Goal: Transaction & Acquisition: Purchase product/service

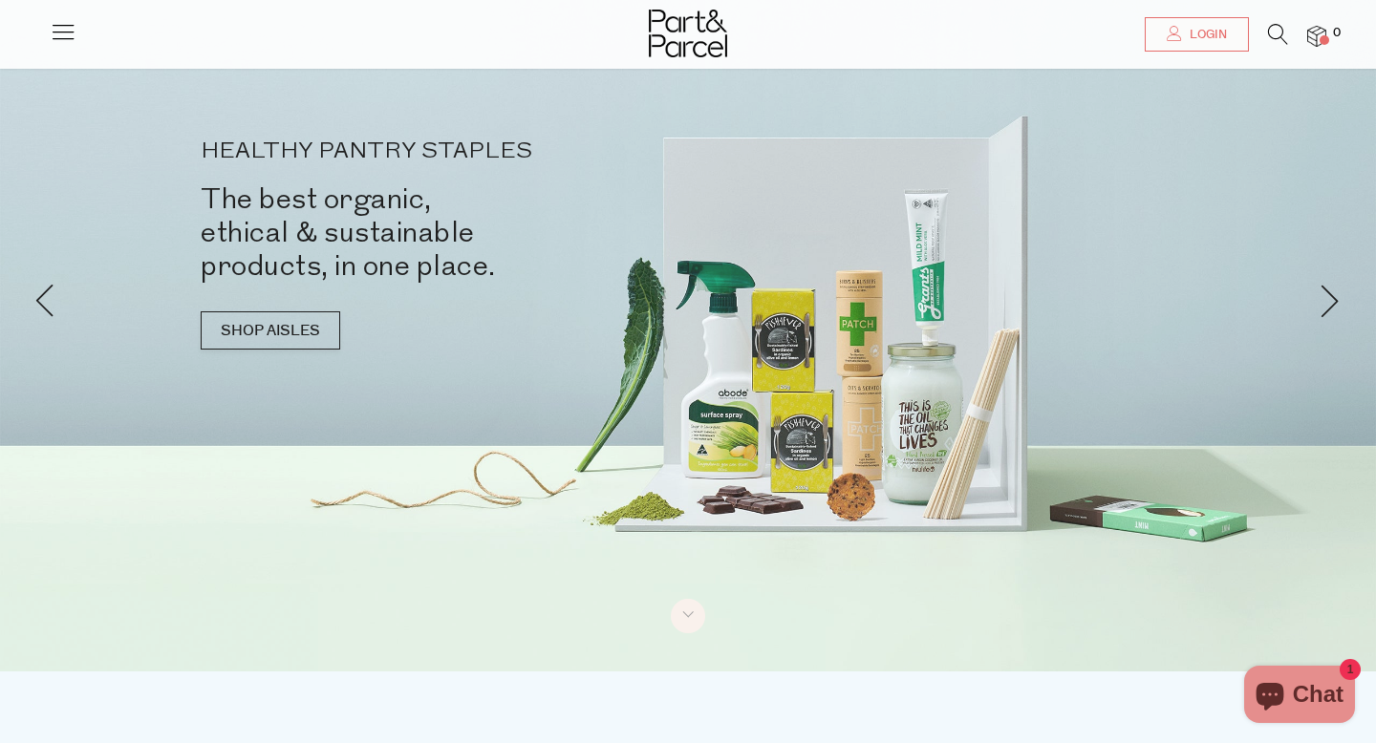
scroll to position [65, 0]
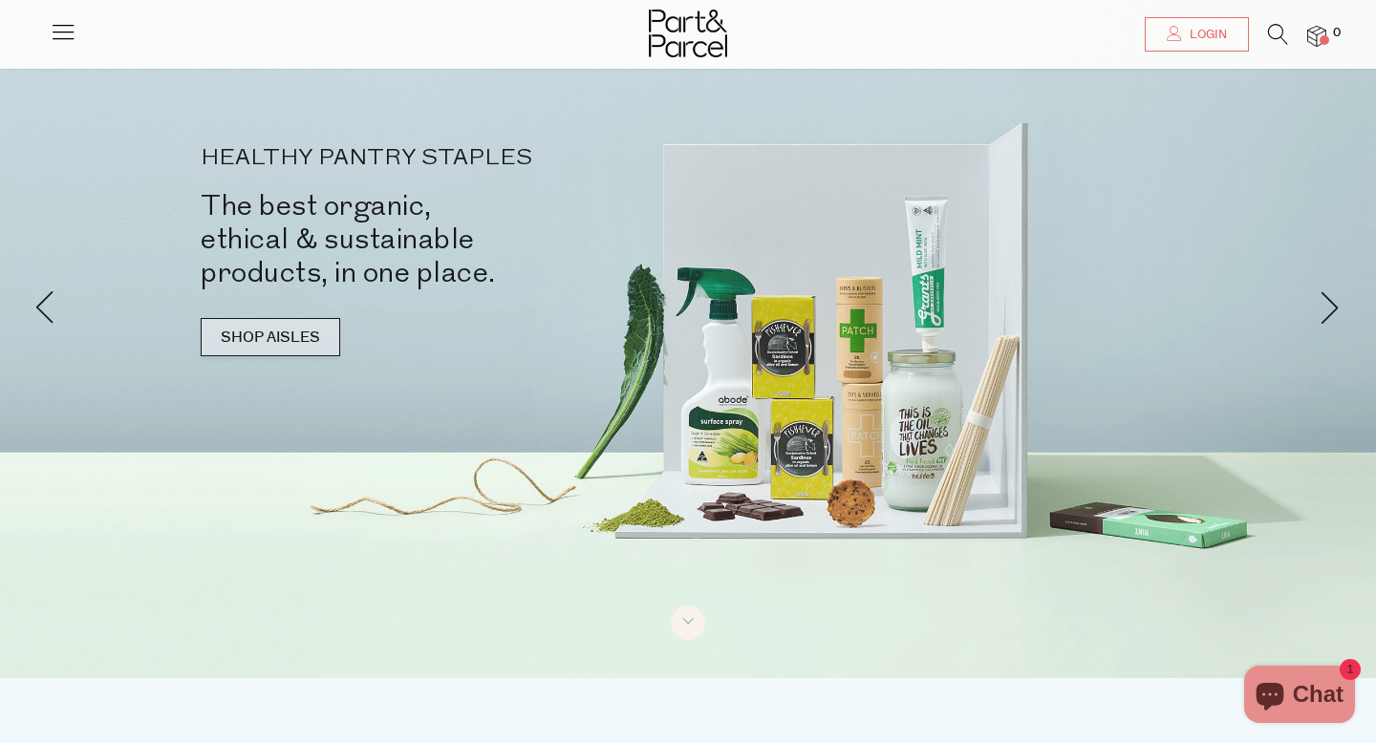
click at [282, 337] on link "SHOP AISLES" at bounding box center [271, 337] width 140 height 38
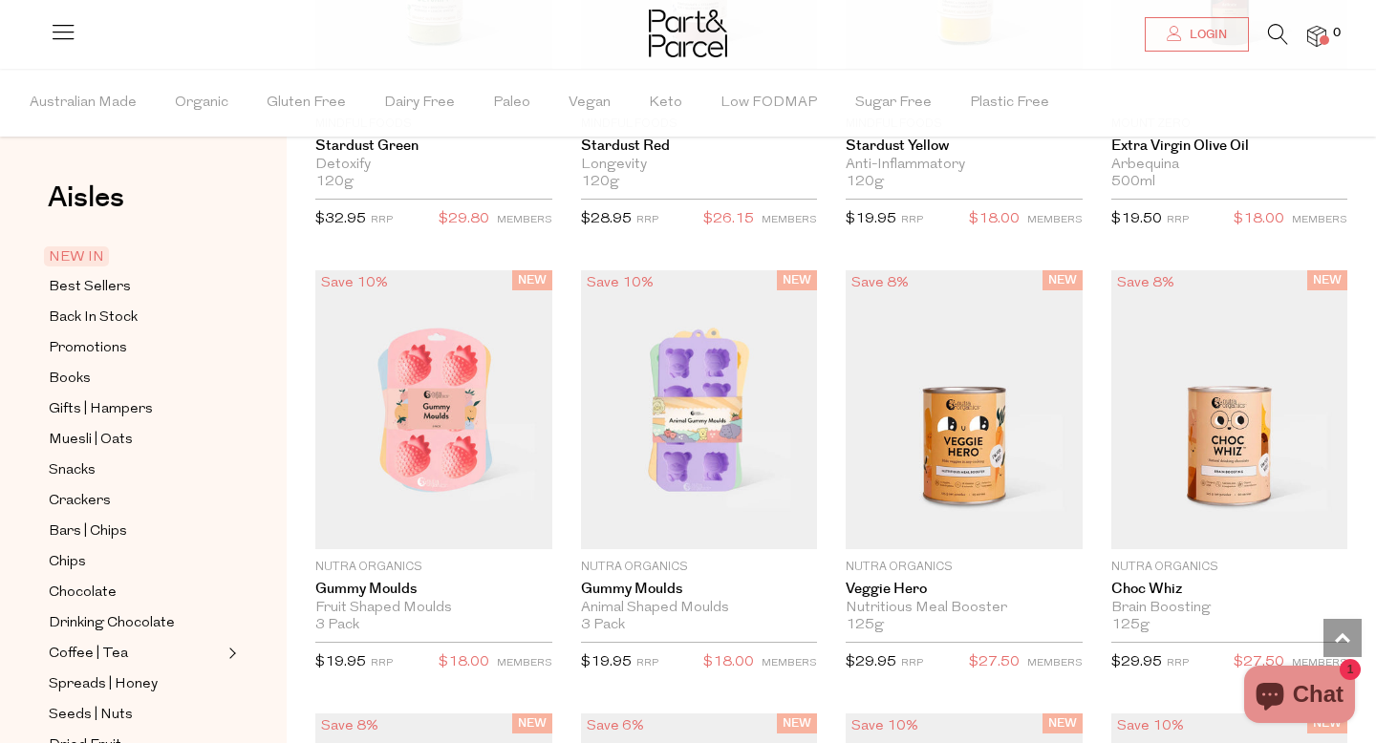
scroll to position [1909, 0]
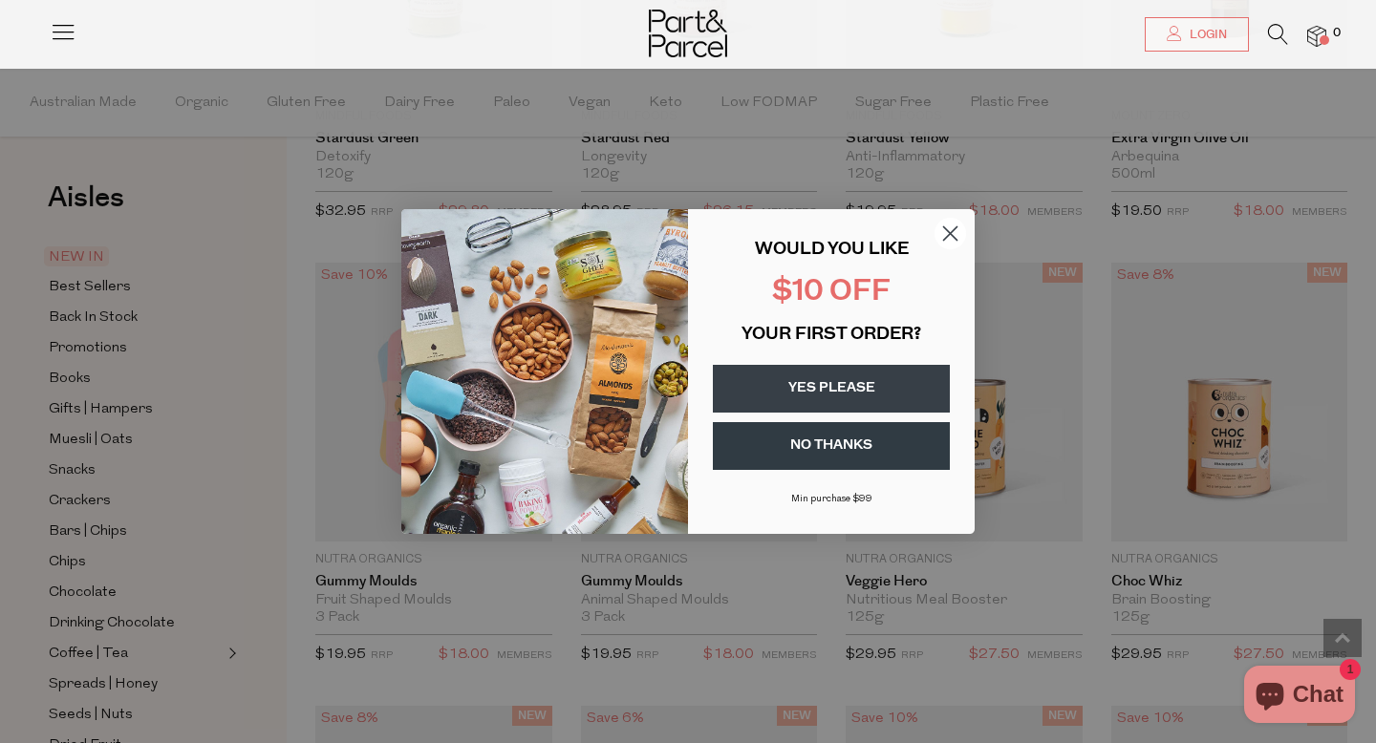
click at [954, 227] on circle "Close dialog" at bounding box center [951, 234] width 32 height 32
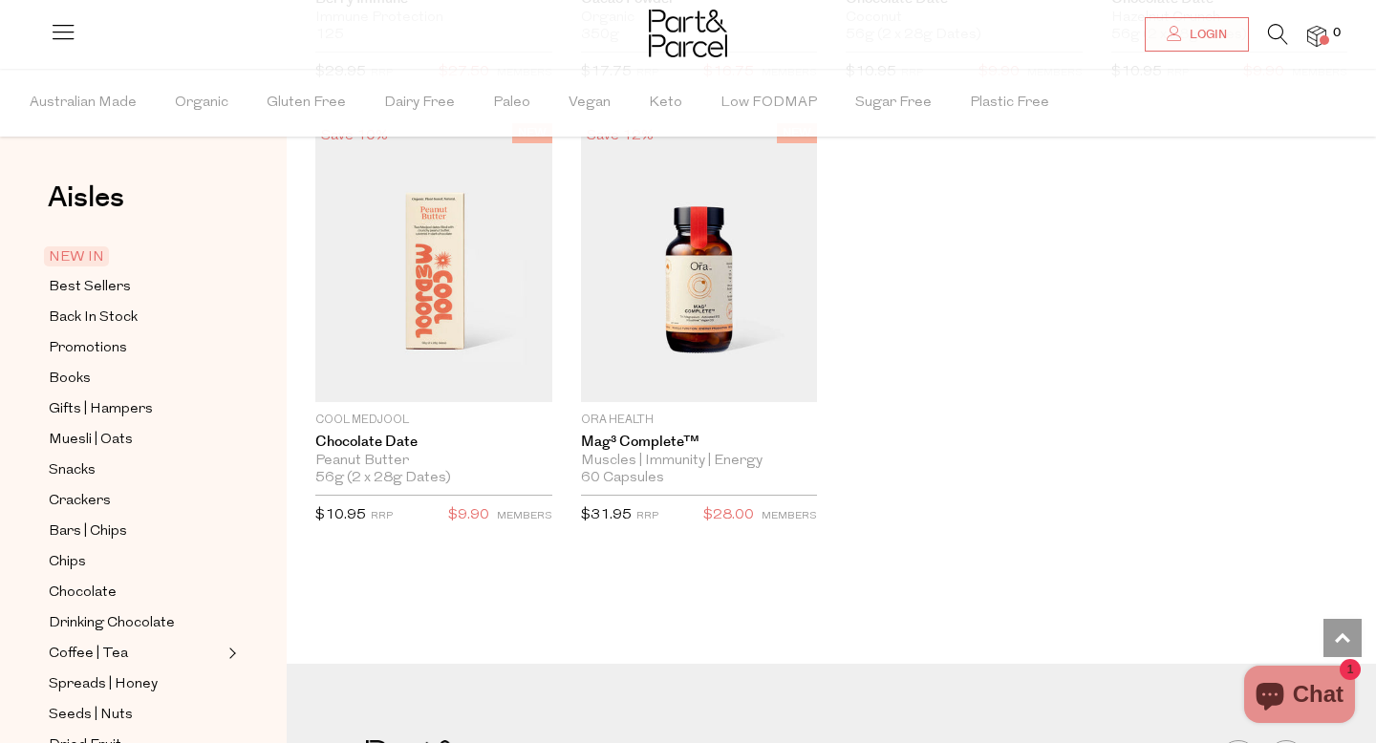
scroll to position [2931, 0]
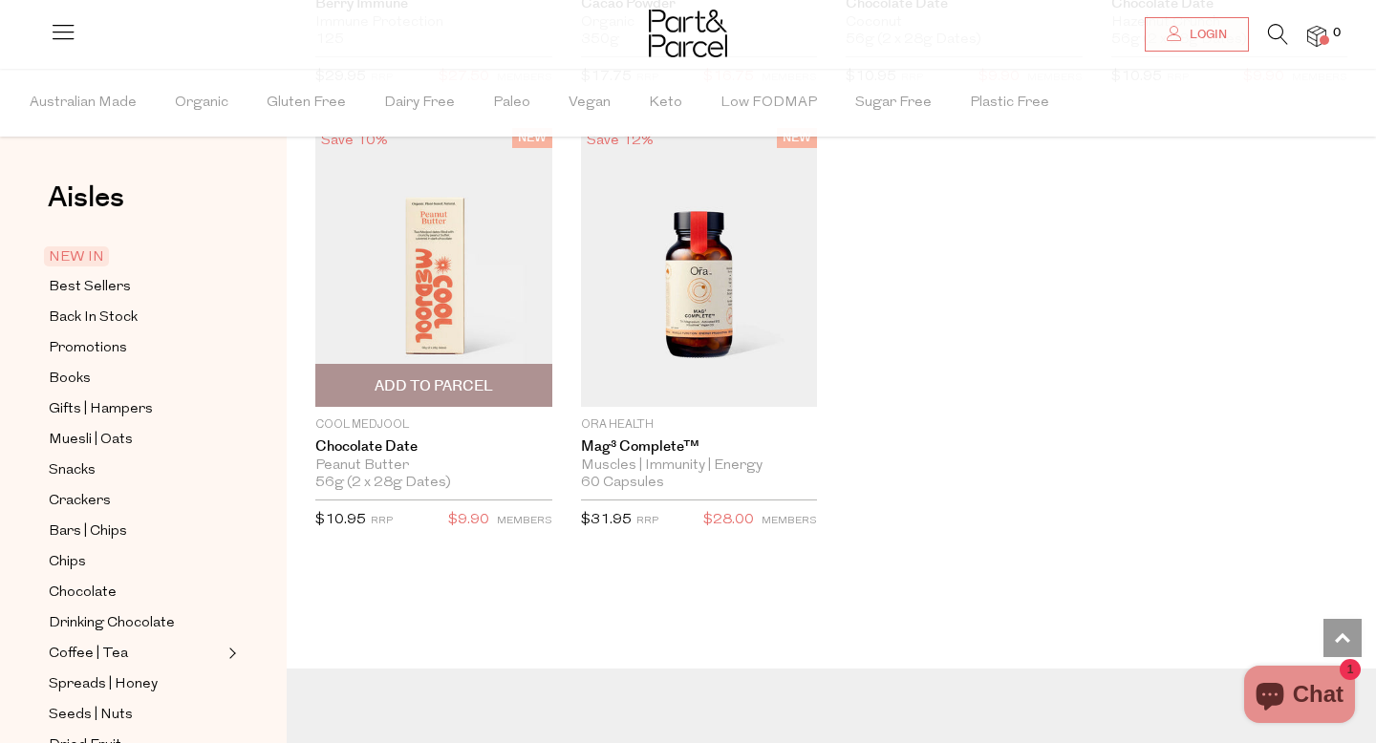
click at [527, 265] on img at bounding box center [433, 267] width 237 height 279
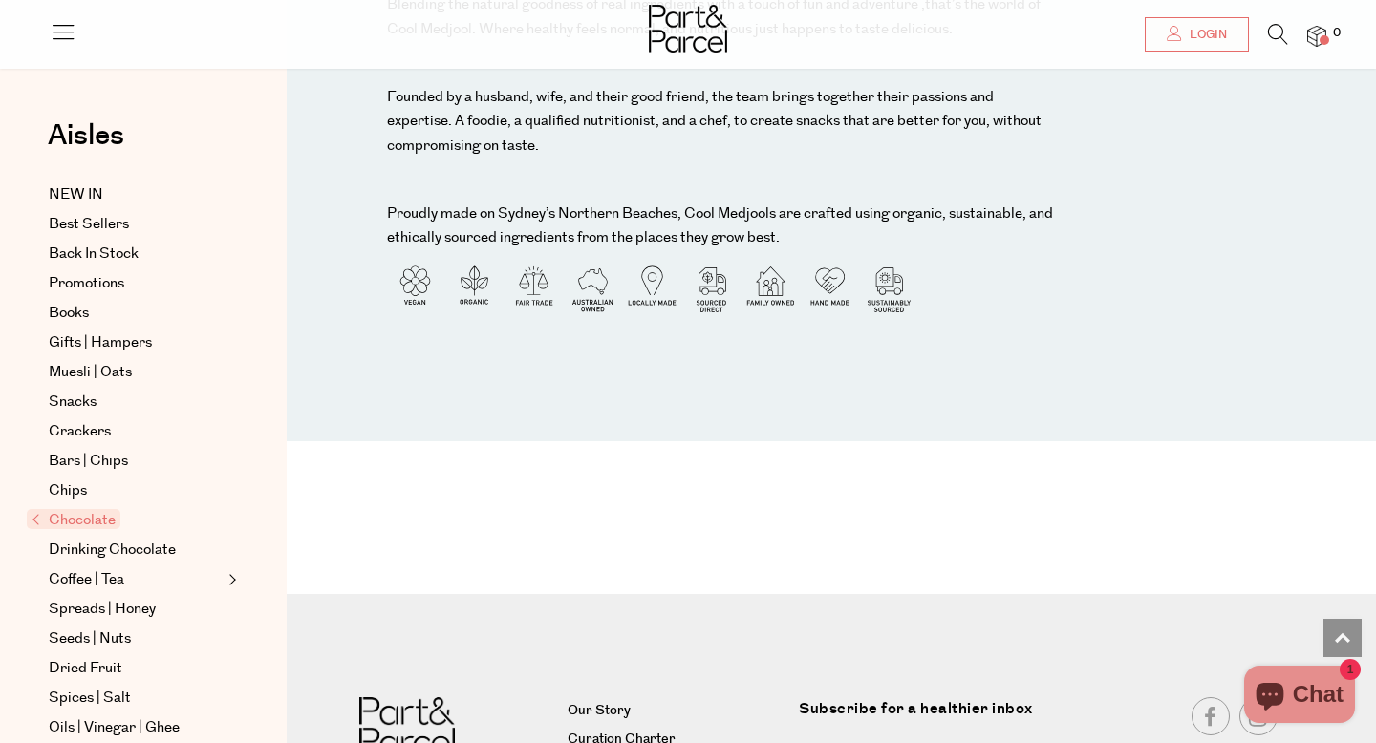
scroll to position [2014, 0]
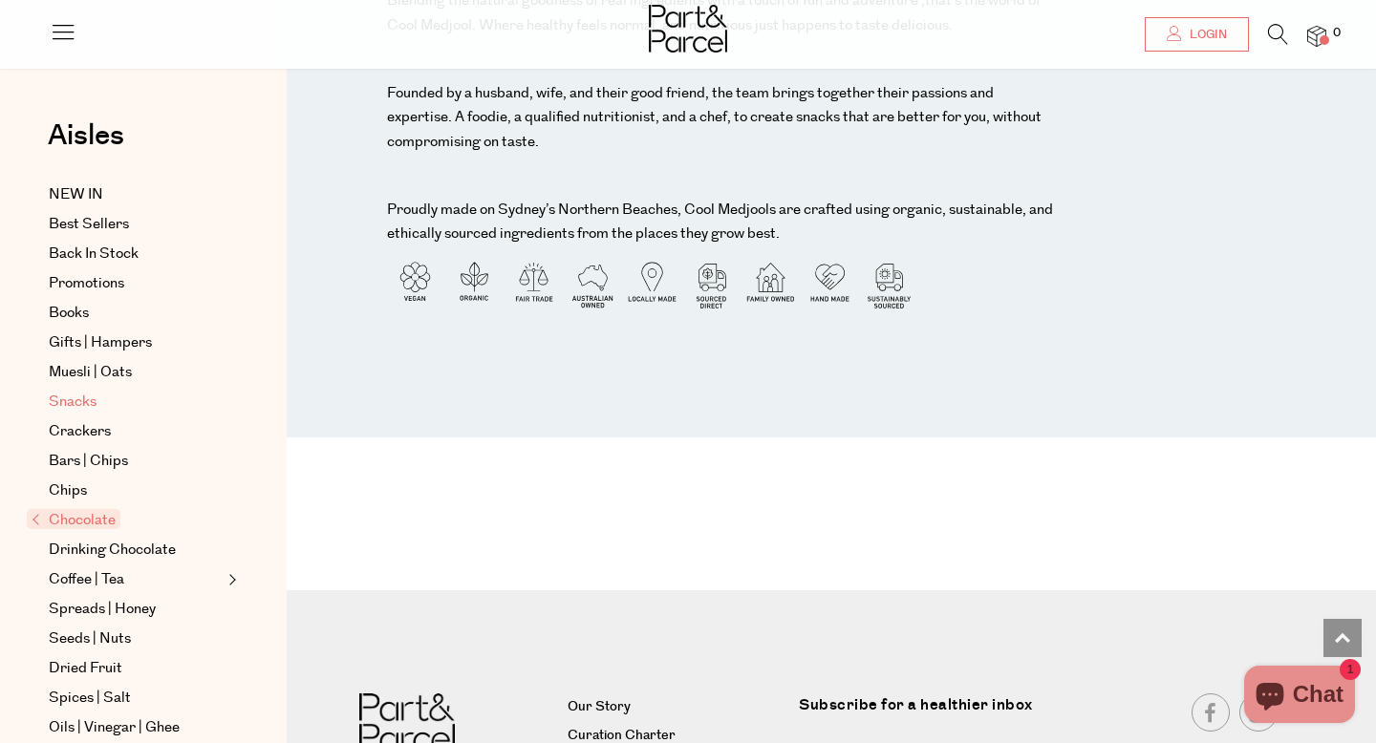
click at [66, 410] on span "Snacks" at bounding box center [73, 402] width 48 height 23
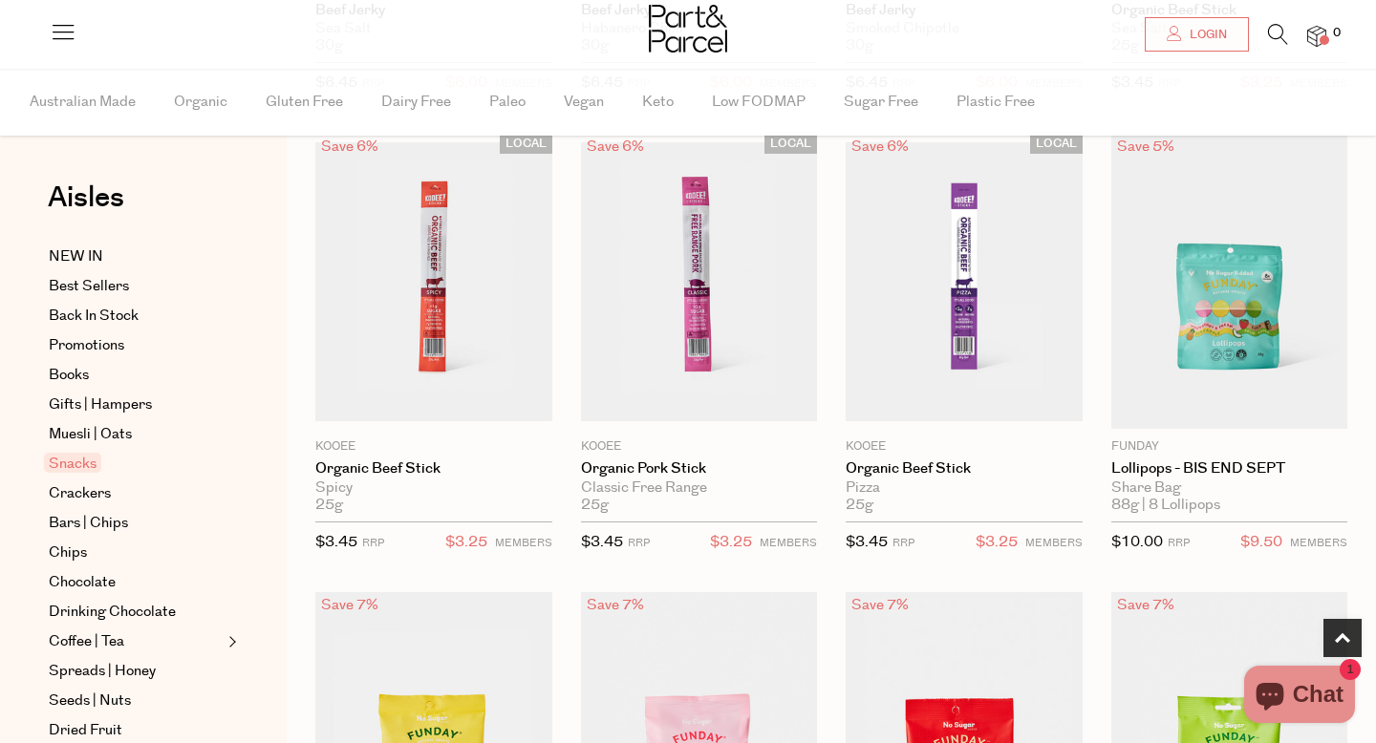
scroll to position [1031, 0]
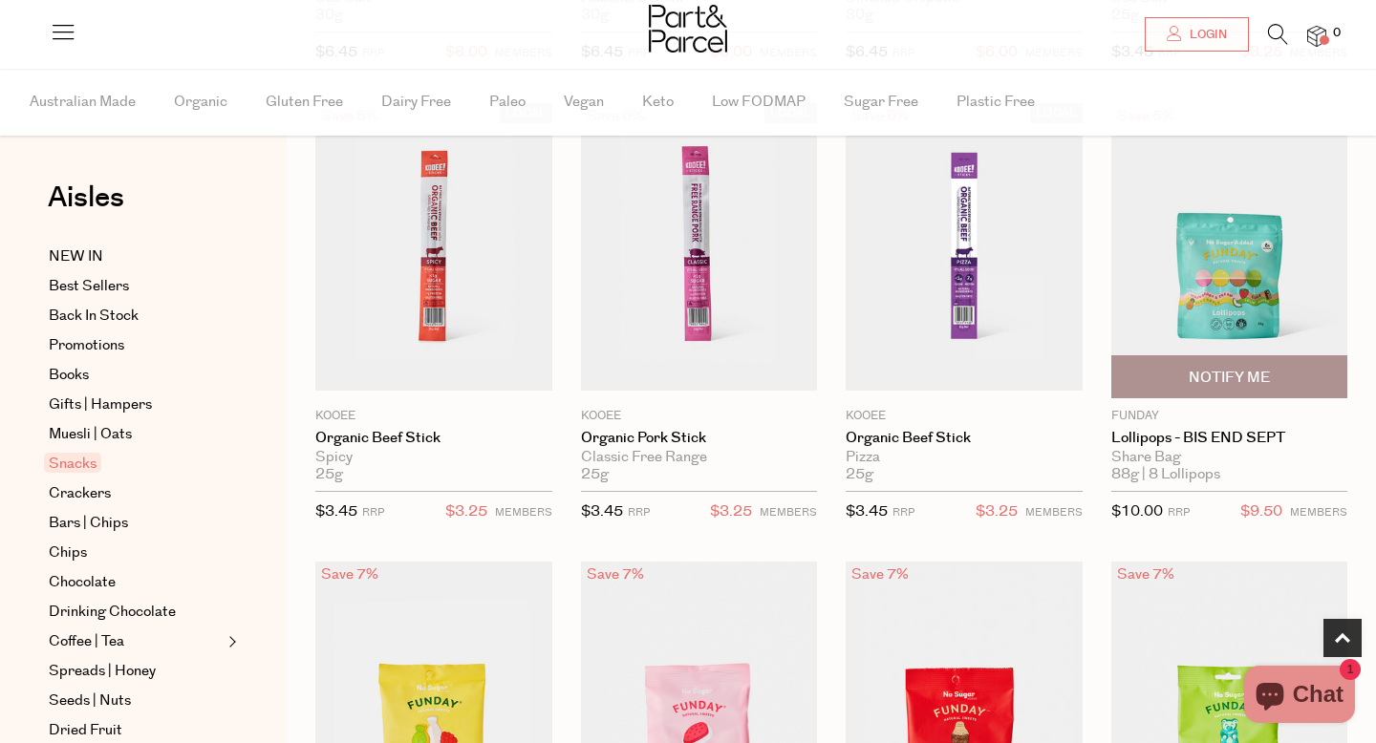
click at [1273, 295] on img at bounding box center [1229, 250] width 237 height 295
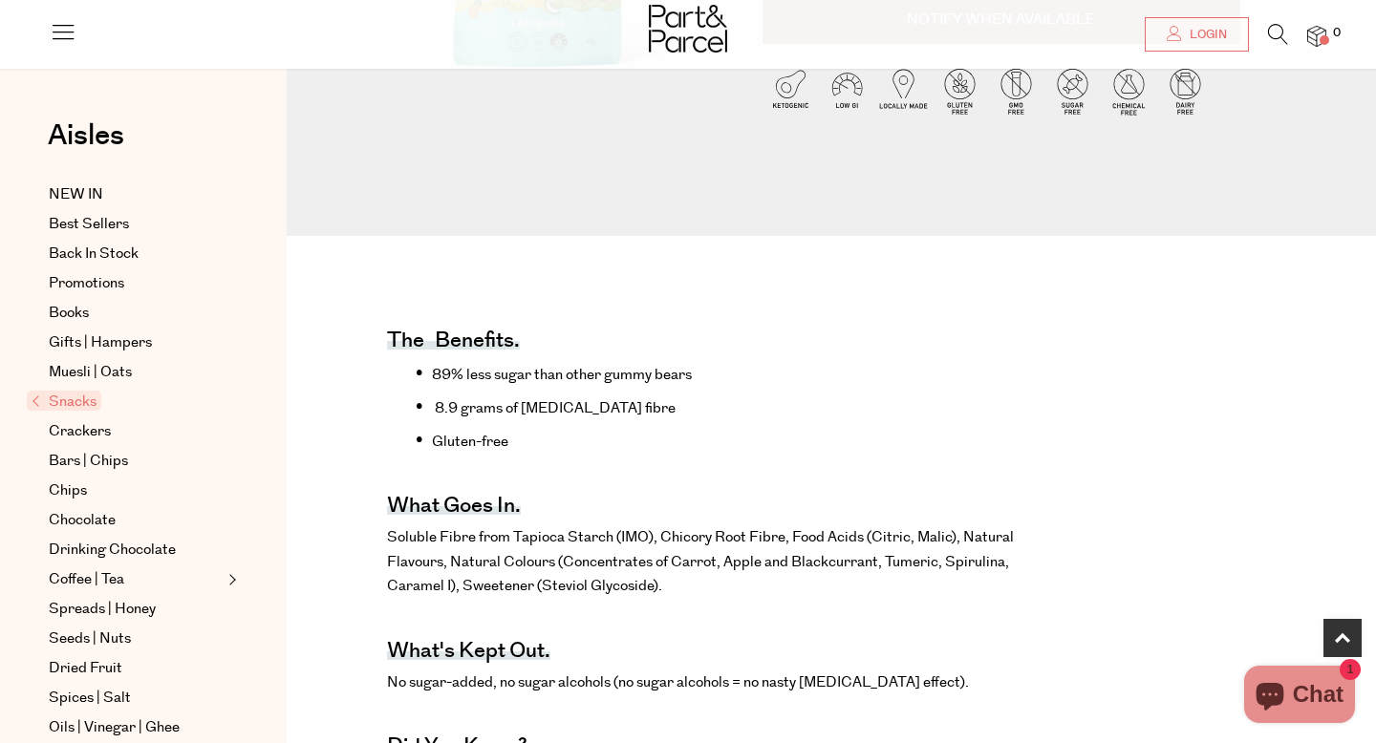
scroll to position [507, 0]
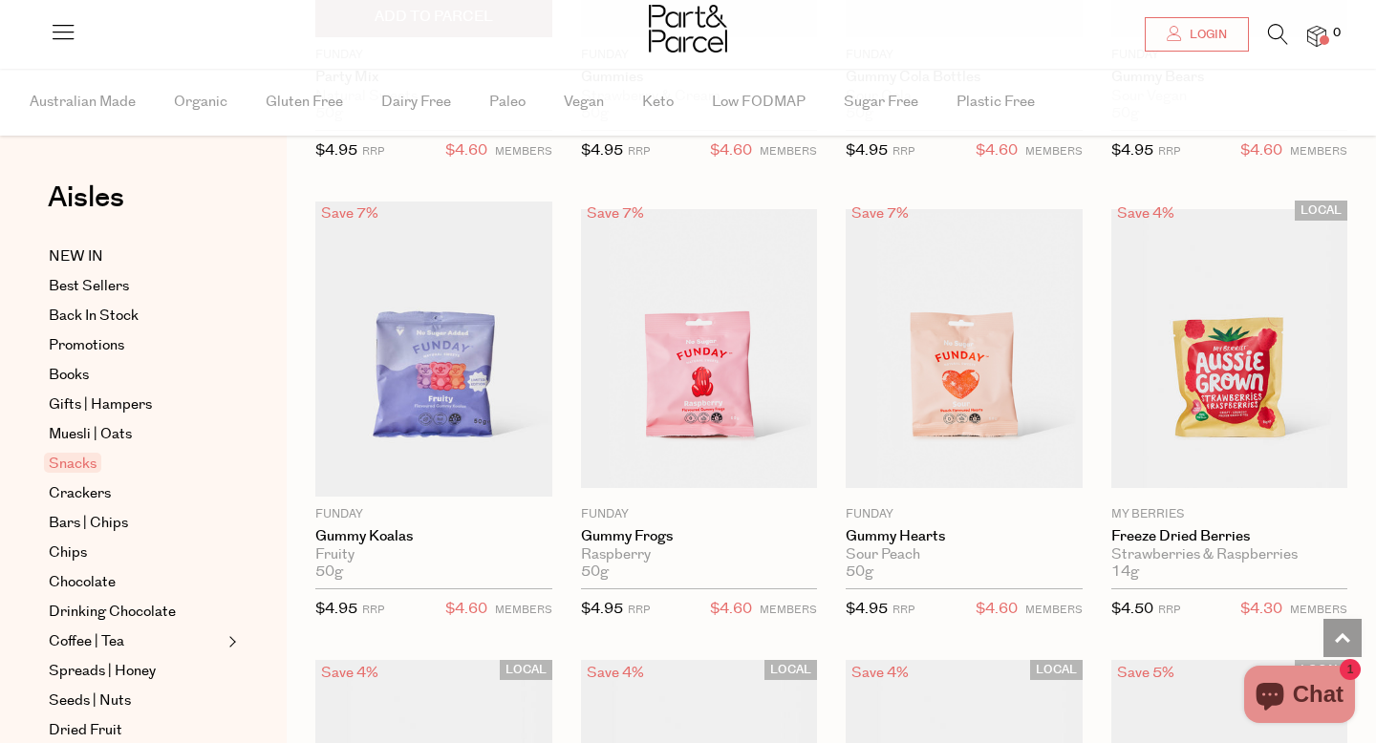
scroll to position [1837, 0]
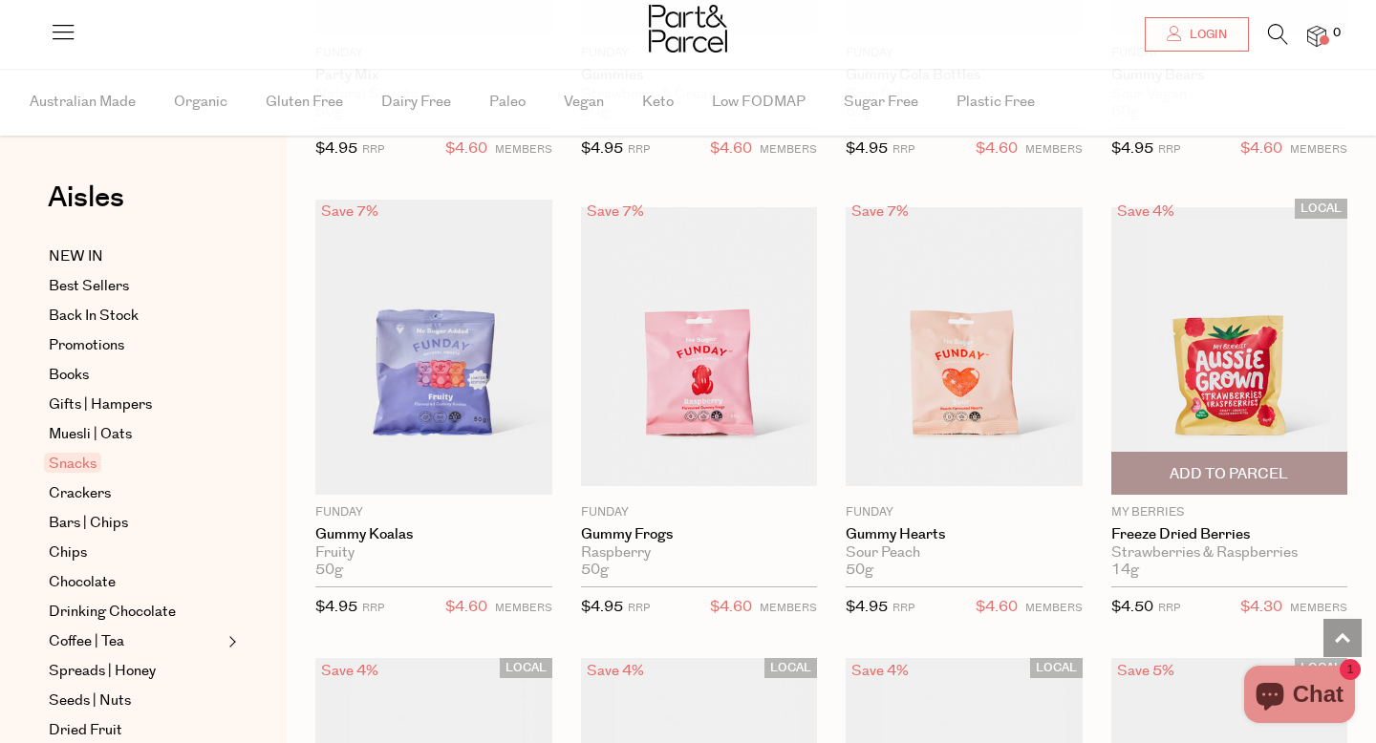
click at [1222, 396] on img at bounding box center [1229, 346] width 237 height 279
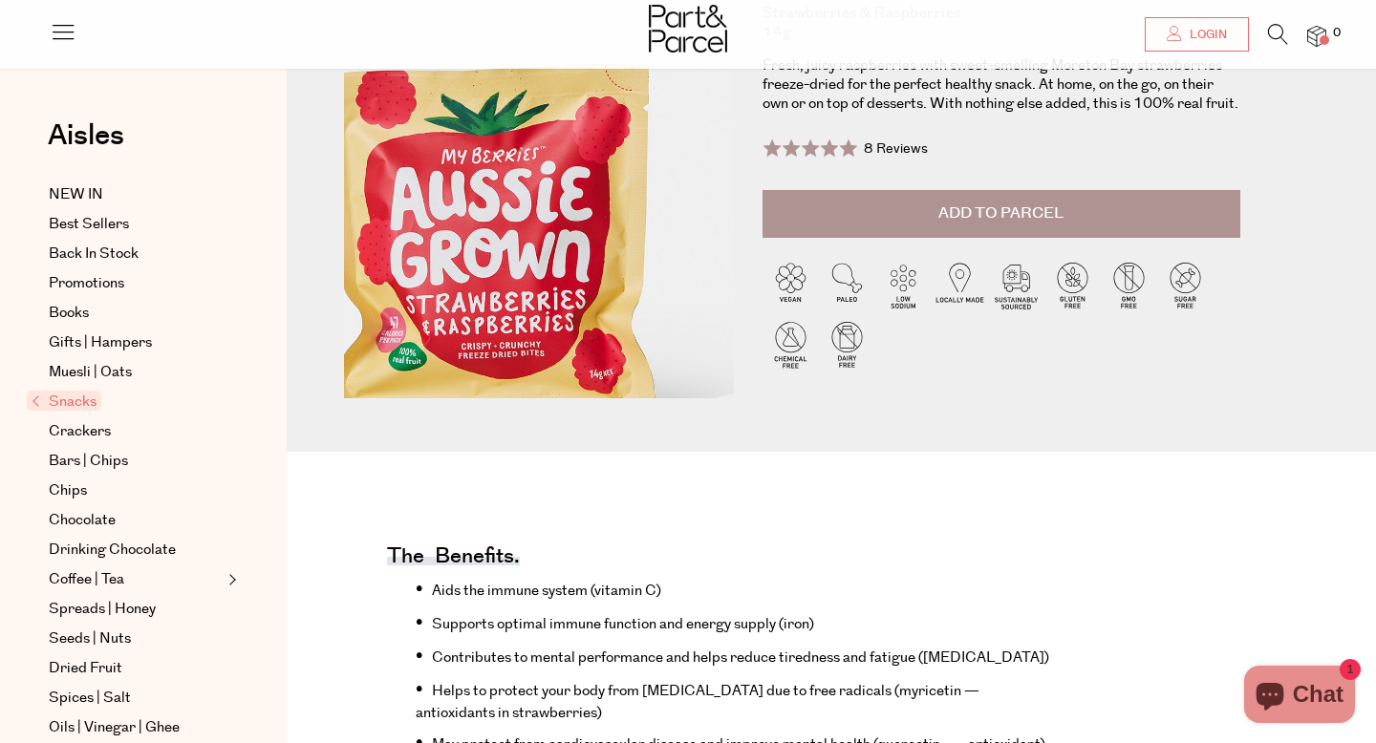
scroll to position [260, 0]
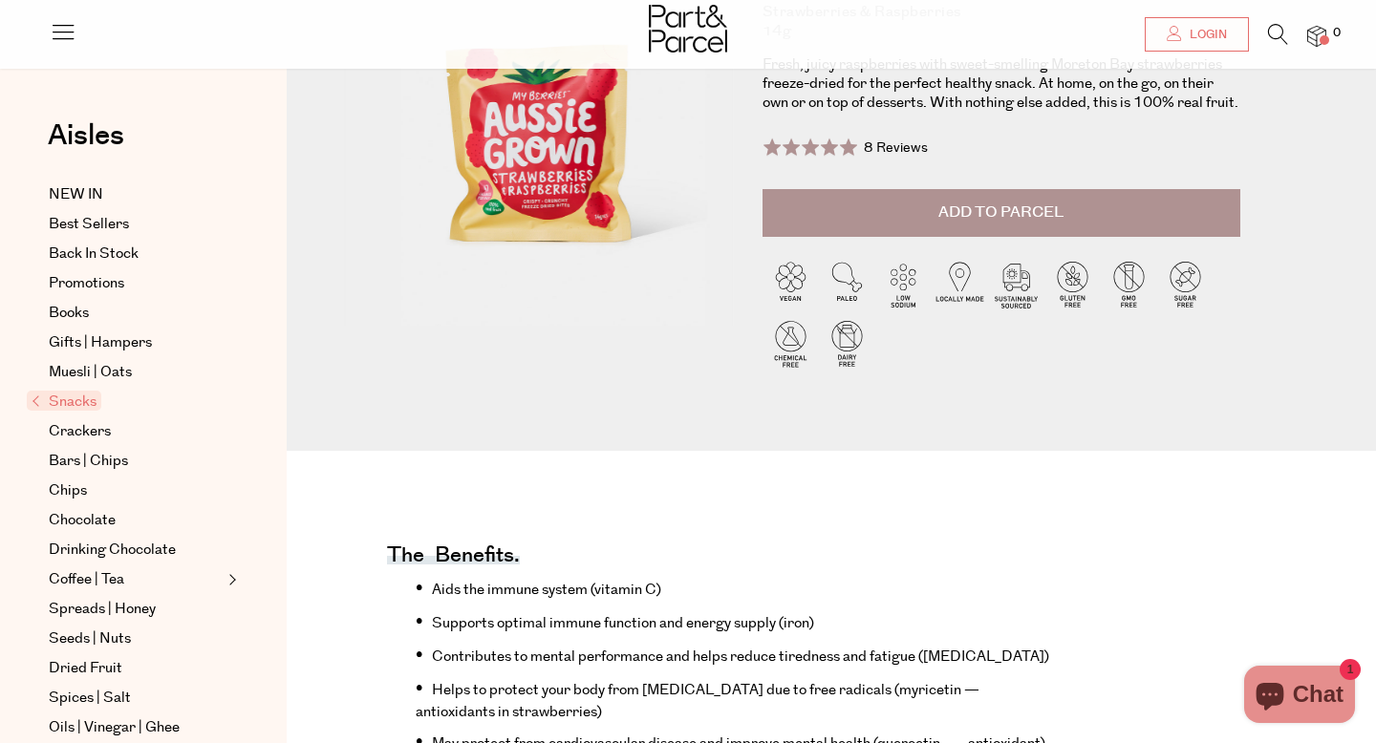
click at [863, 226] on button "Add to Parcel" at bounding box center [1002, 213] width 478 height 48
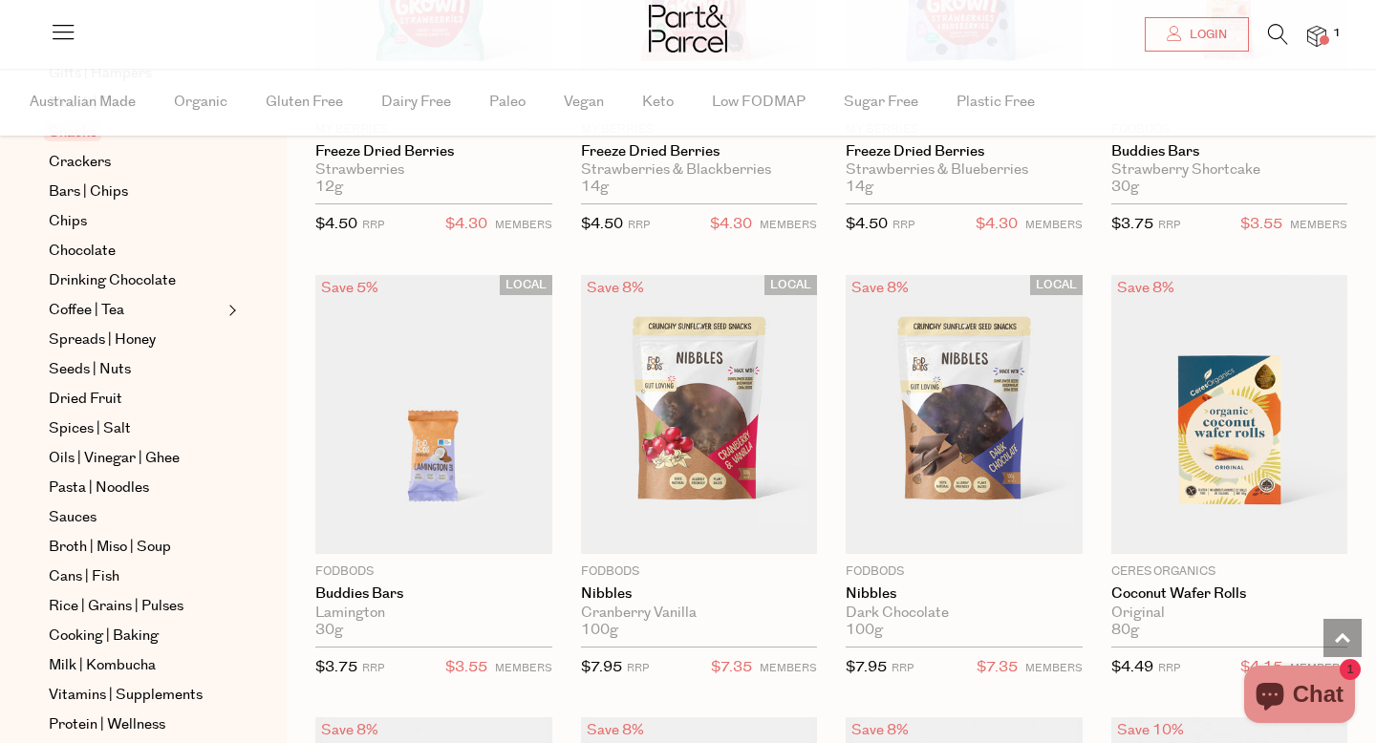
scroll to position [2679, 0]
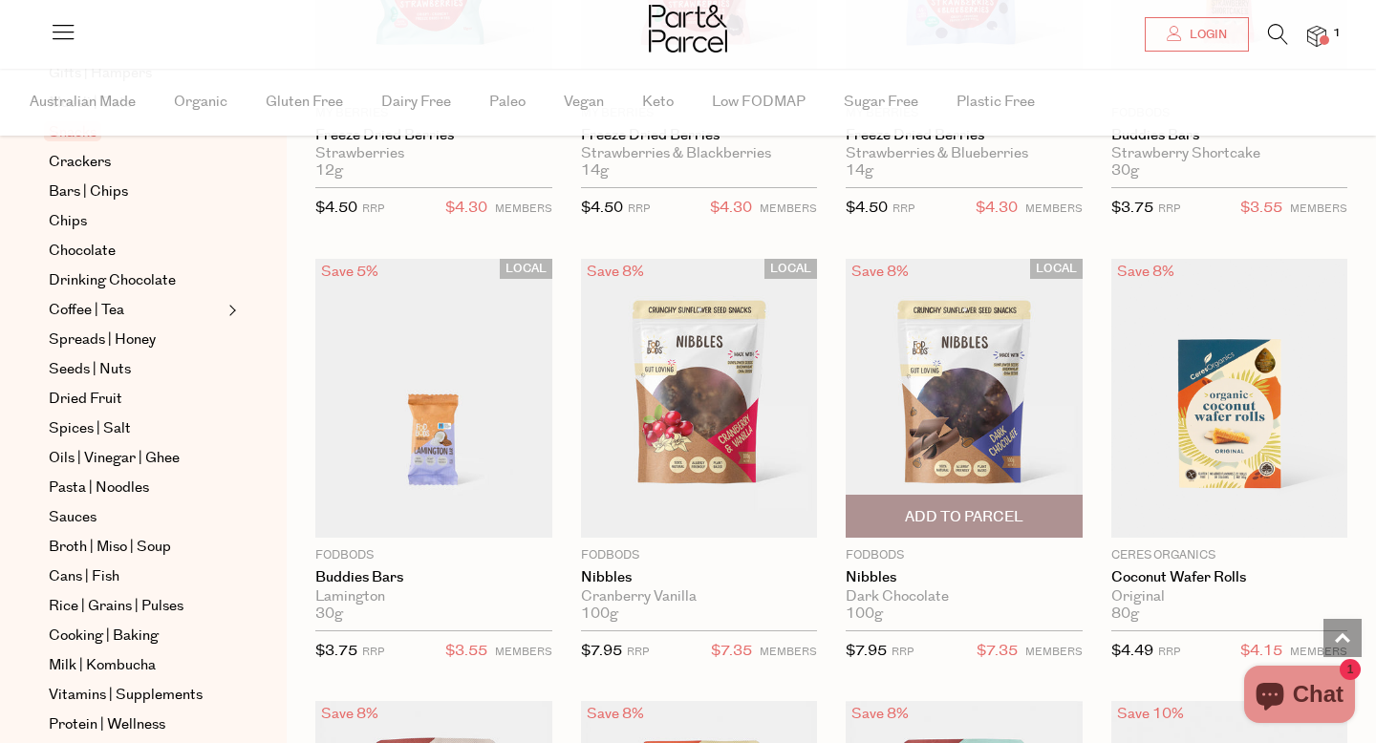
click at [1059, 427] on img at bounding box center [964, 398] width 237 height 279
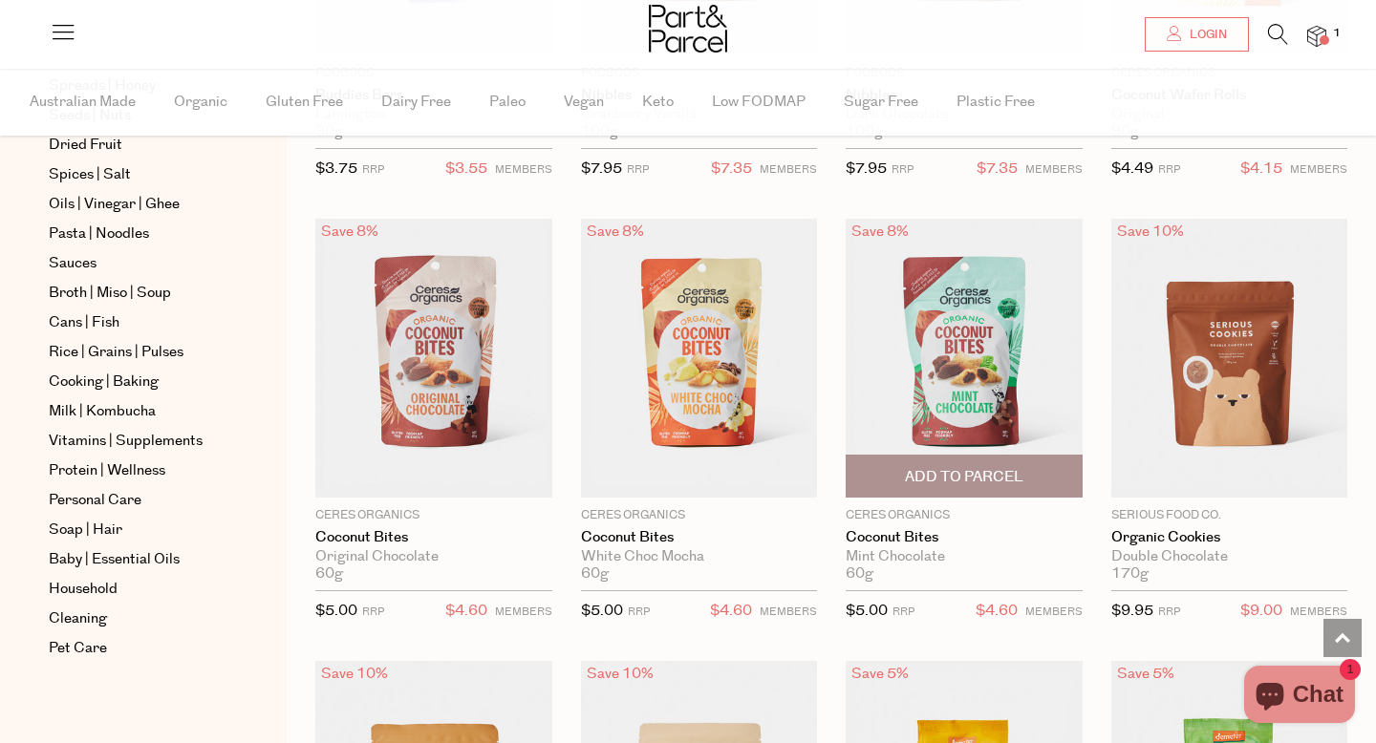
scroll to position [3163, 0]
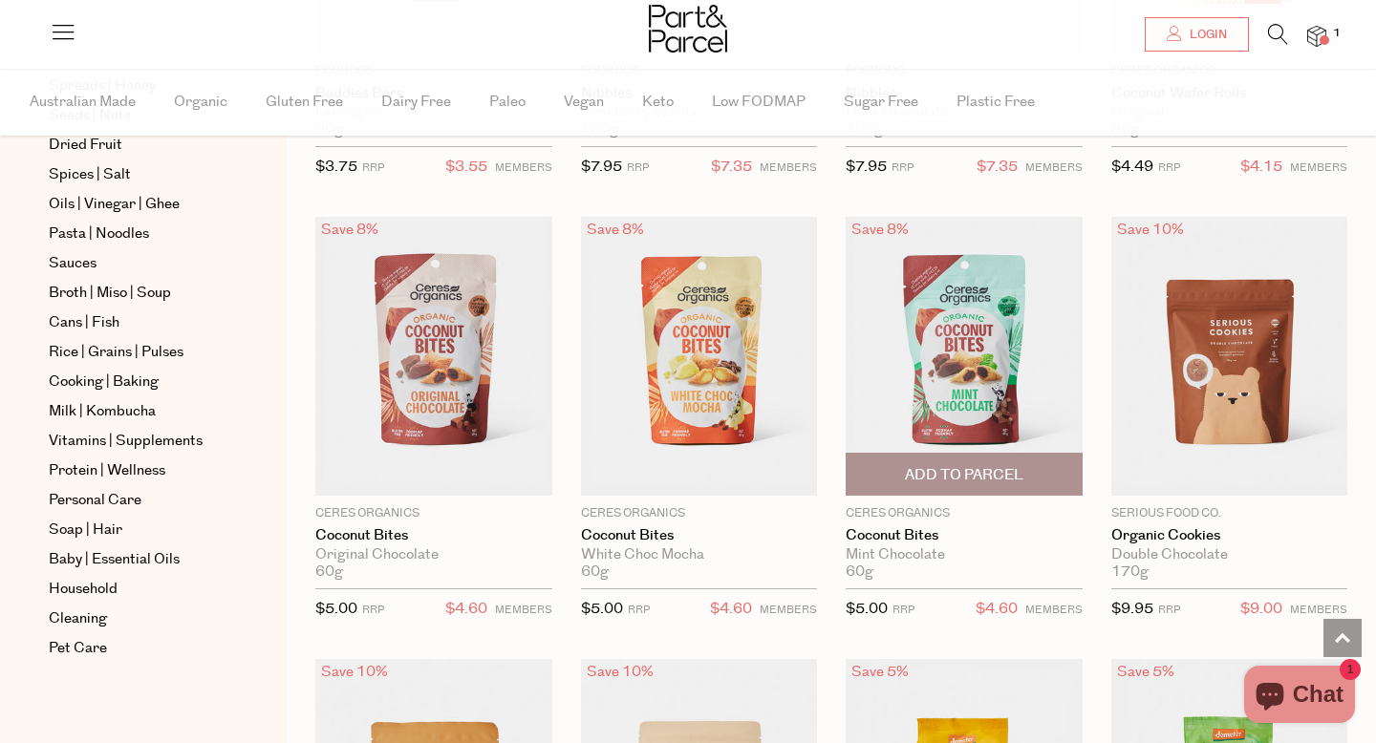
click at [1003, 334] on img at bounding box center [964, 356] width 237 height 279
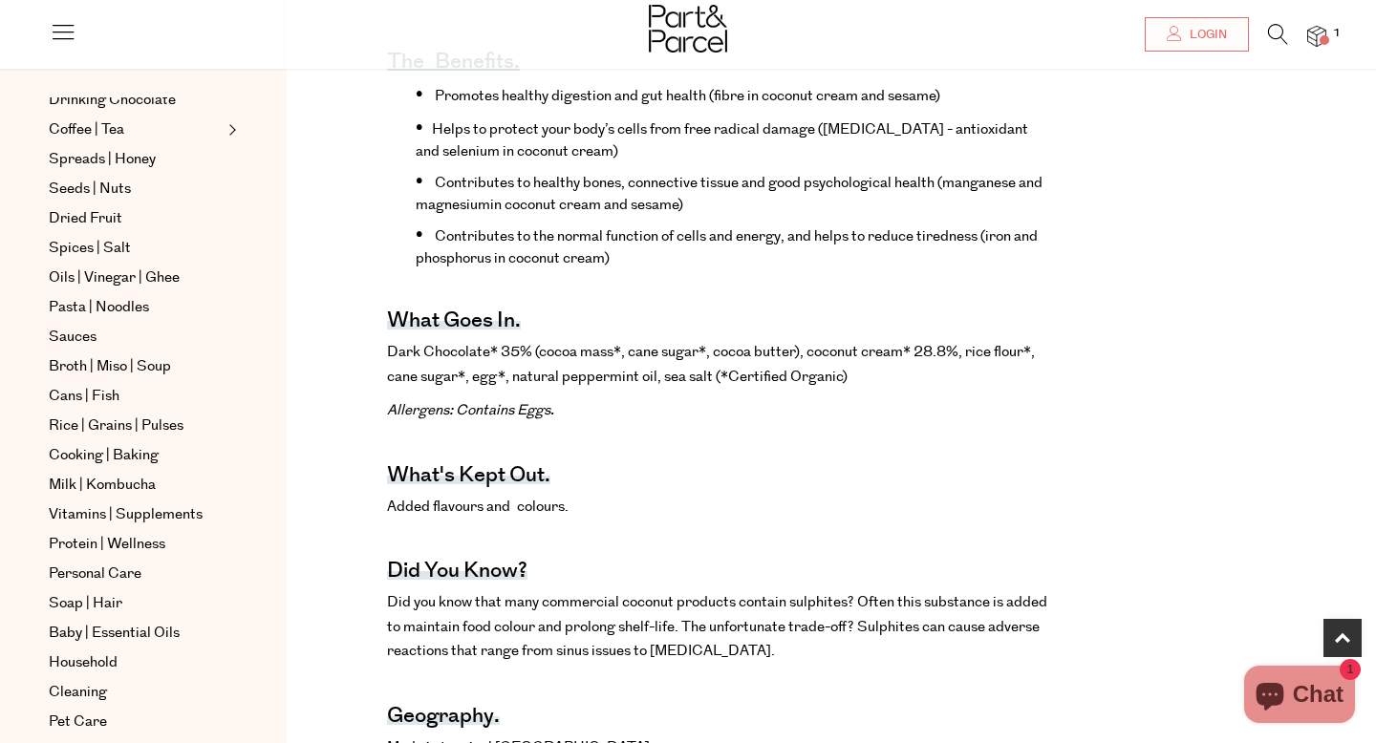
scroll to position [701, 0]
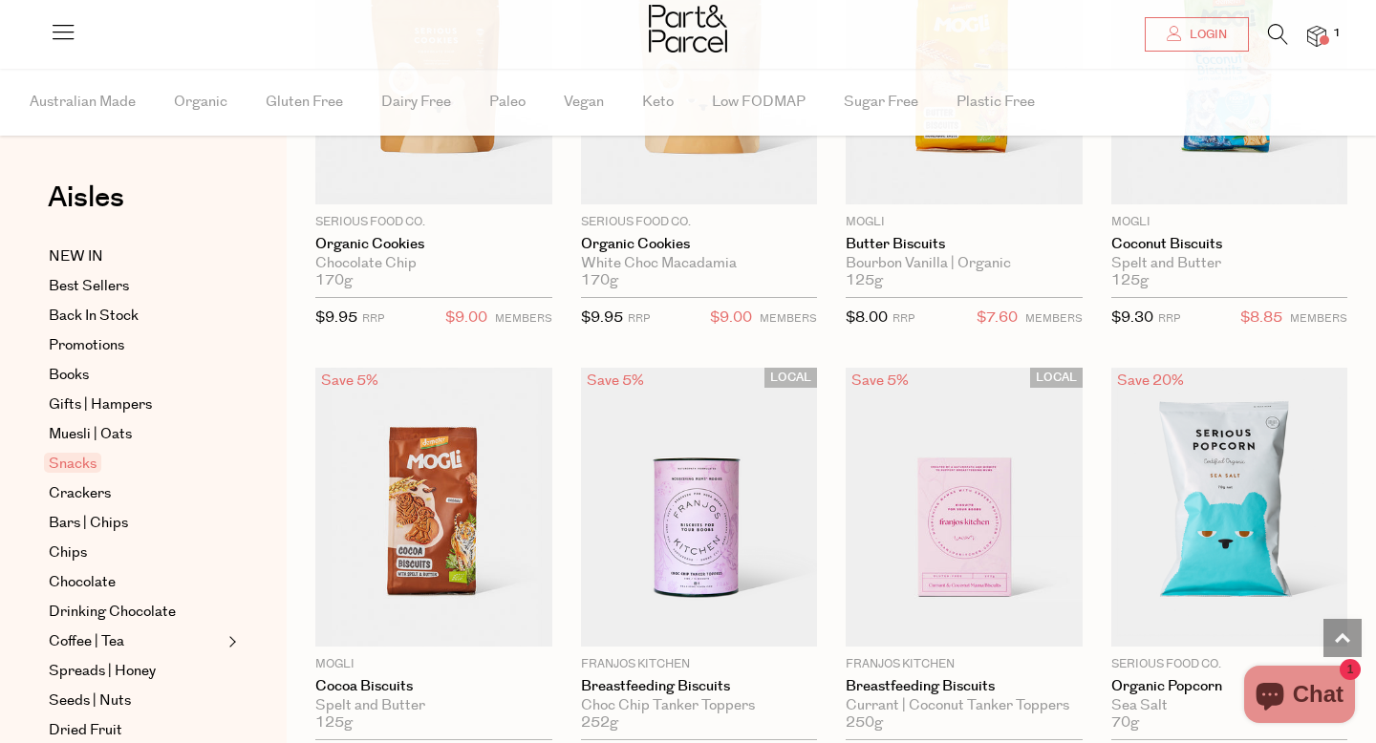
scroll to position [3895, 0]
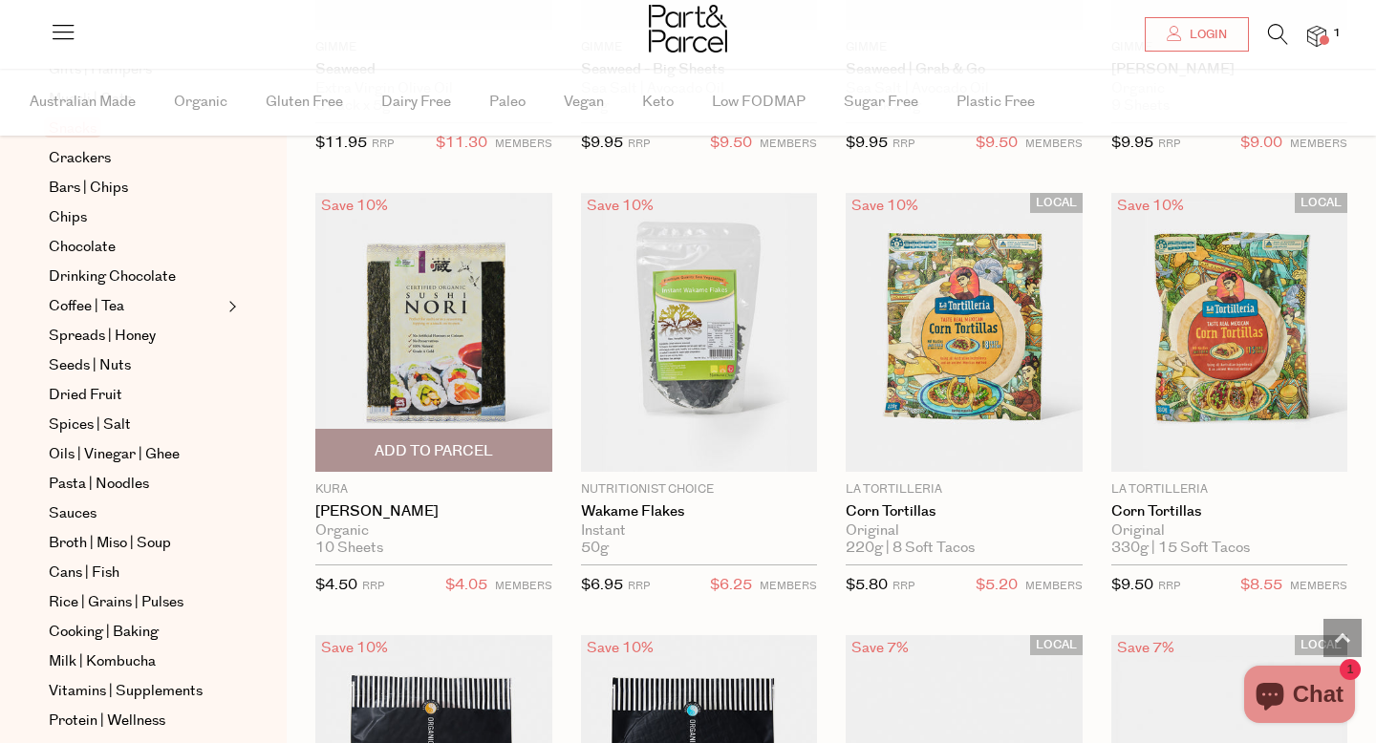
scroll to position [6289, 0]
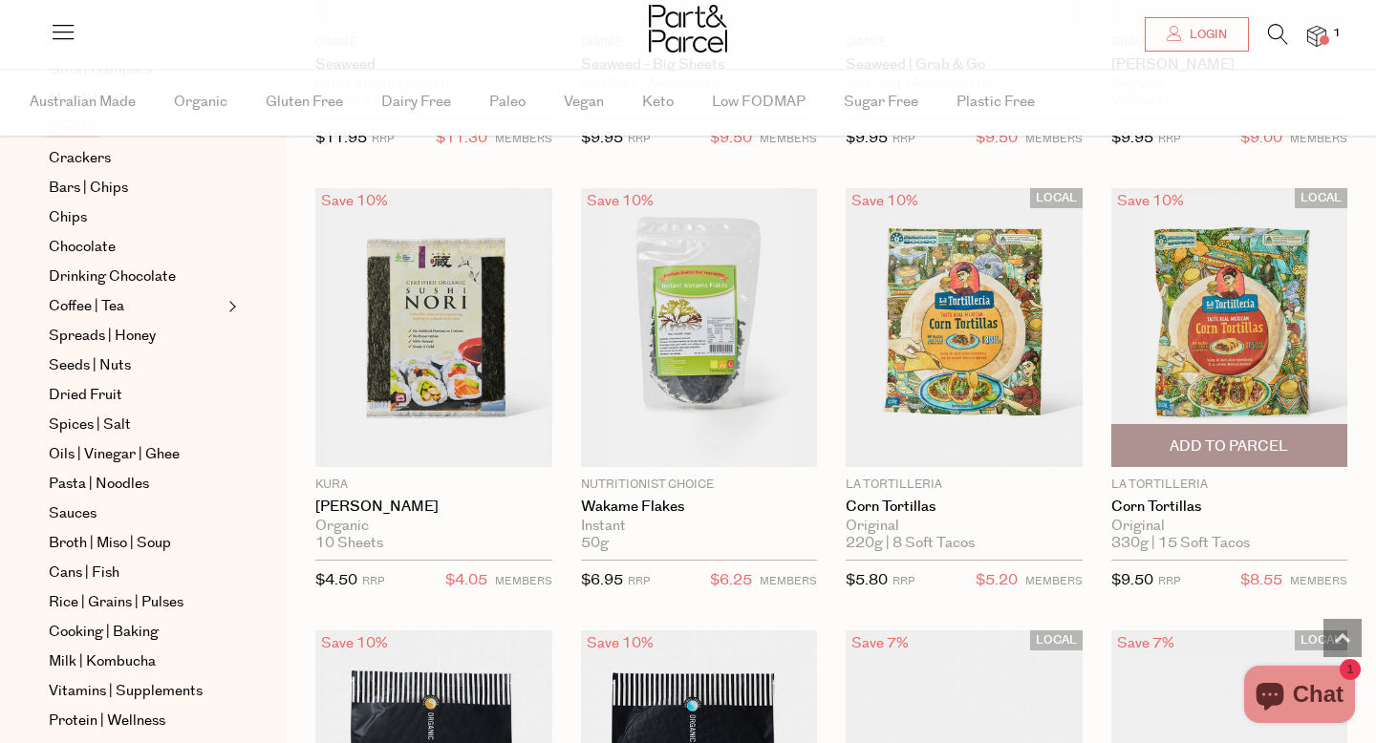
click at [1289, 330] on img at bounding box center [1229, 327] width 237 height 279
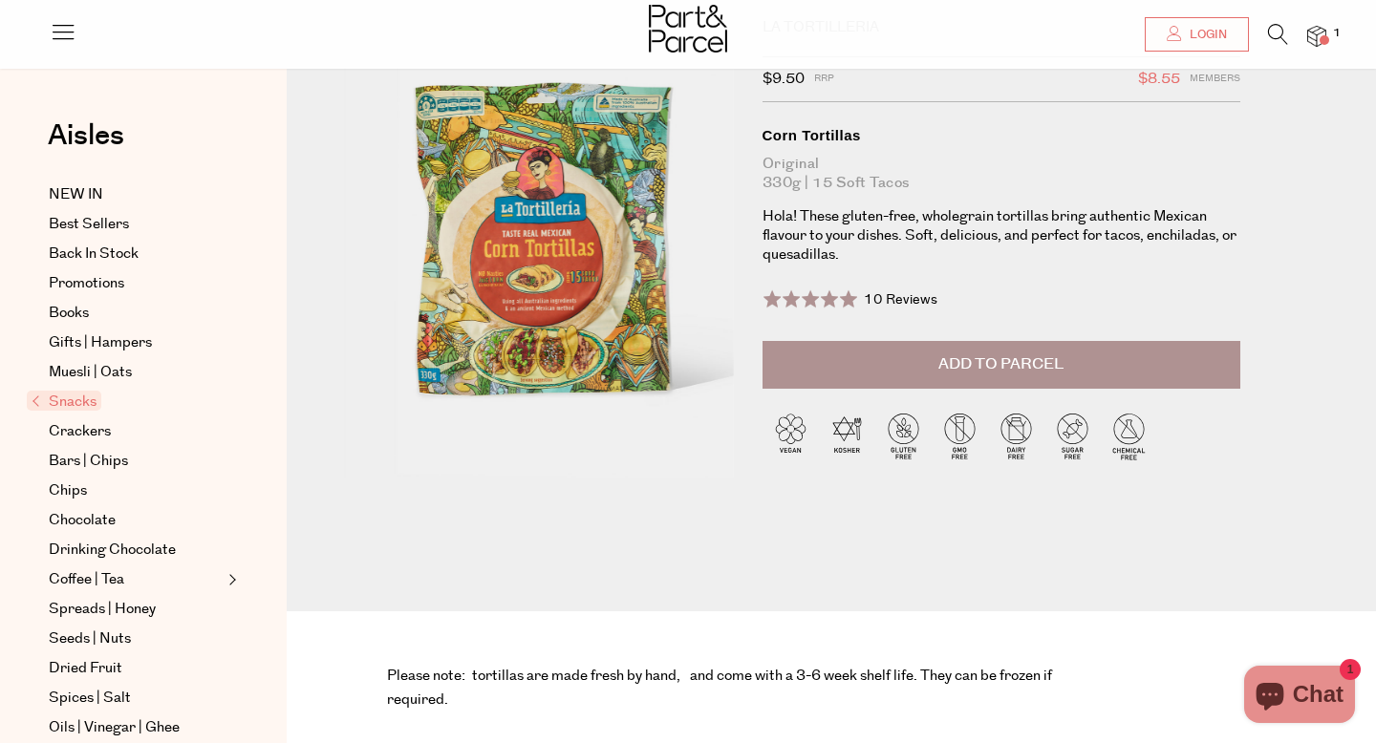
scroll to position [107, 0]
click at [1074, 356] on button "Add to Parcel" at bounding box center [1002, 366] width 478 height 48
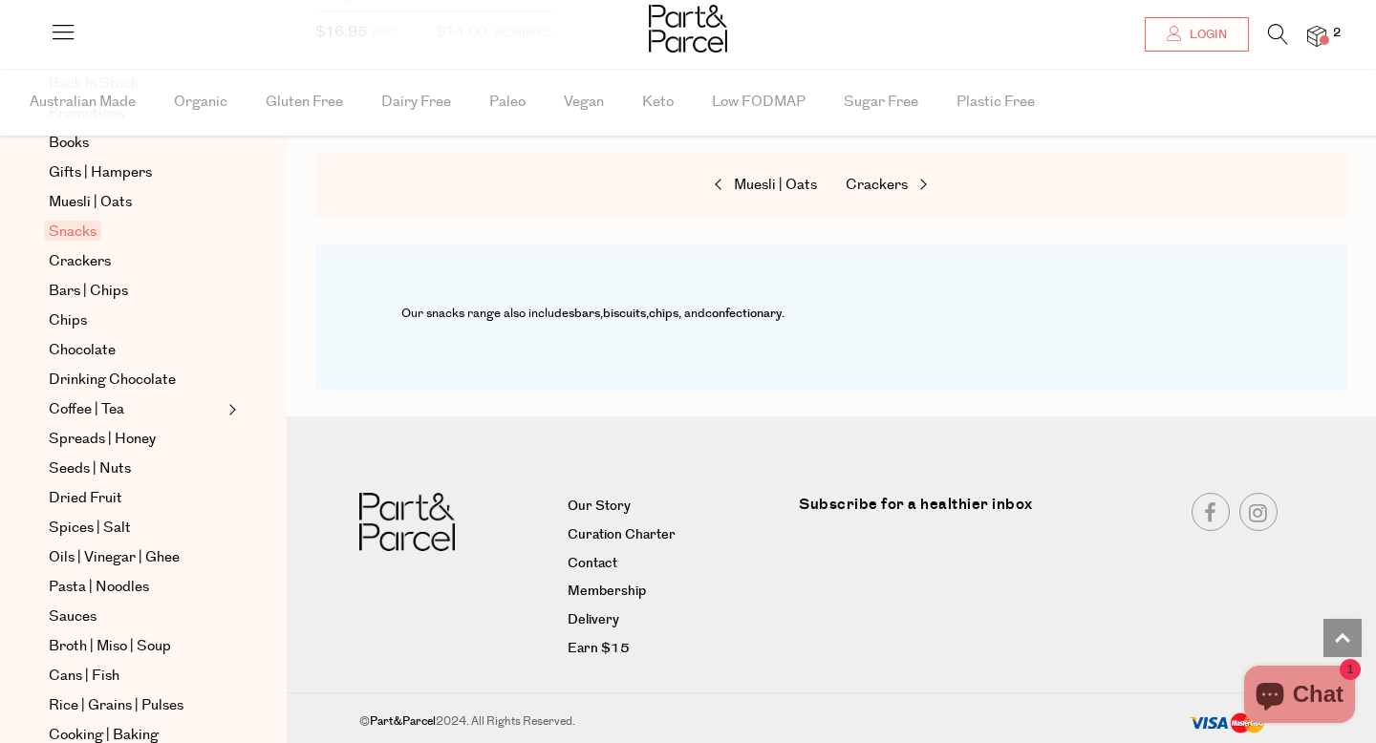
scroll to position [232, 0]
click at [93, 347] on span "Chocolate" at bounding box center [82, 350] width 67 height 23
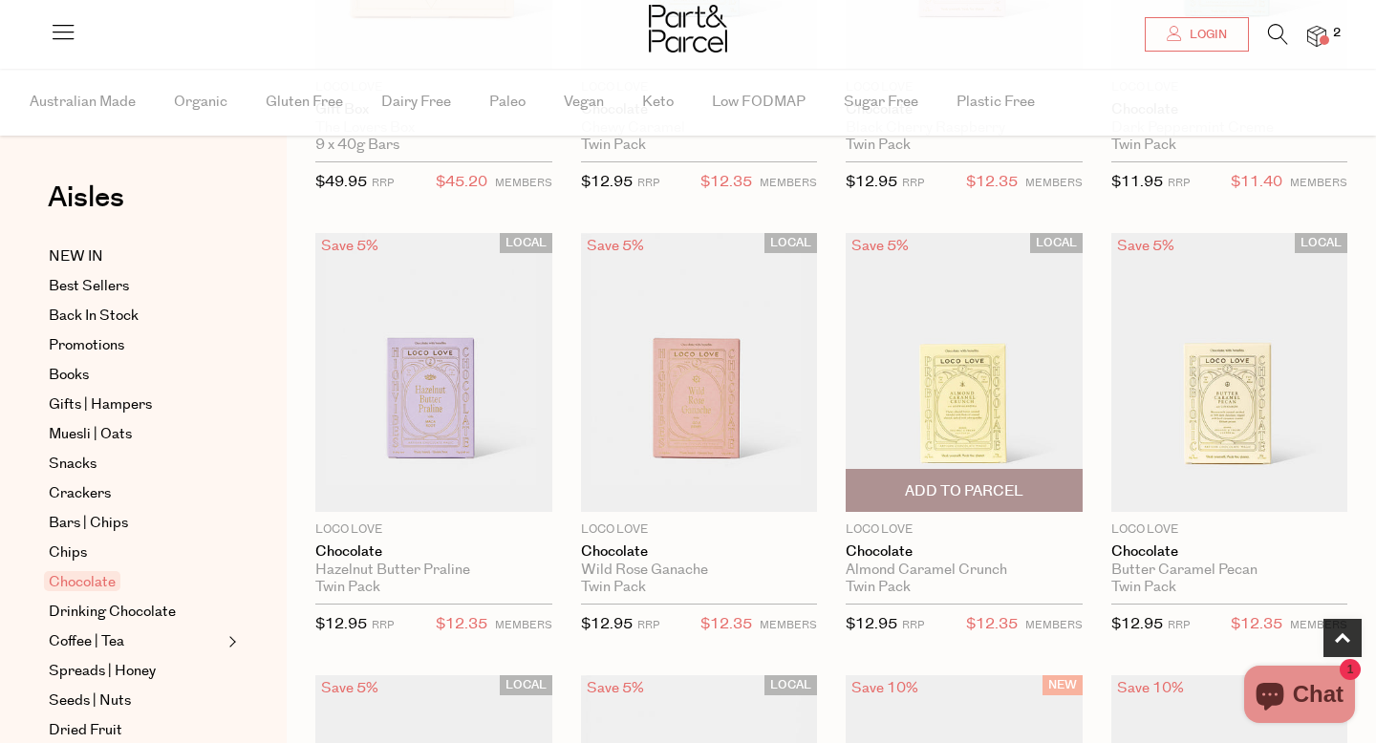
scroll to position [460, 0]
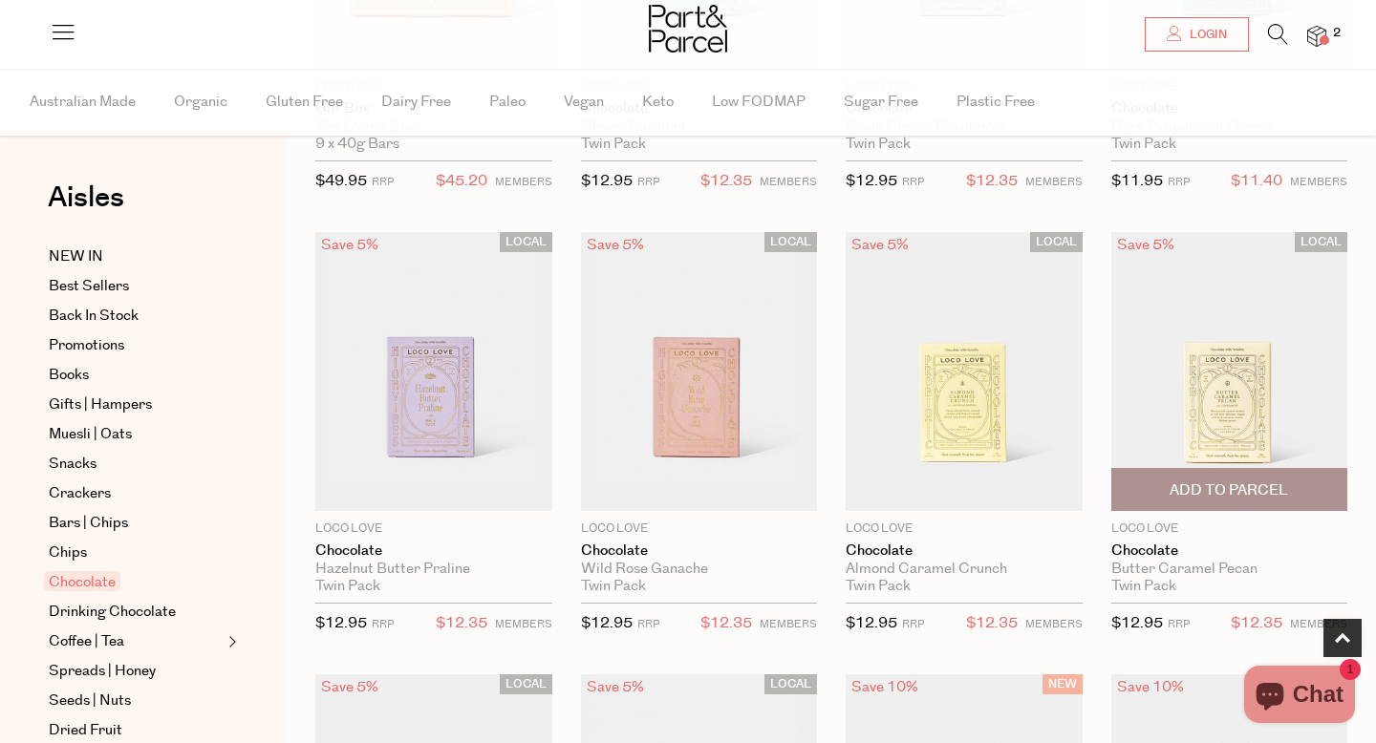
click at [1181, 394] on img at bounding box center [1229, 371] width 237 height 279
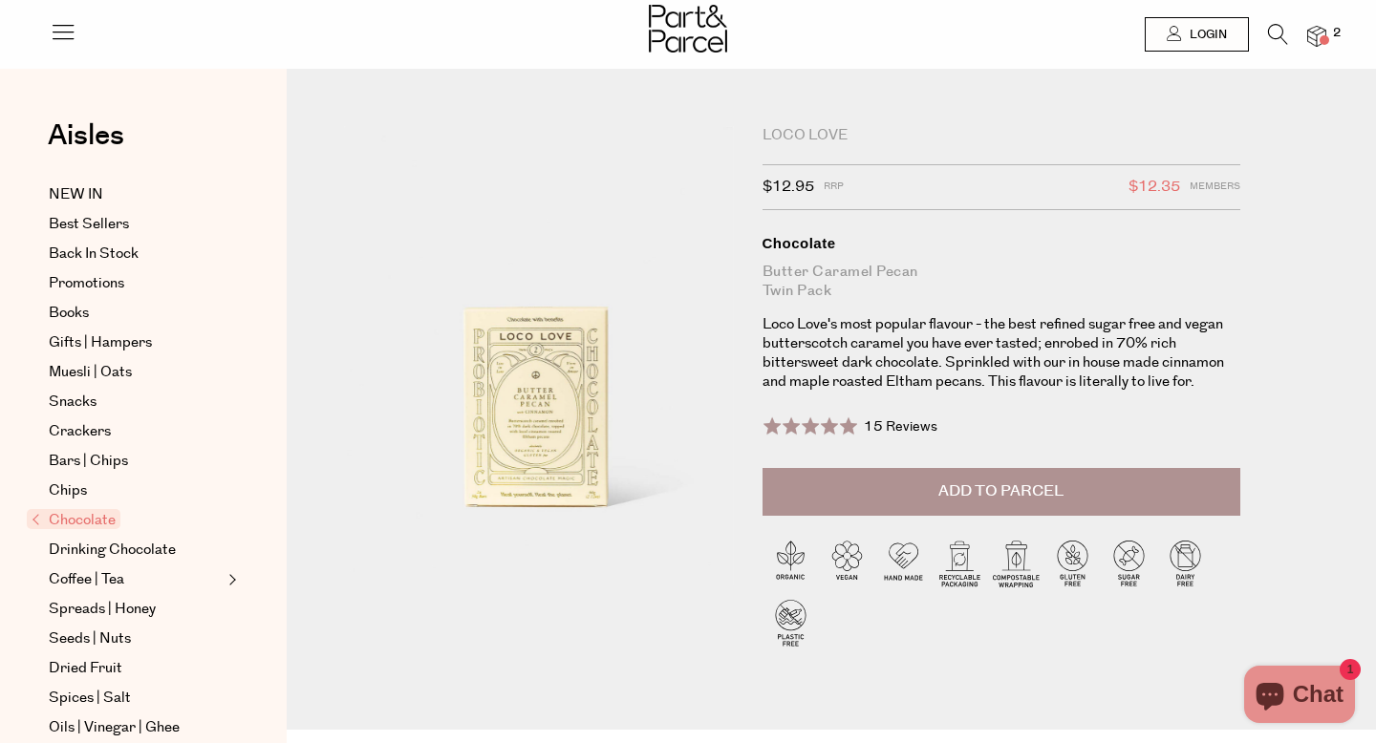
click at [991, 508] on button "Add to Parcel" at bounding box center [1002, 492] width 478 height 48
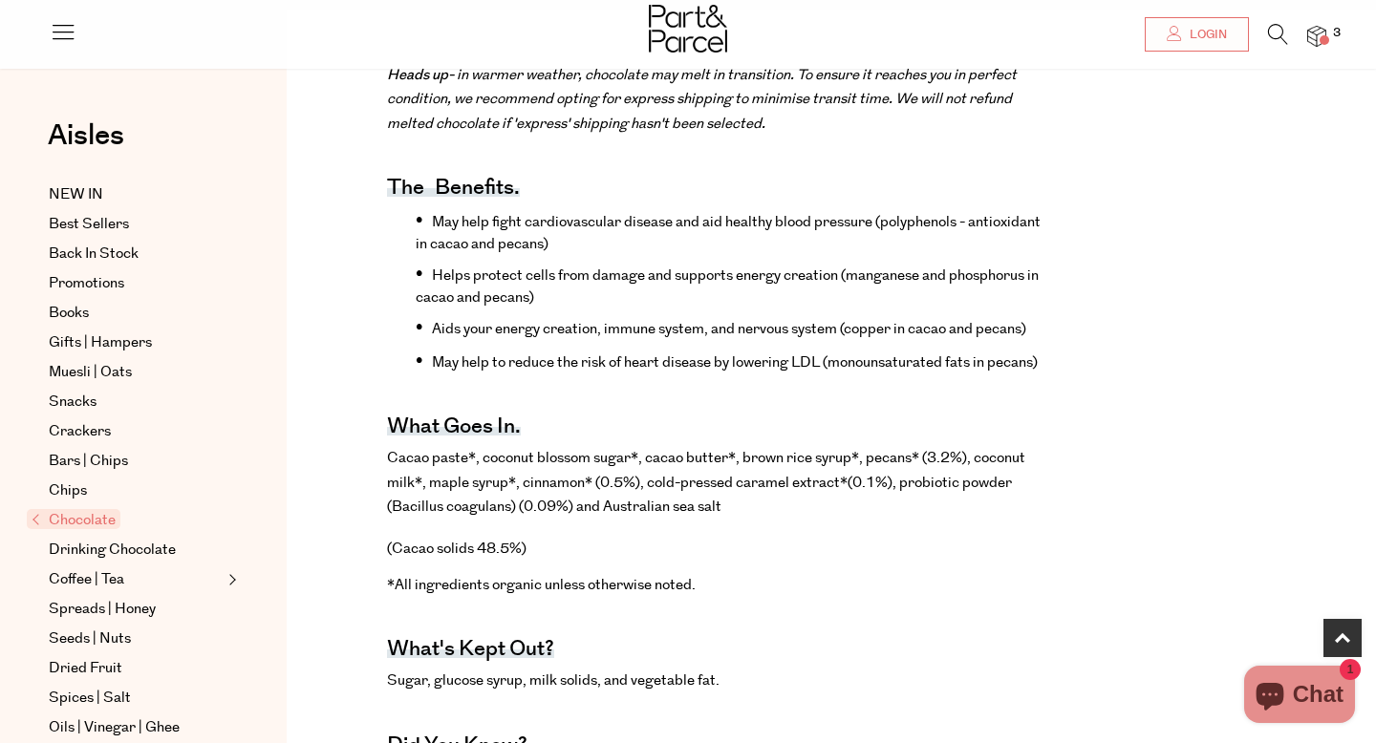
scroll to position [723, 0]
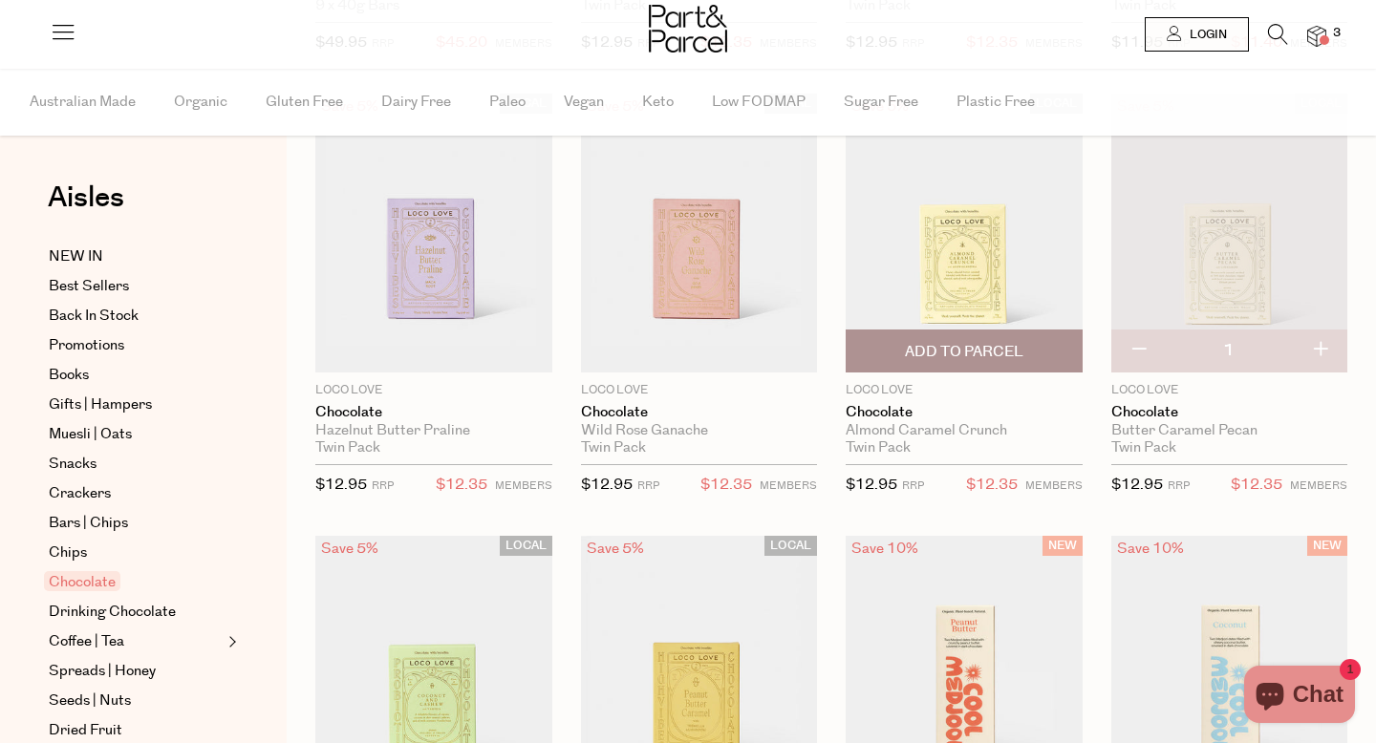
click at [958, 359] on span "Add To Parcel" at bounding box center [964, 352] width 118 height 20
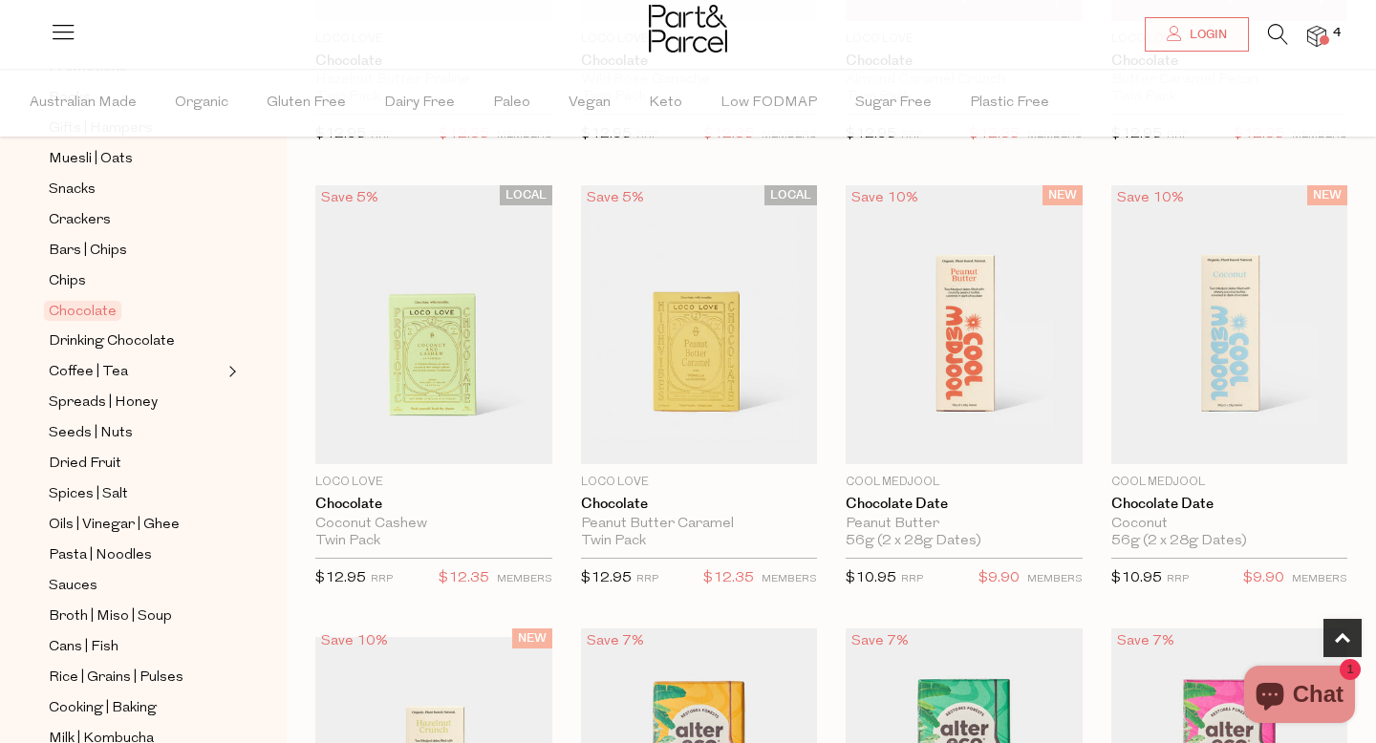
scroll to position [285, 0]
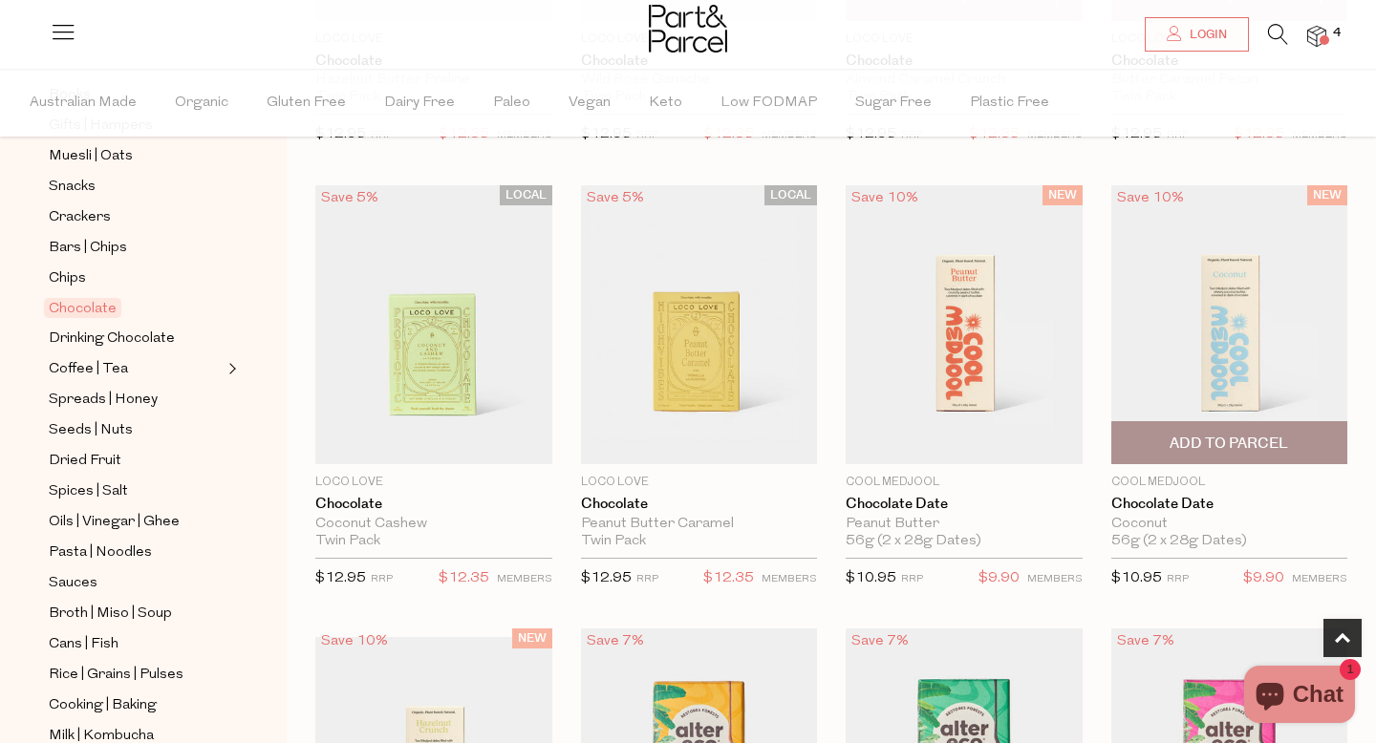
click at [1281, 410] on img at bounding box center [1229, 324] width 237 height 279
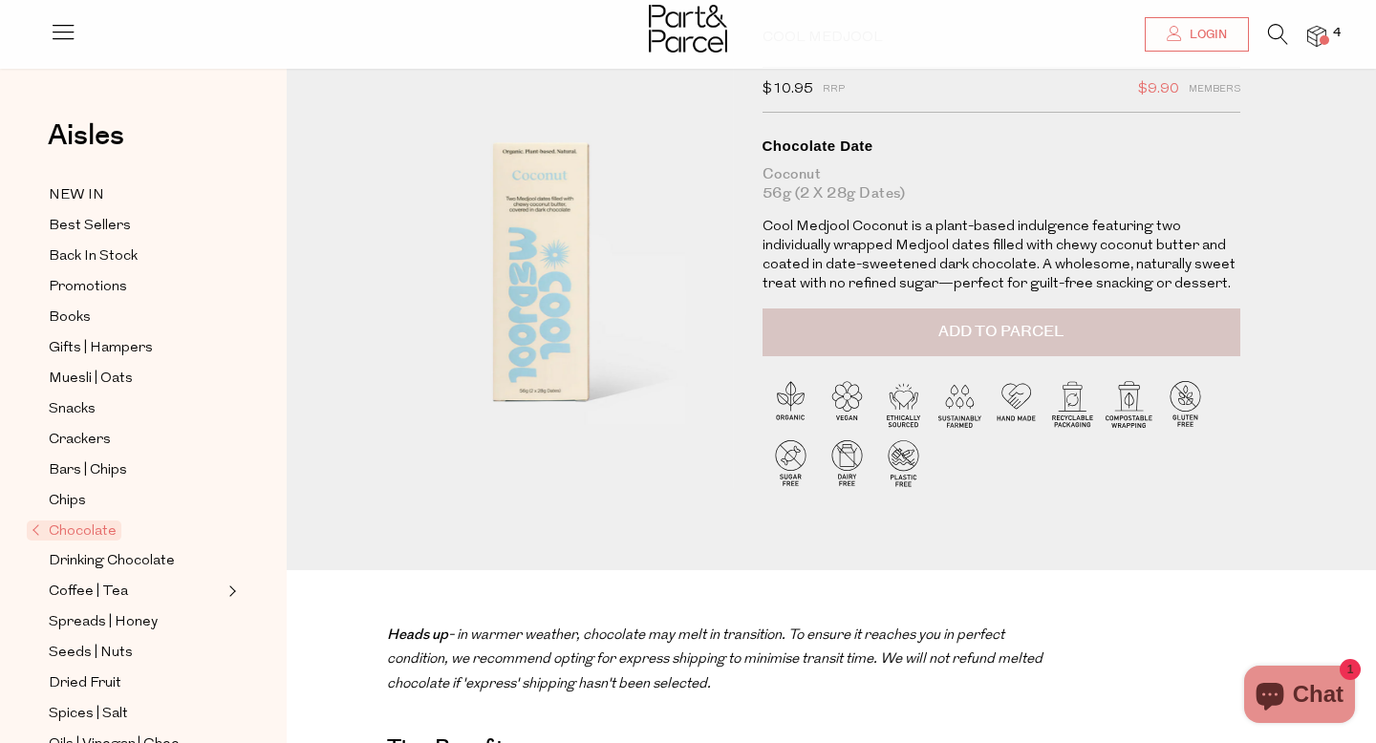
scroll to position [94, 0]
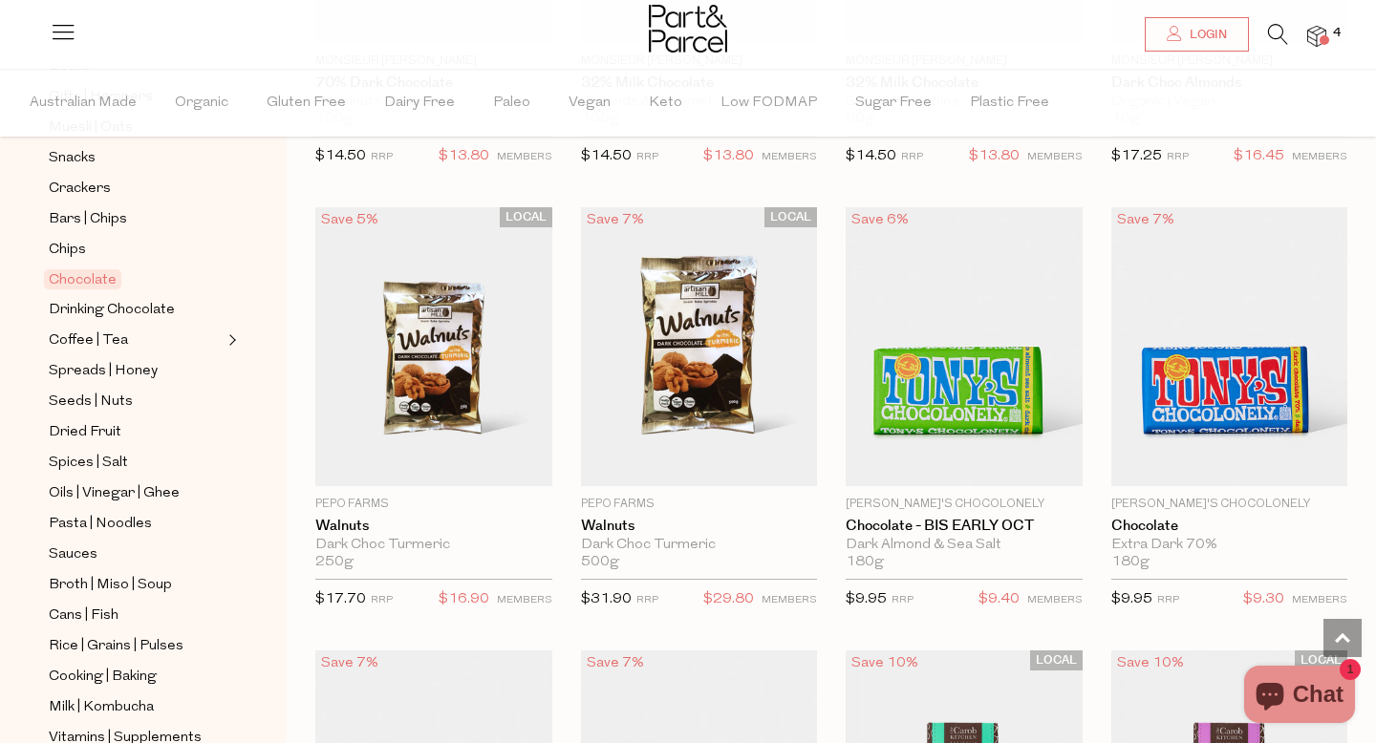
scroll to position [4083, 0]
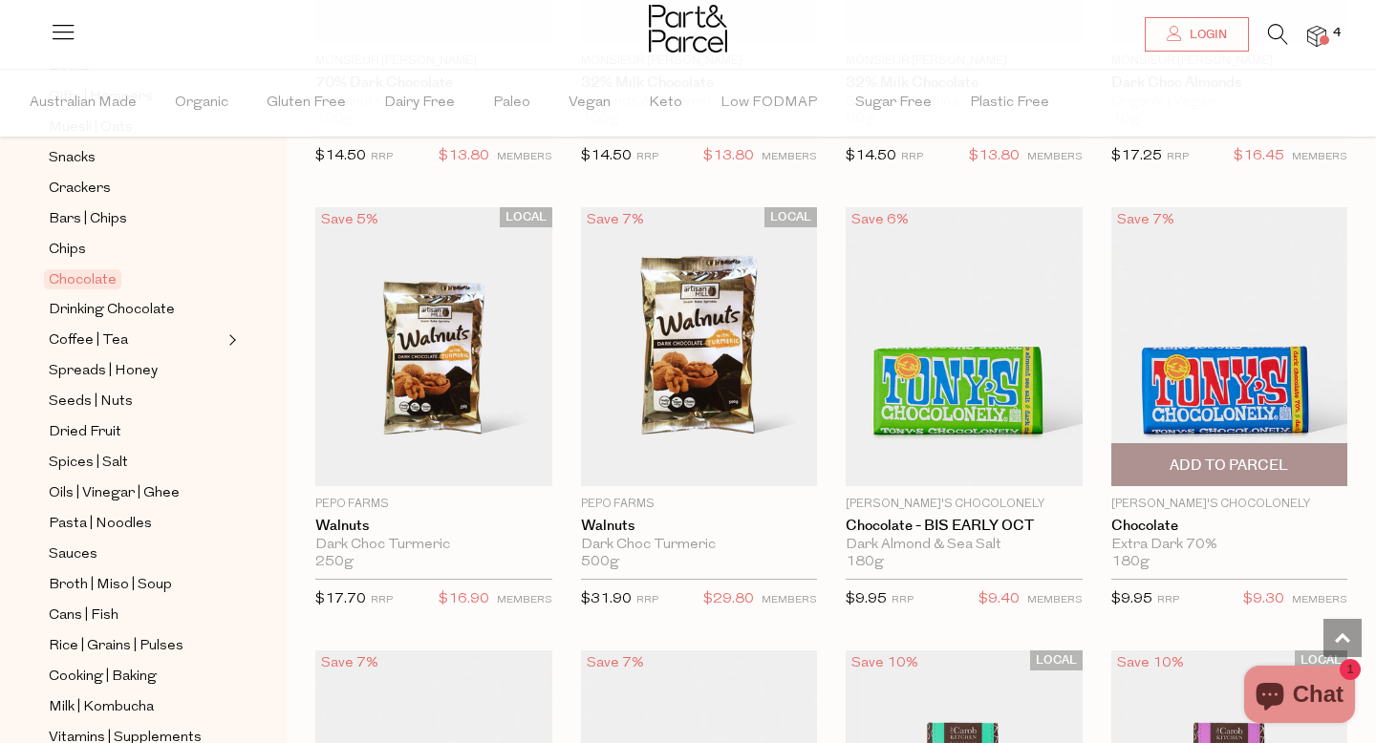
click at [1322, 389] on img at bounding box center [1229, 345] width 237 height 279
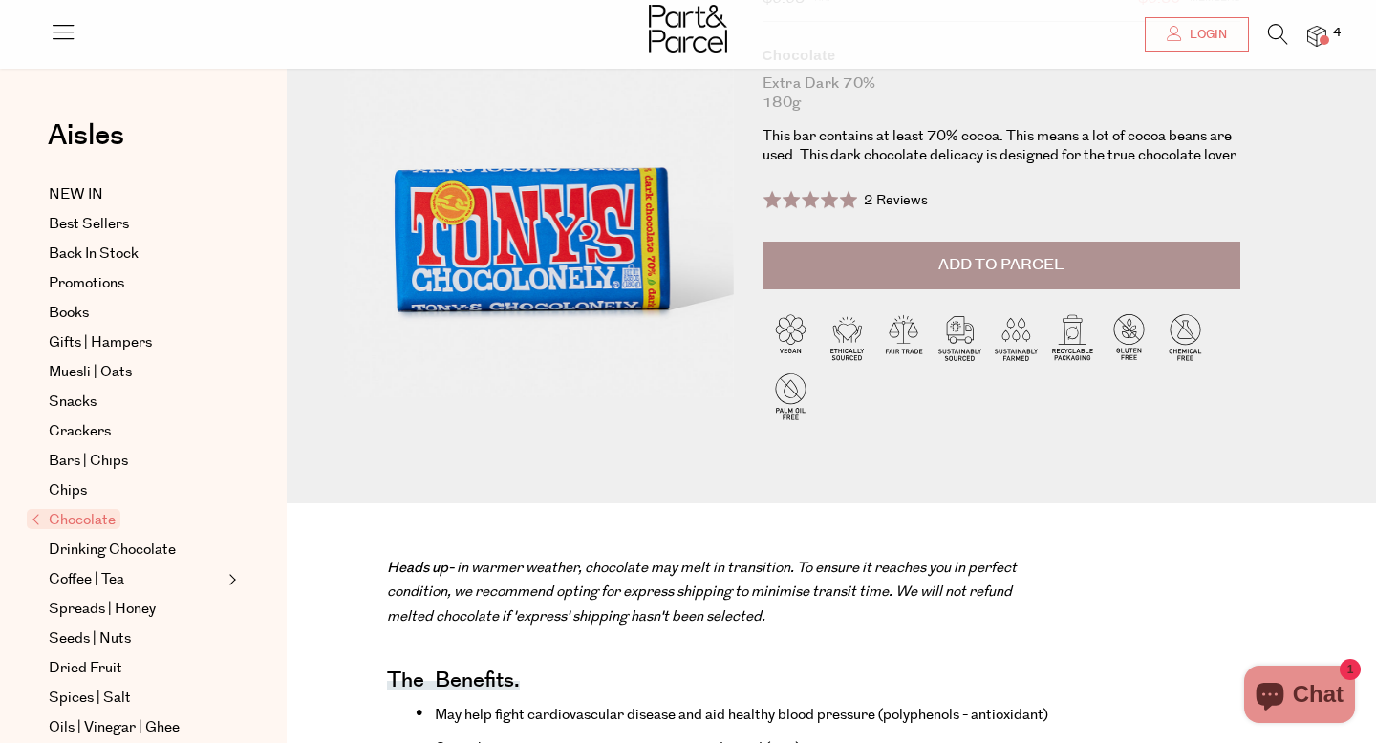
scroll to position [189, 0]
click at [1095, 281] on button "Add to Parcel" at bounding box center [1002, 265] width 478 height 48
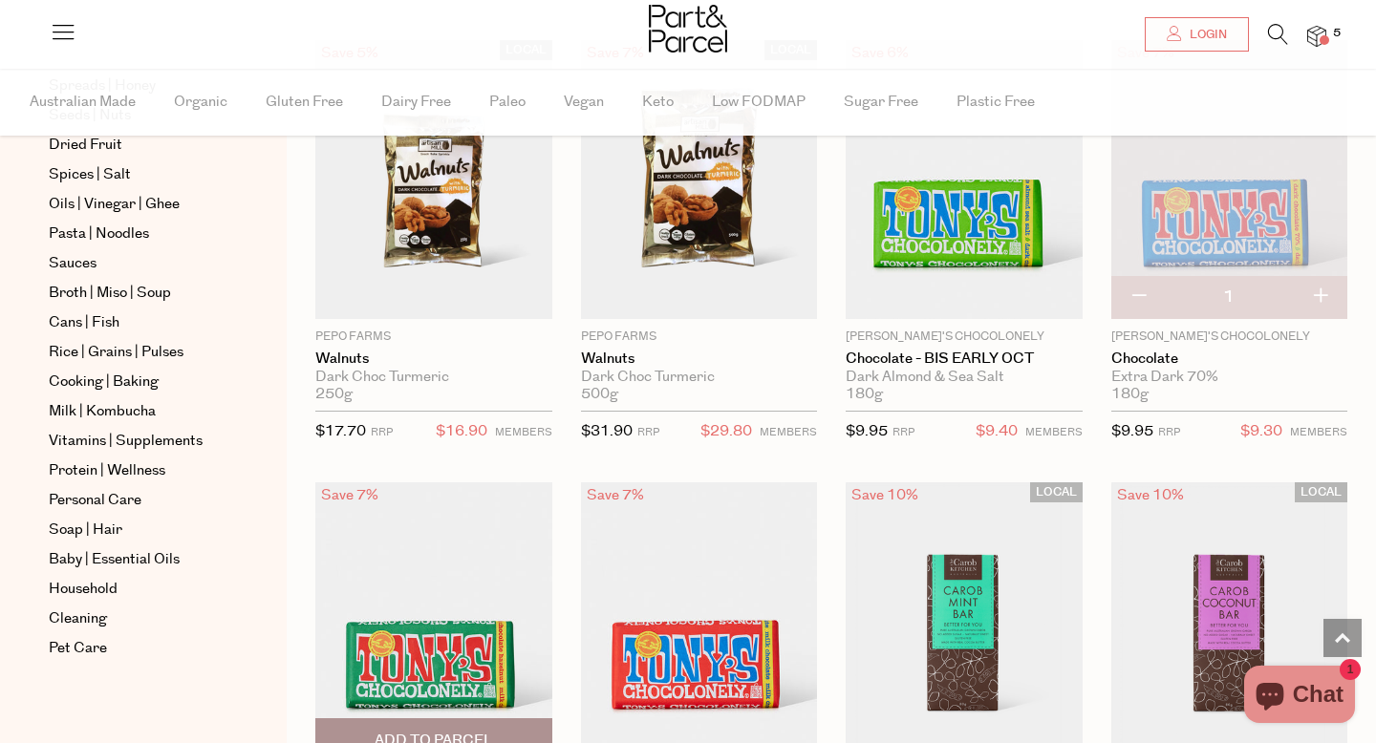
scroll to position [4243, 0]
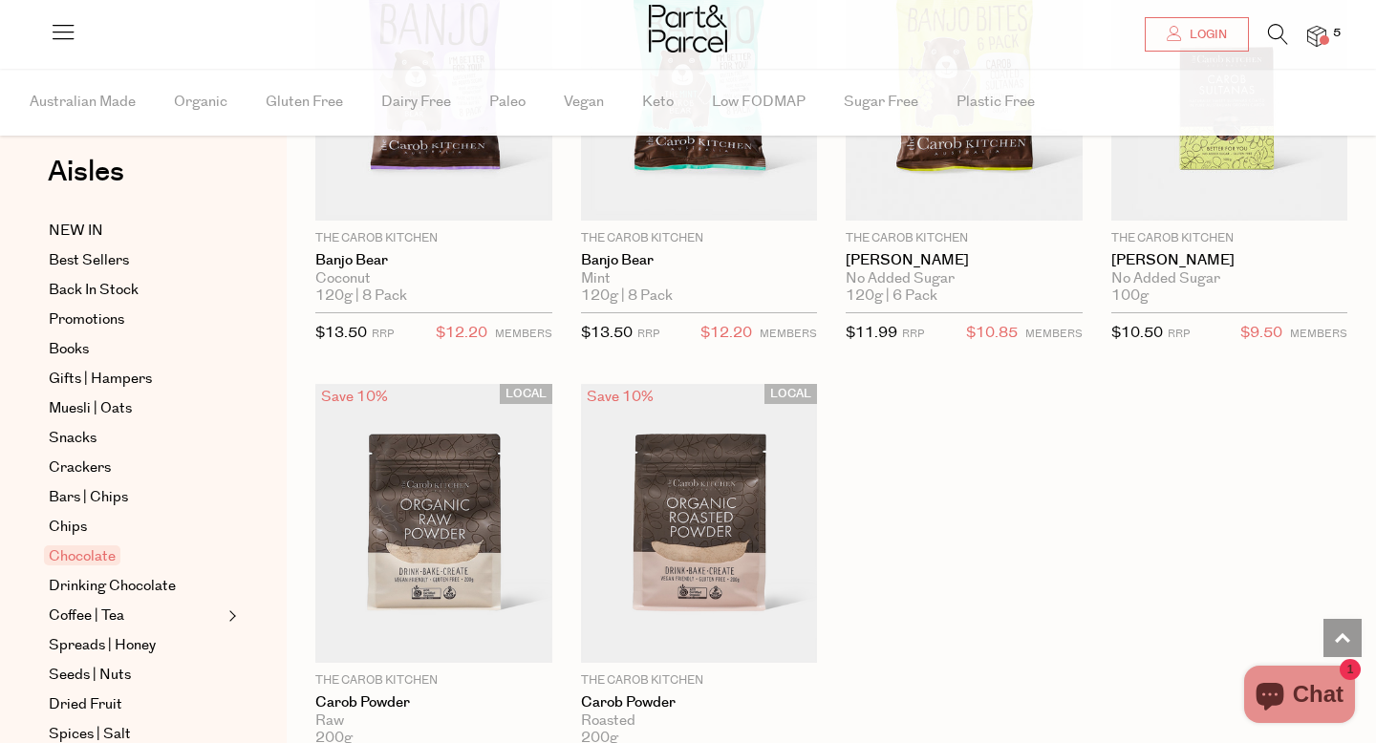
scroll to position [28, 0]
click at [79, 527] on span "Chips" at bounding box center [68, 525] width 38 height 23
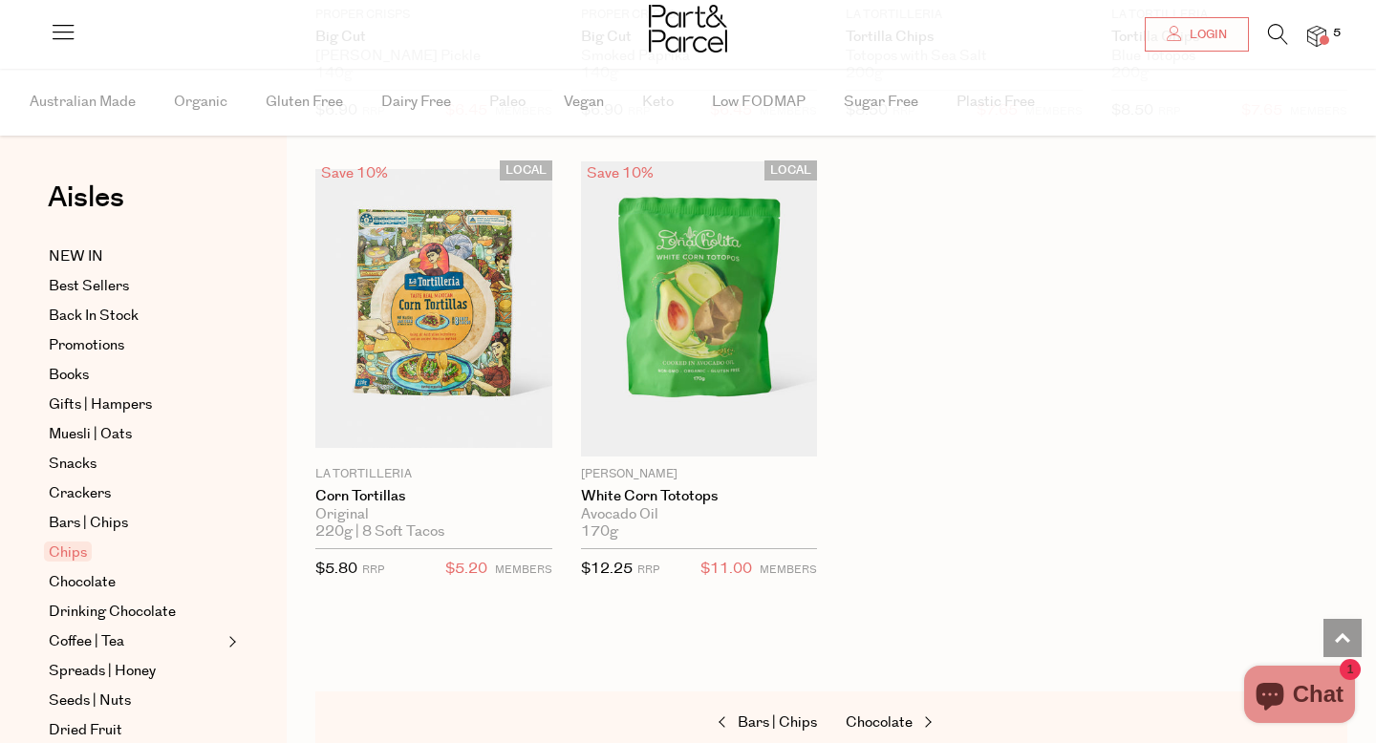
scroll to position [1870, 0]
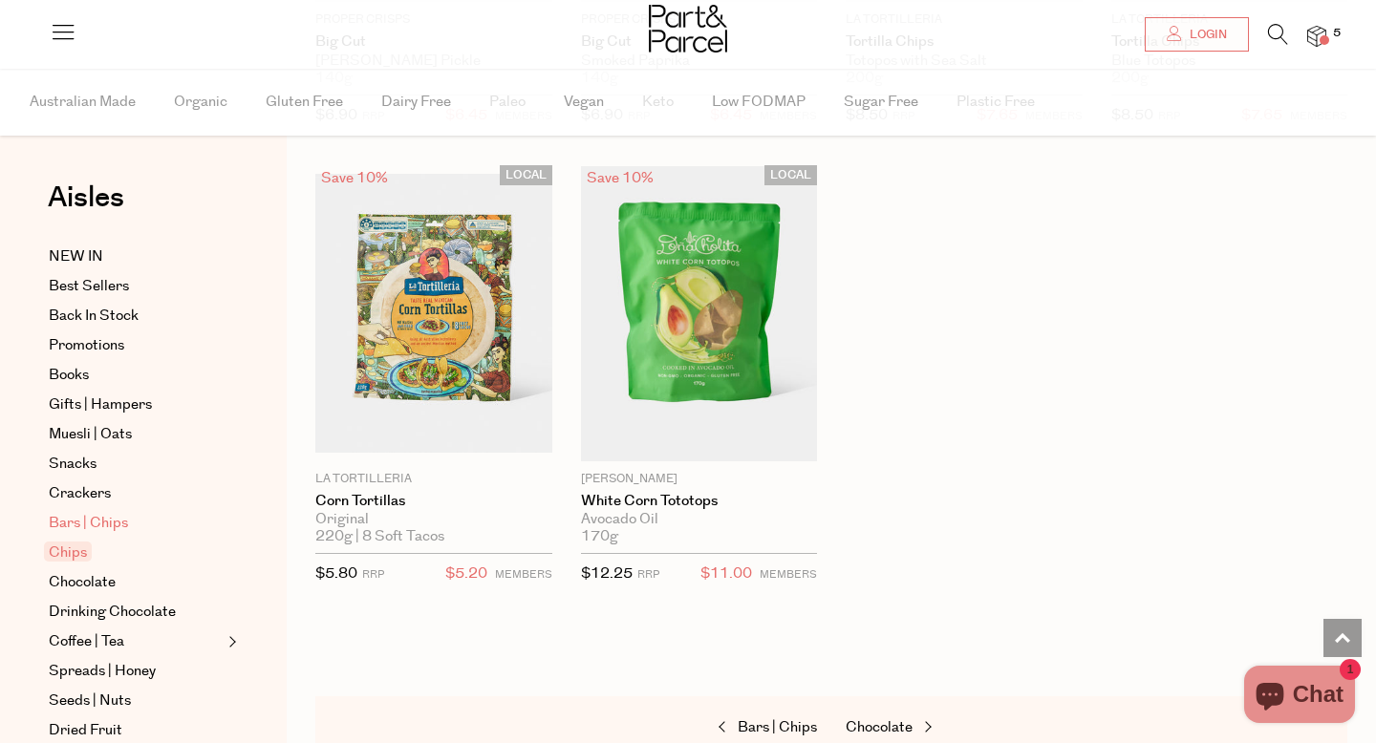
click at [93, 519] on span "Bars | Chips" at bounding box center [88, 523] width 79 height 23
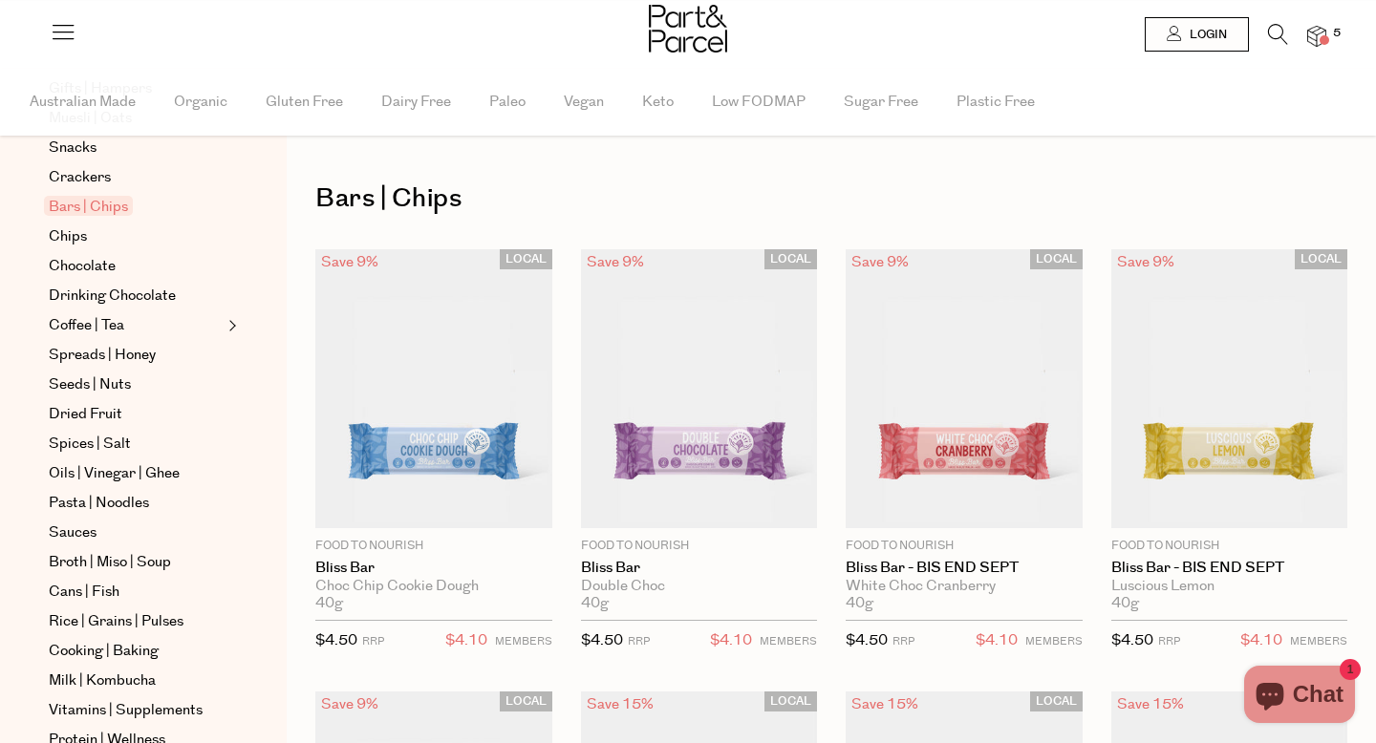
scroll to position [466, 0]
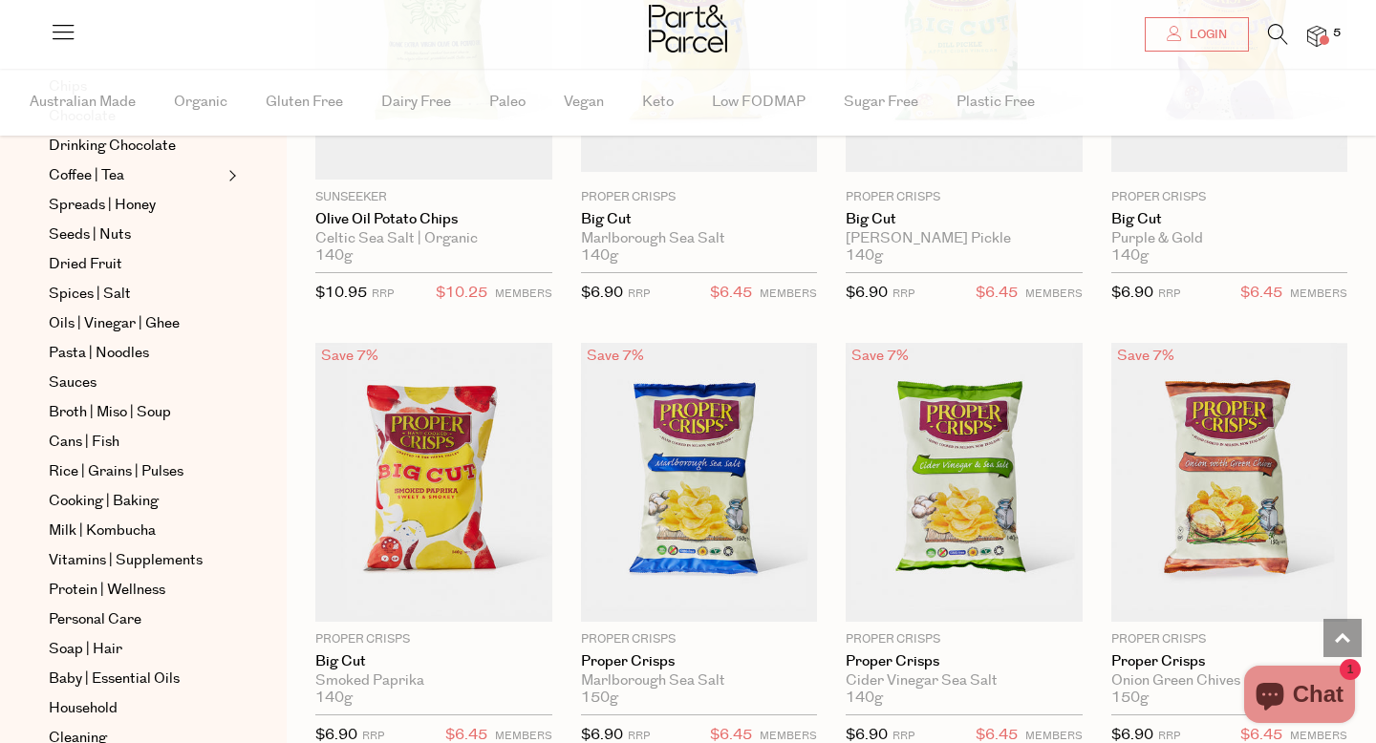
scroll to position [6612, 0]
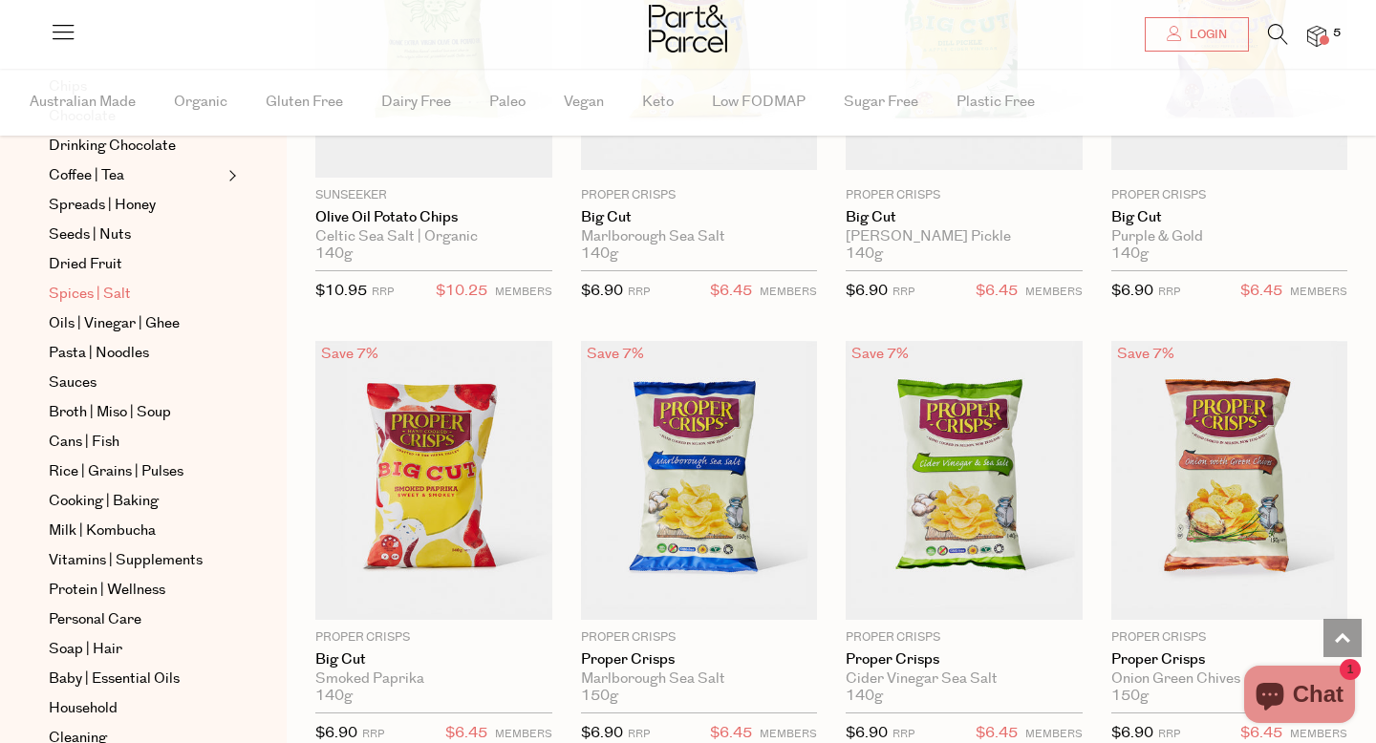
click at [82, 304] on span "Spices | Salt" at bounding box center [90, 294] width 82 height 23
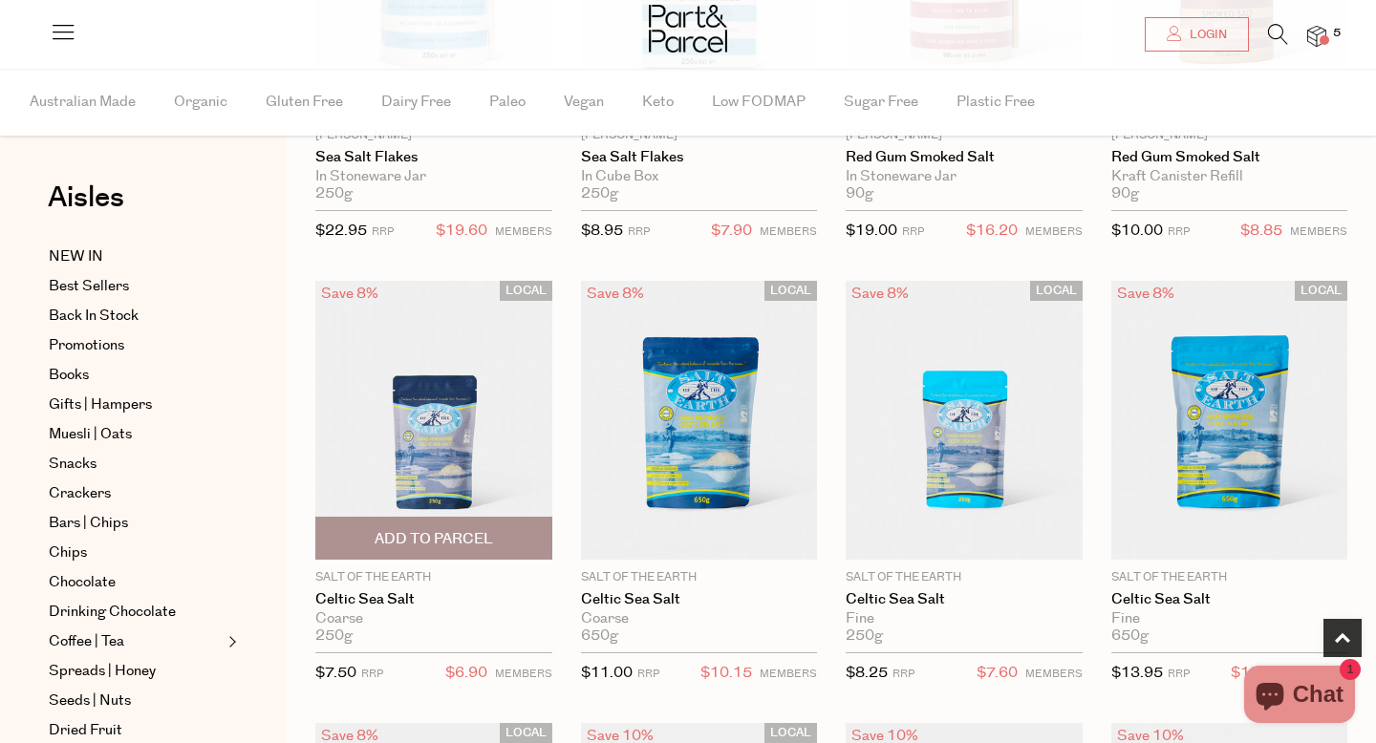
scroll to position [455, 0]
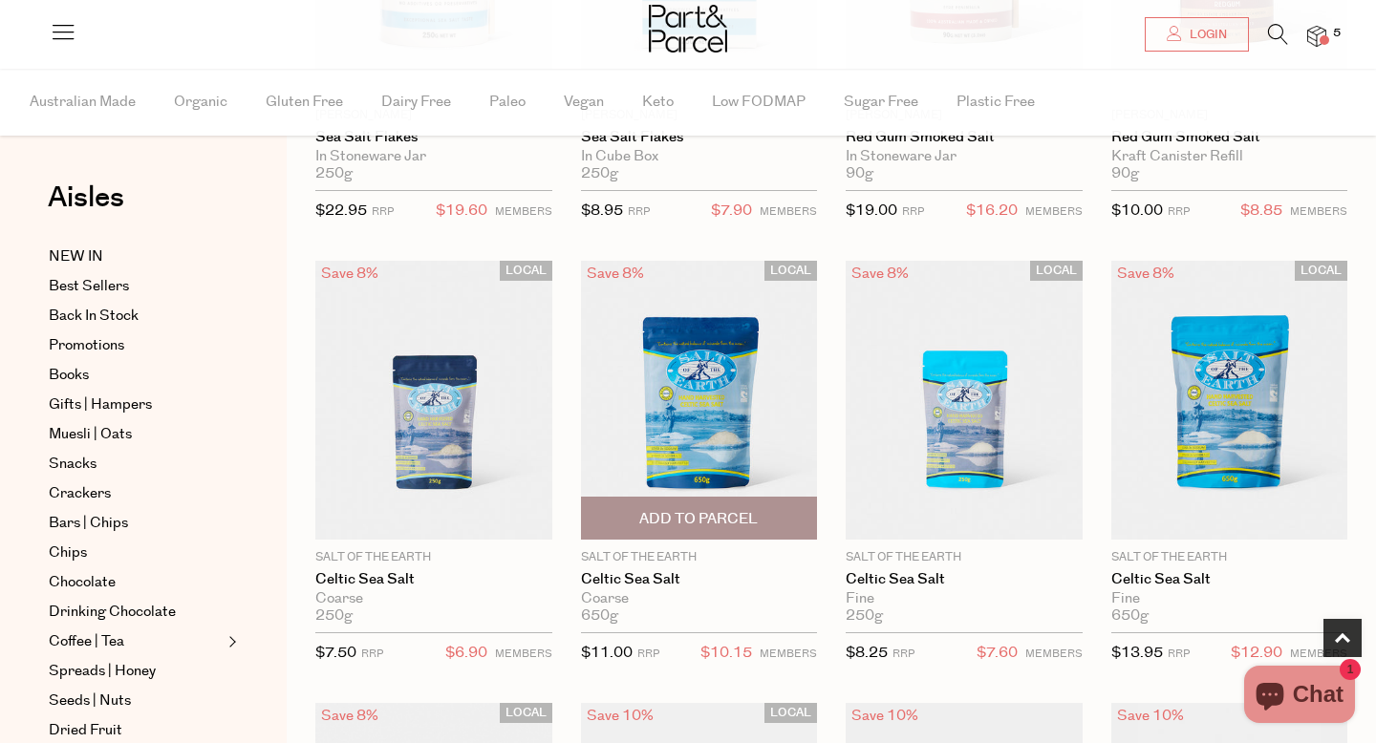
click at [682, 515] on span "Add To Parcel" at bounding box center [698, 519] width 118 height 20
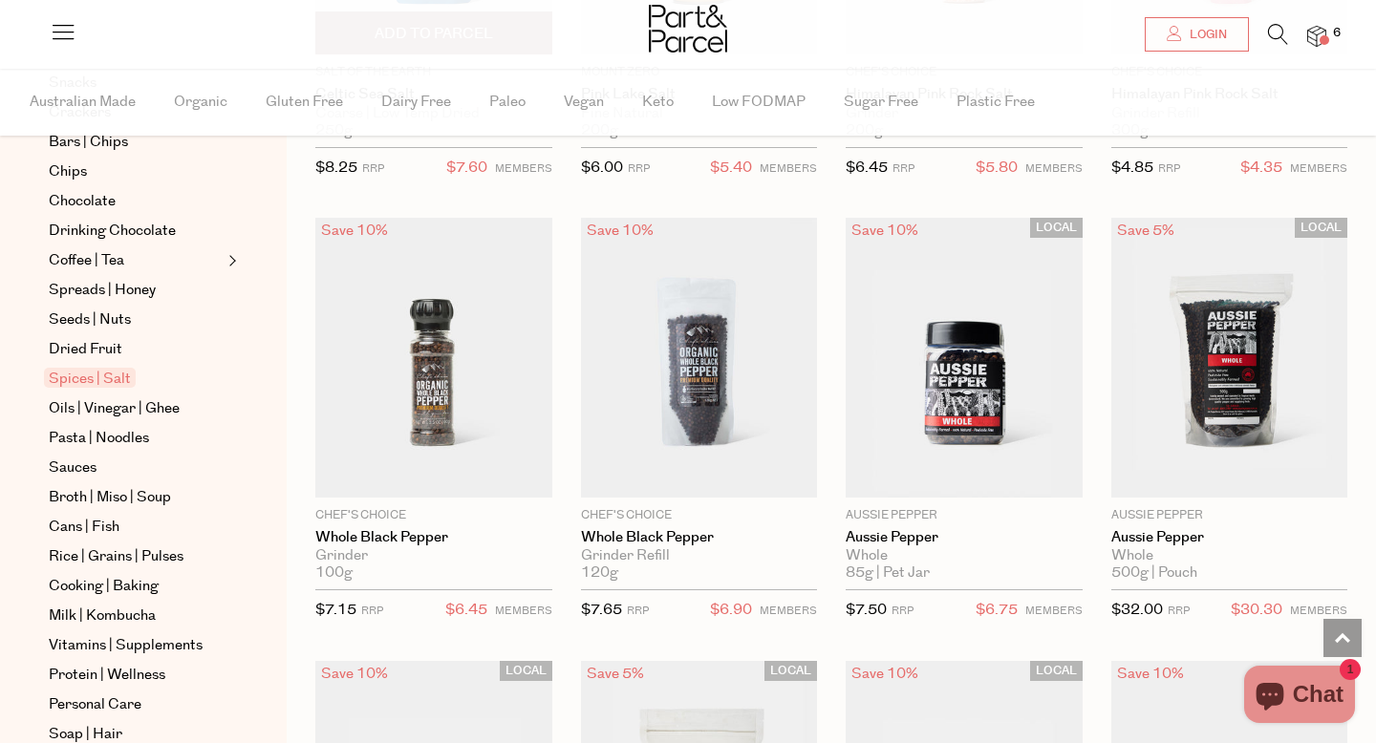
scroll to position [1389, 0]
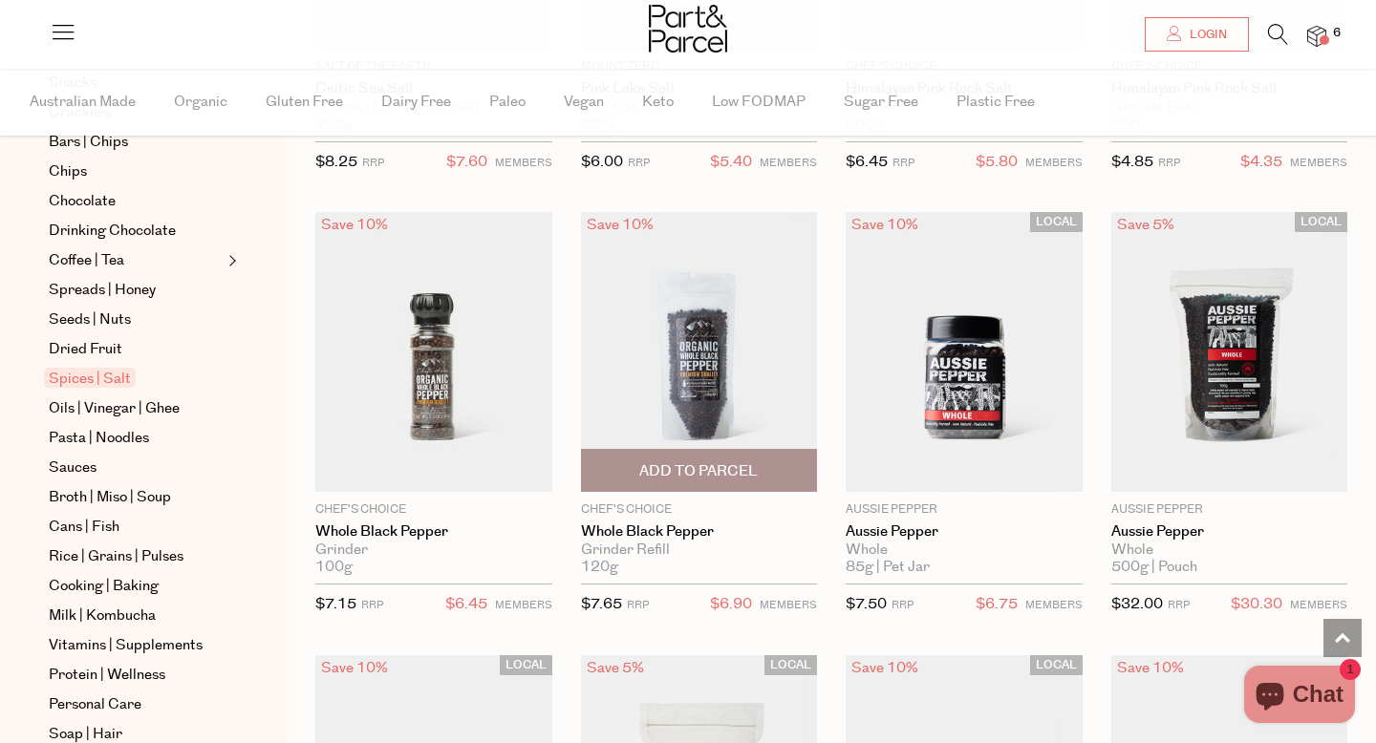
click at [702, 463] on span "Add To Parcel" at bounding box center [698, 472] width 118 height 20
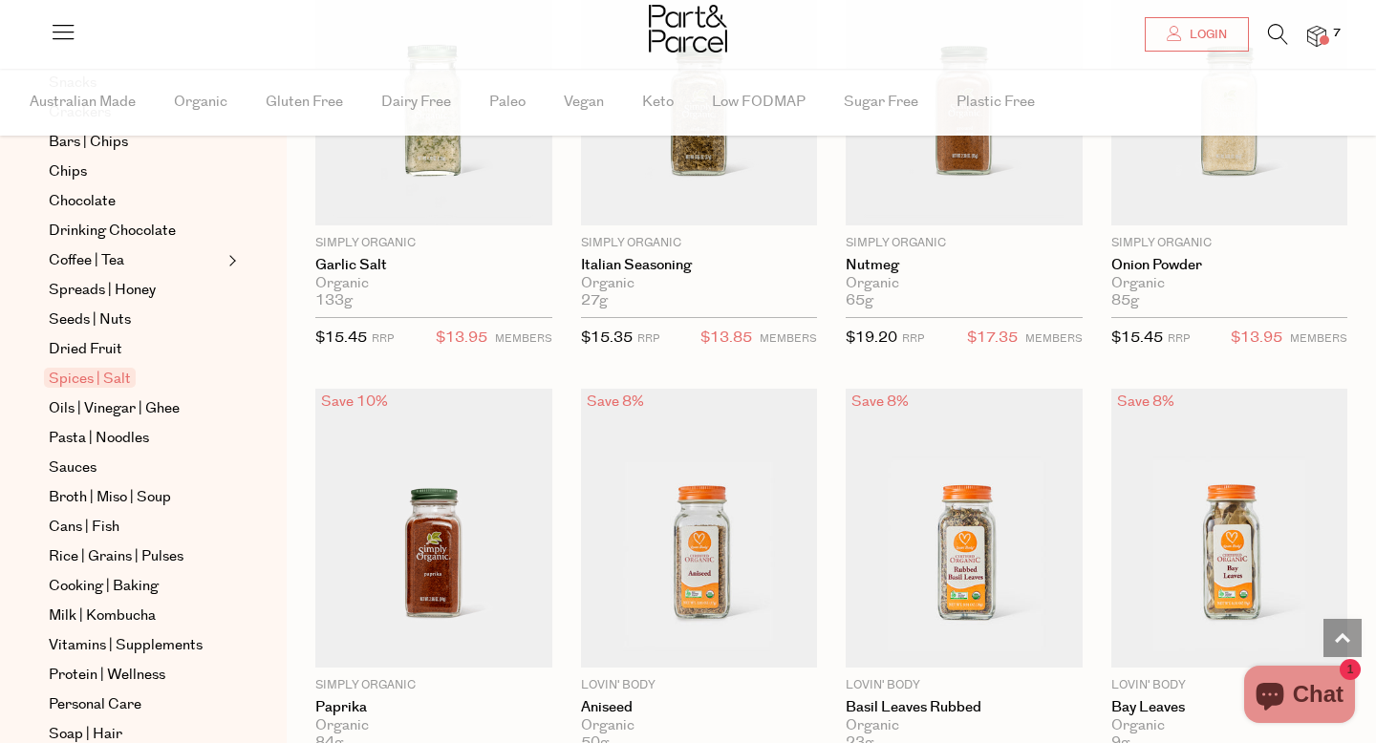
scroll to position [2992, 0]
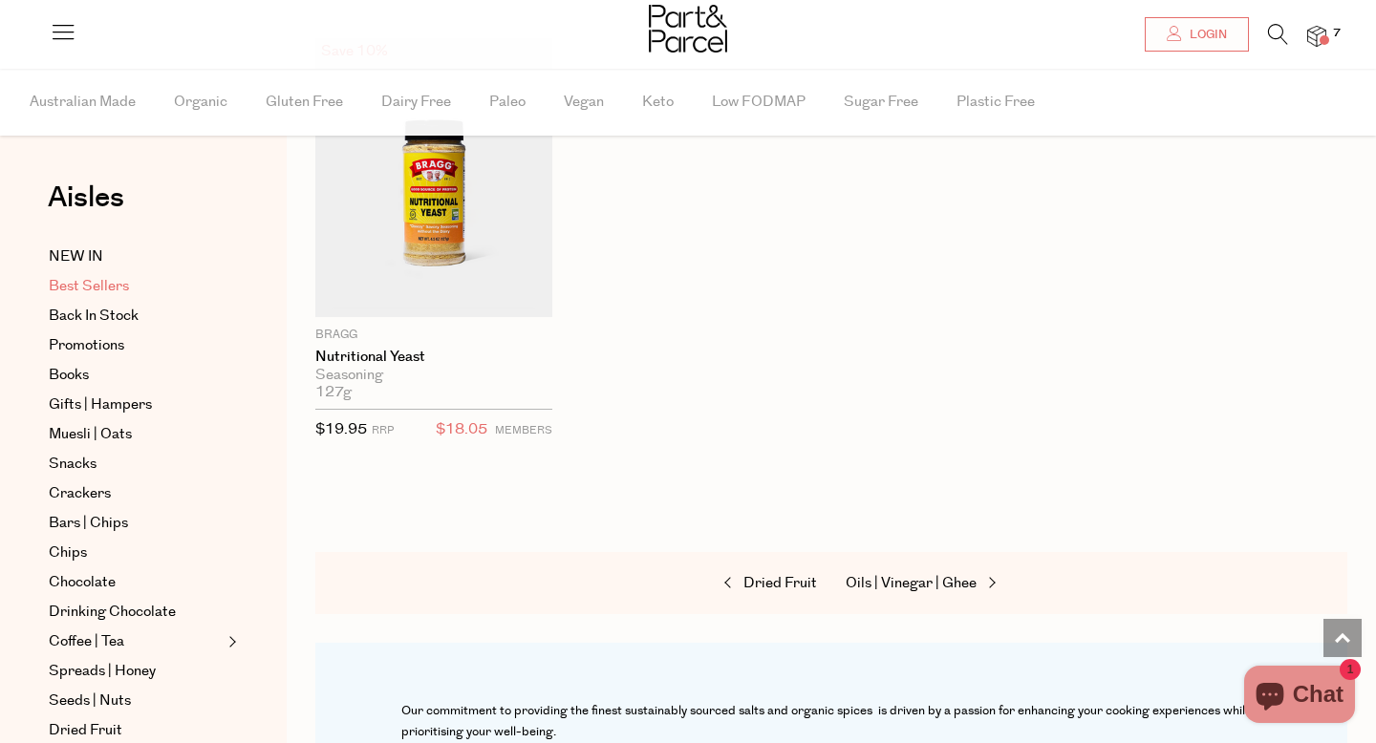
click at [99, 281] on span "Best Sellers" at bounding box center [89, 286] width 80 height 23
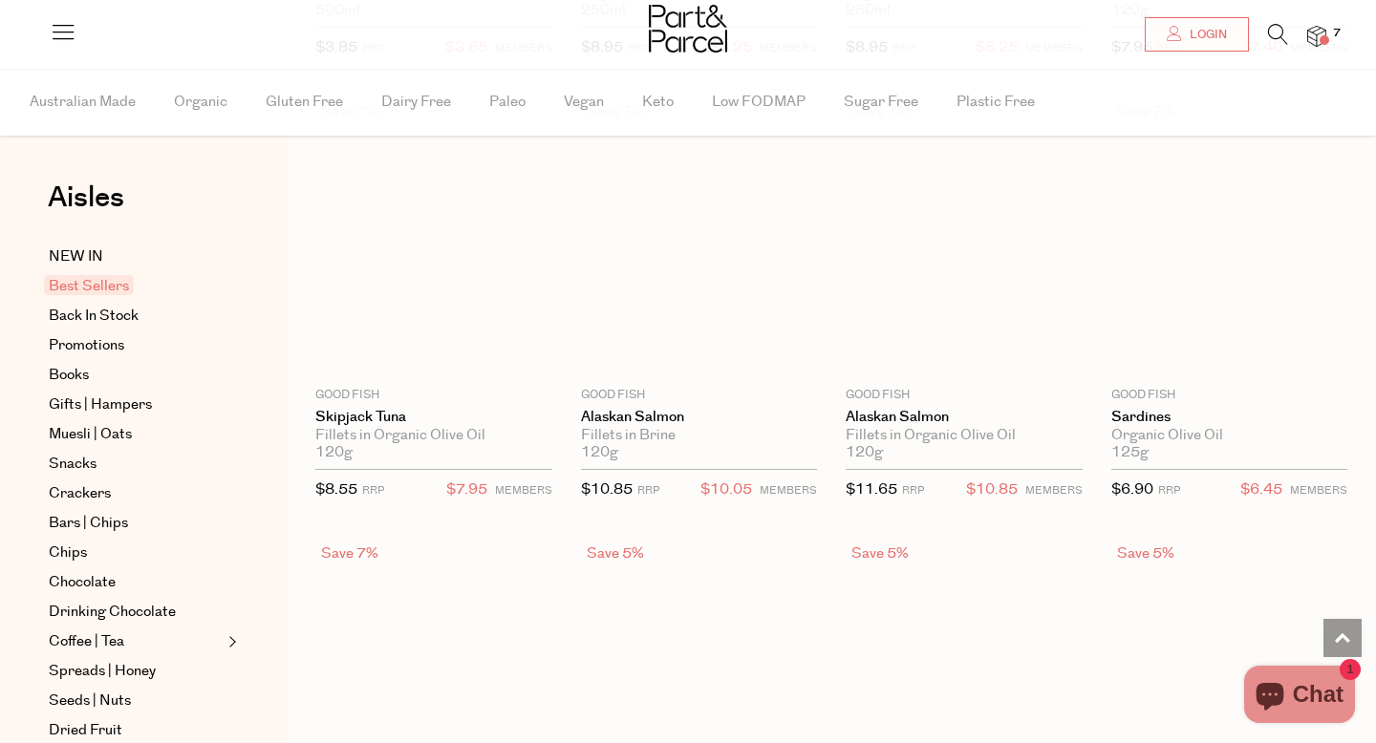
scroll to position [11, 0]
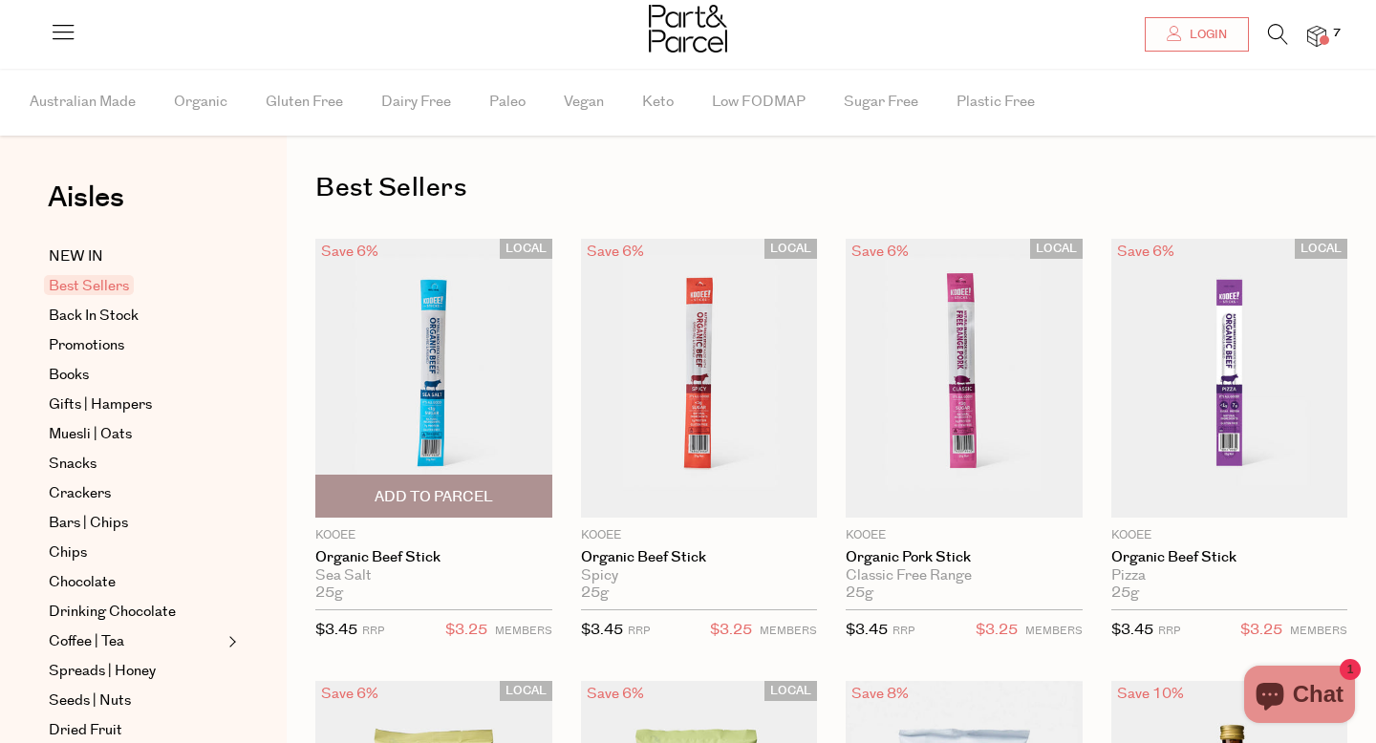
click at [384, 502] on span "Add To Parcel" at bounding box center [434, 497] width 118 height 20
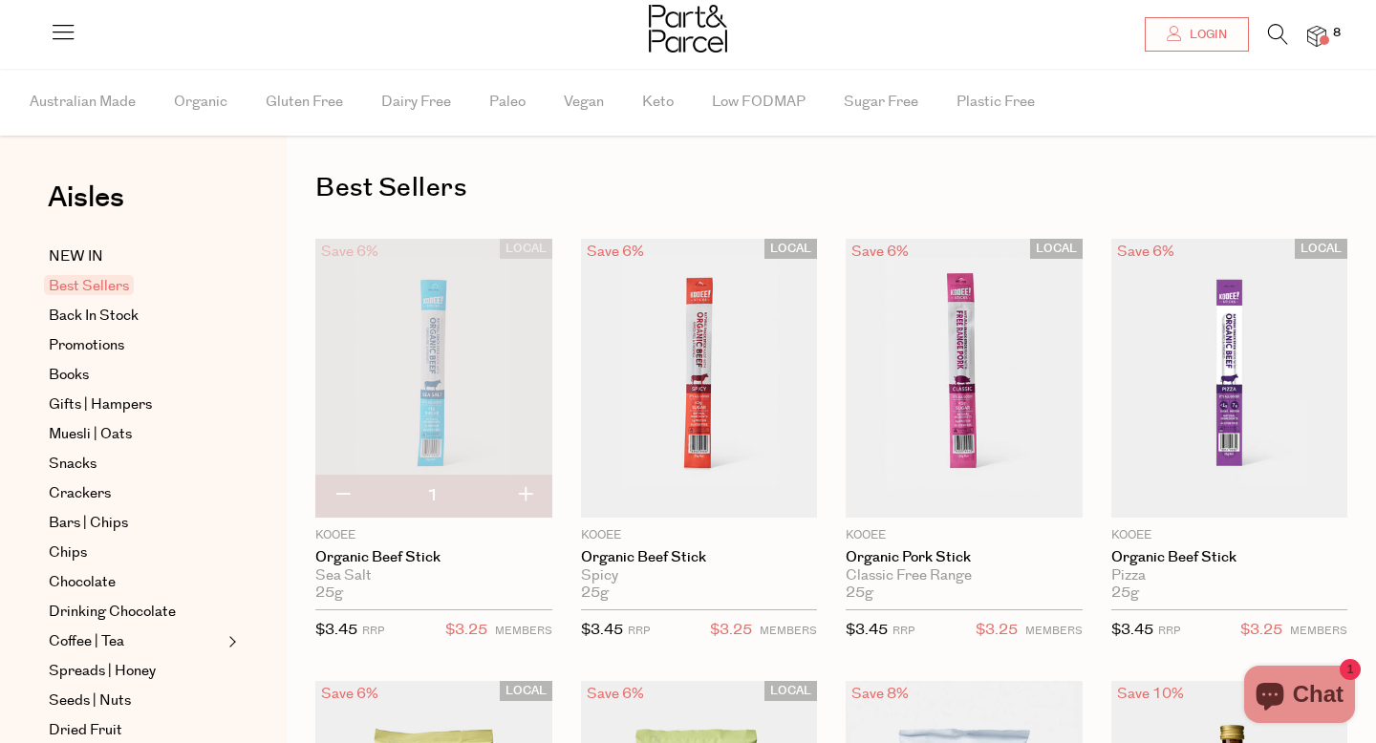
click at [526, 491] on button "button" at bounding box center [525, 496] width 54 height 42
type input "2"
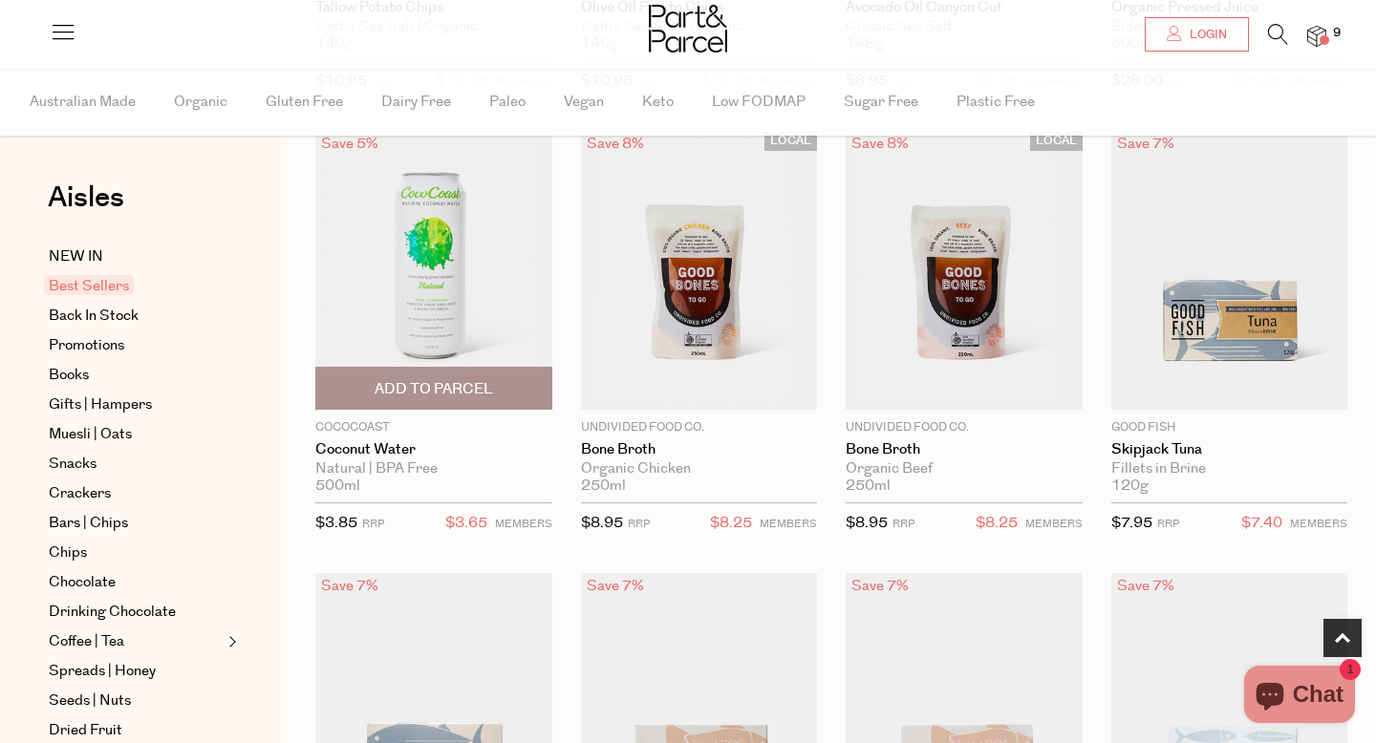
scroll to position [1045, 0]
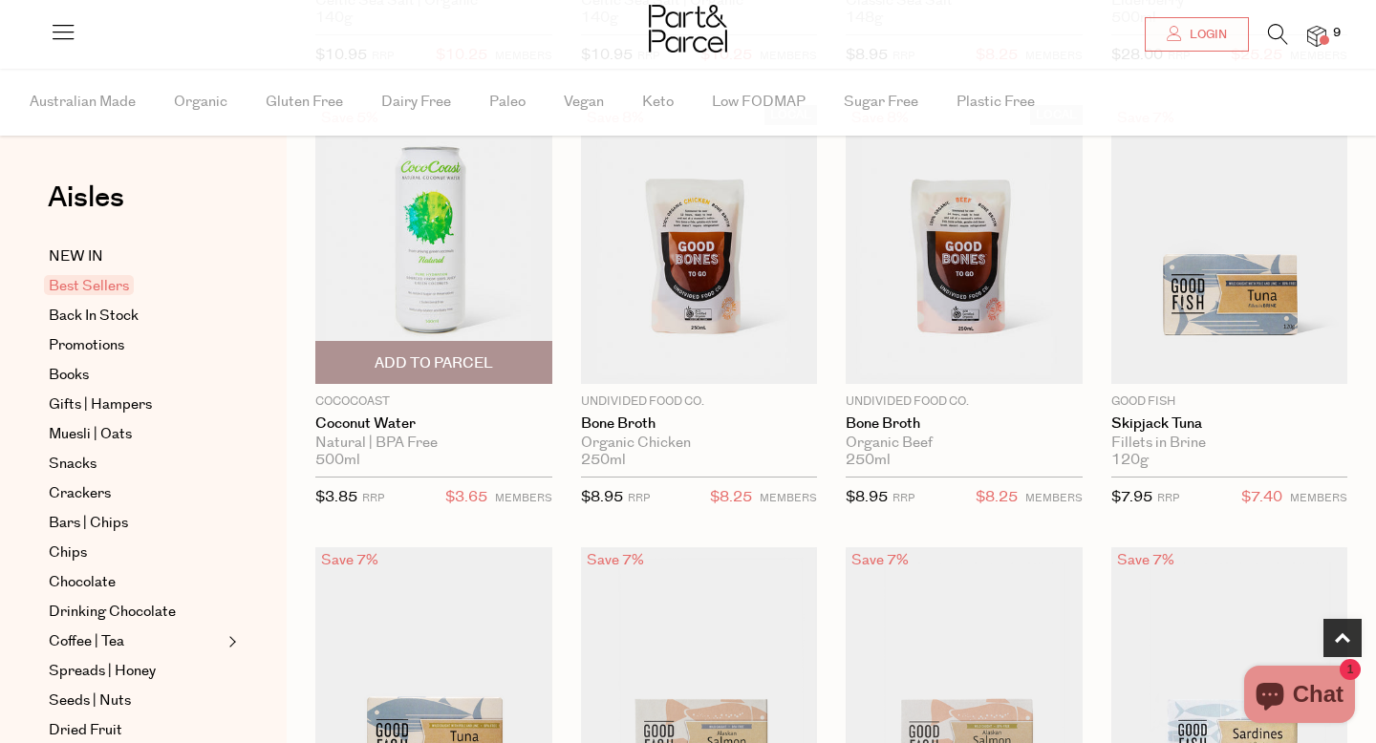
click at [386, 354] on span "Add To Parcel" at bounding box center [434, 364] width 118 height 20
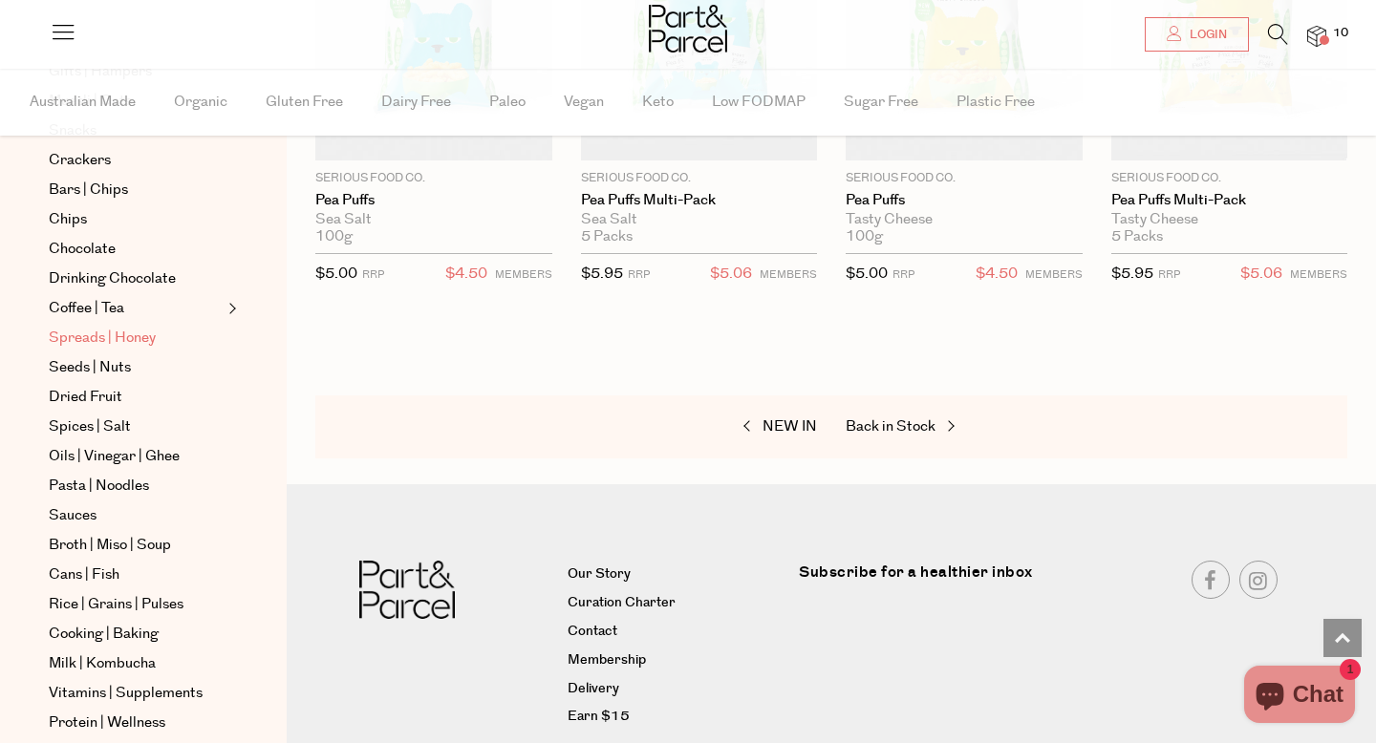
scroll to position [0, 0]
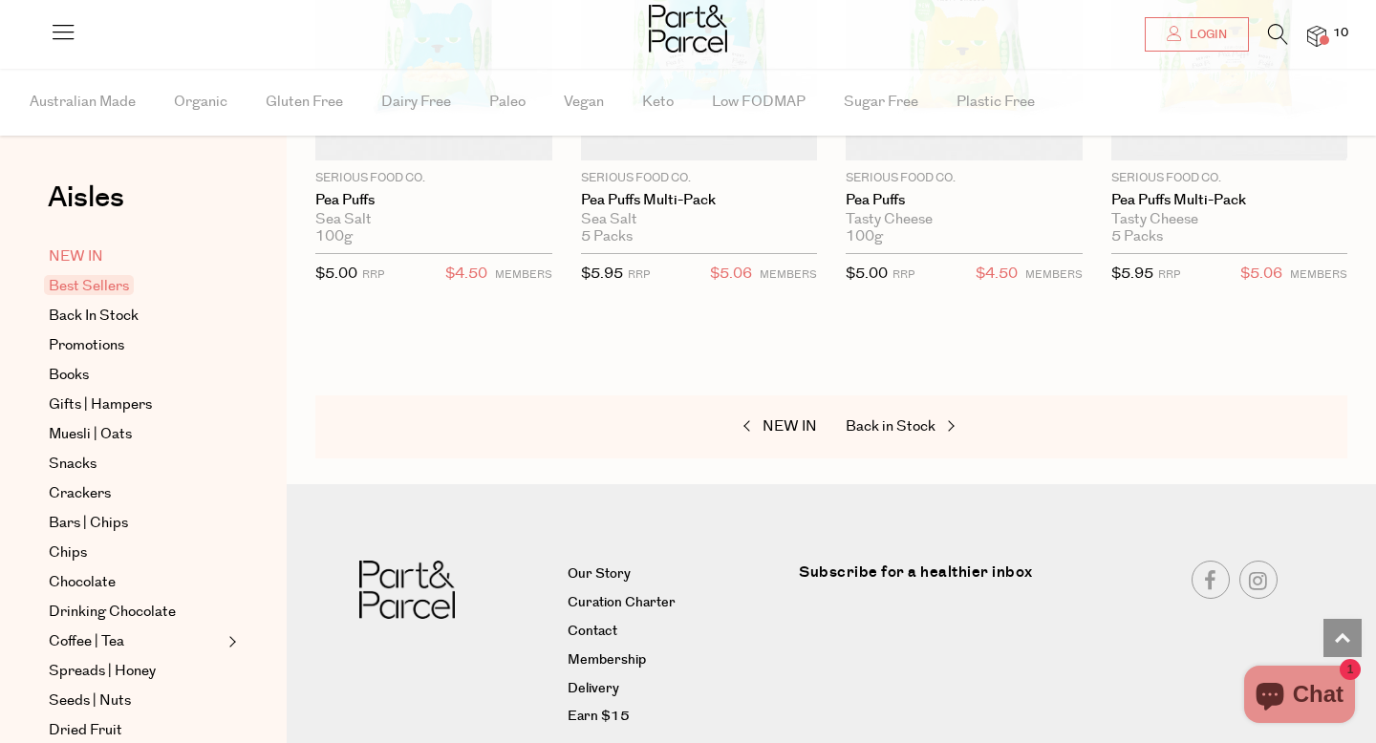
click at [87, 250] on span "NEW IN" at bounding box center [76, 257] width 54 height 23
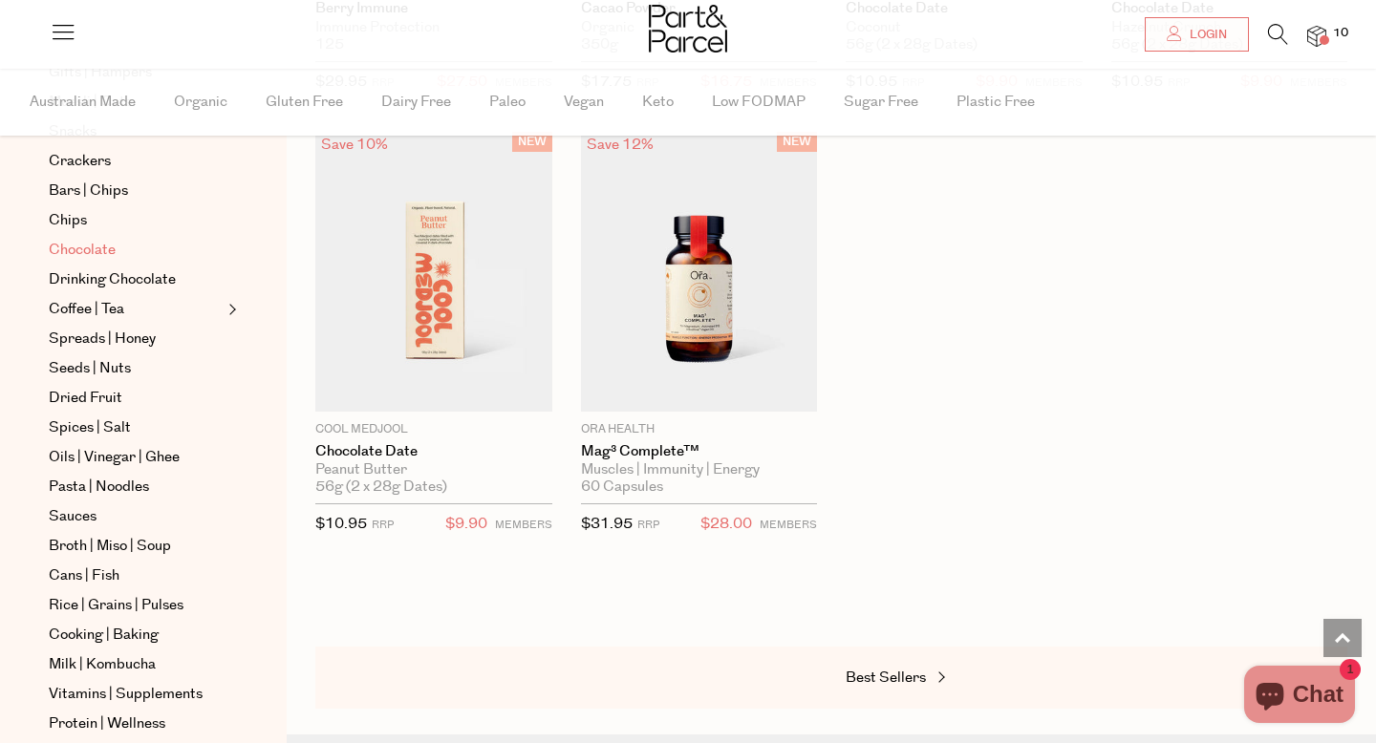
scroll to position [332, 0]
click at [99, 275] on span "Drinking Chocolate" at bounding box center [112, 280] width 127 height 23
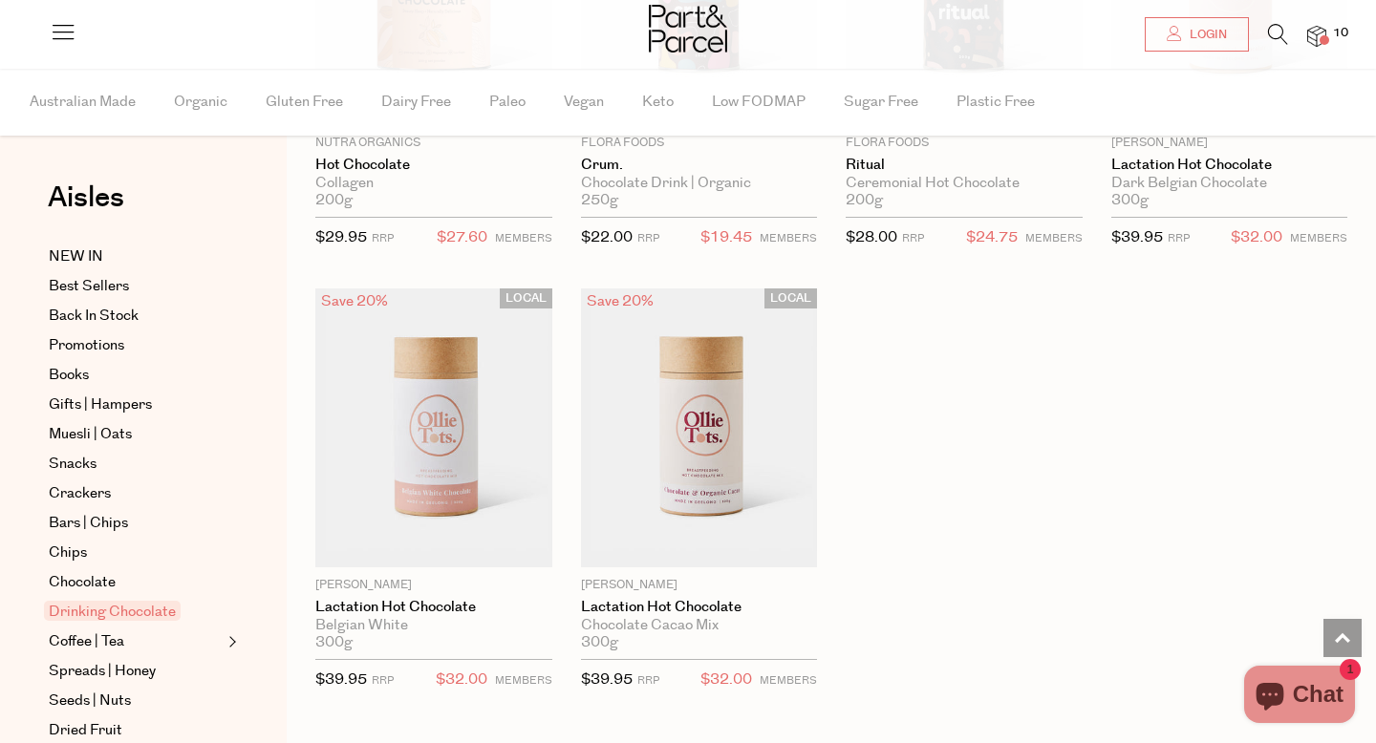
scroll to position [1773, 0]
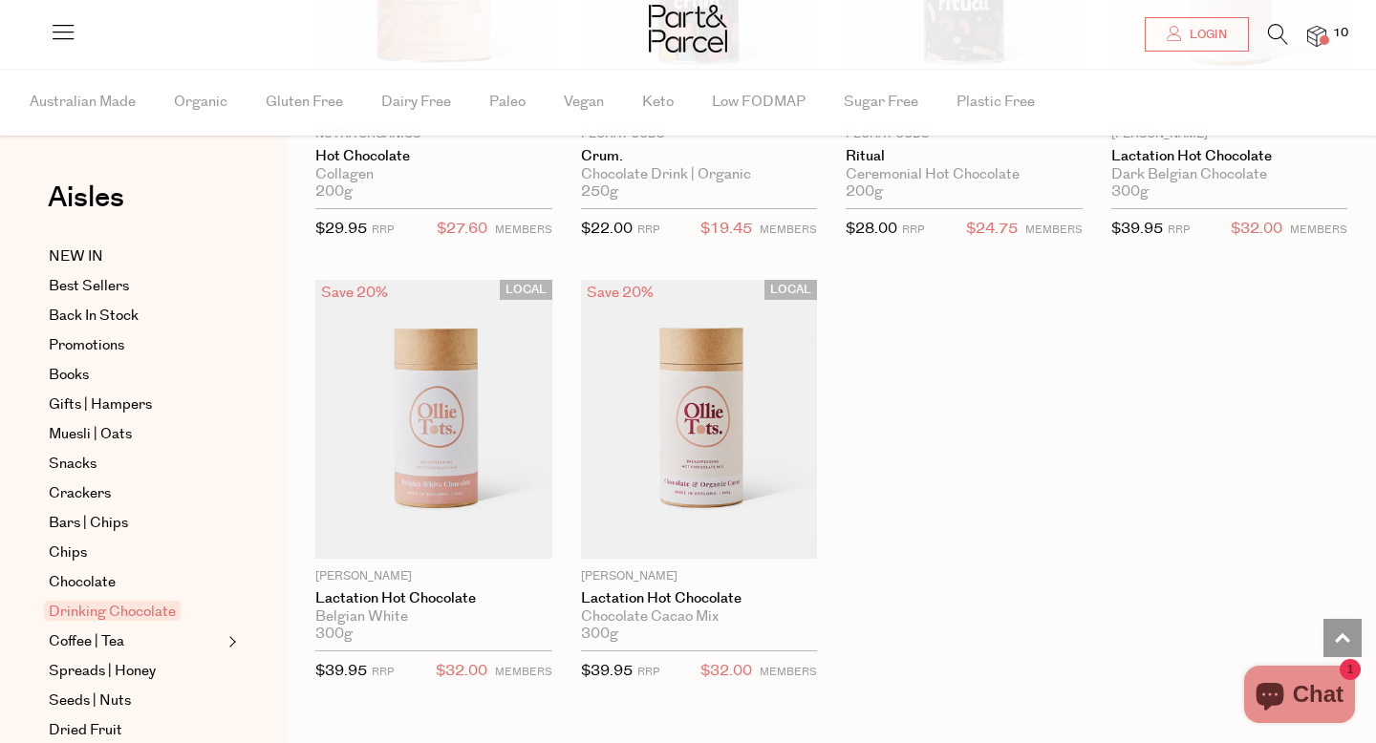
click at [95, 333] on ul "NEW IN Best Sellers Back In Stock Promotions Books Gifts | Hampers Muesli | Oat…" at bounding box center [143, 746] width 205 height 1001
click at [95, 335] on span "Promotions" at bounding box center [86, 345] width 75 height 23
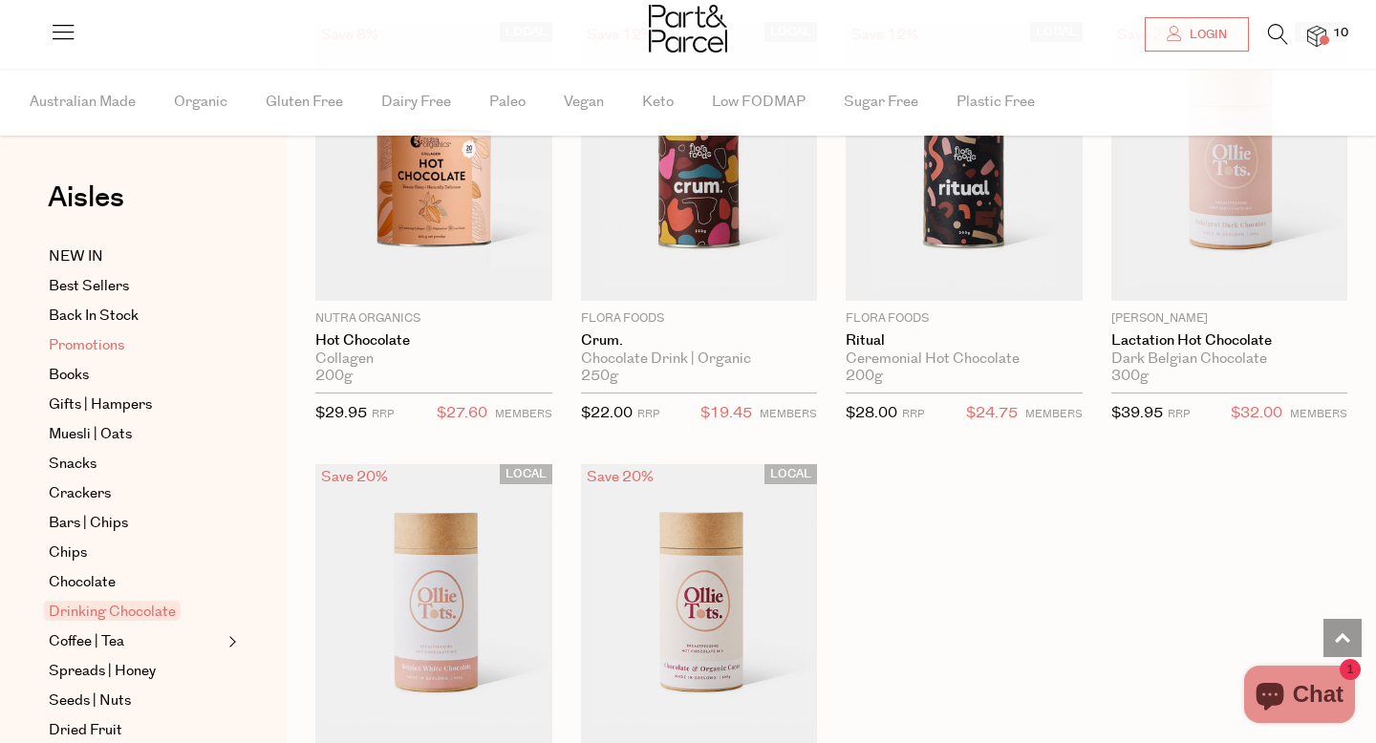
click at [95, 335] on span "Promotions" at bounding box center [86, 345] width 75 height 23
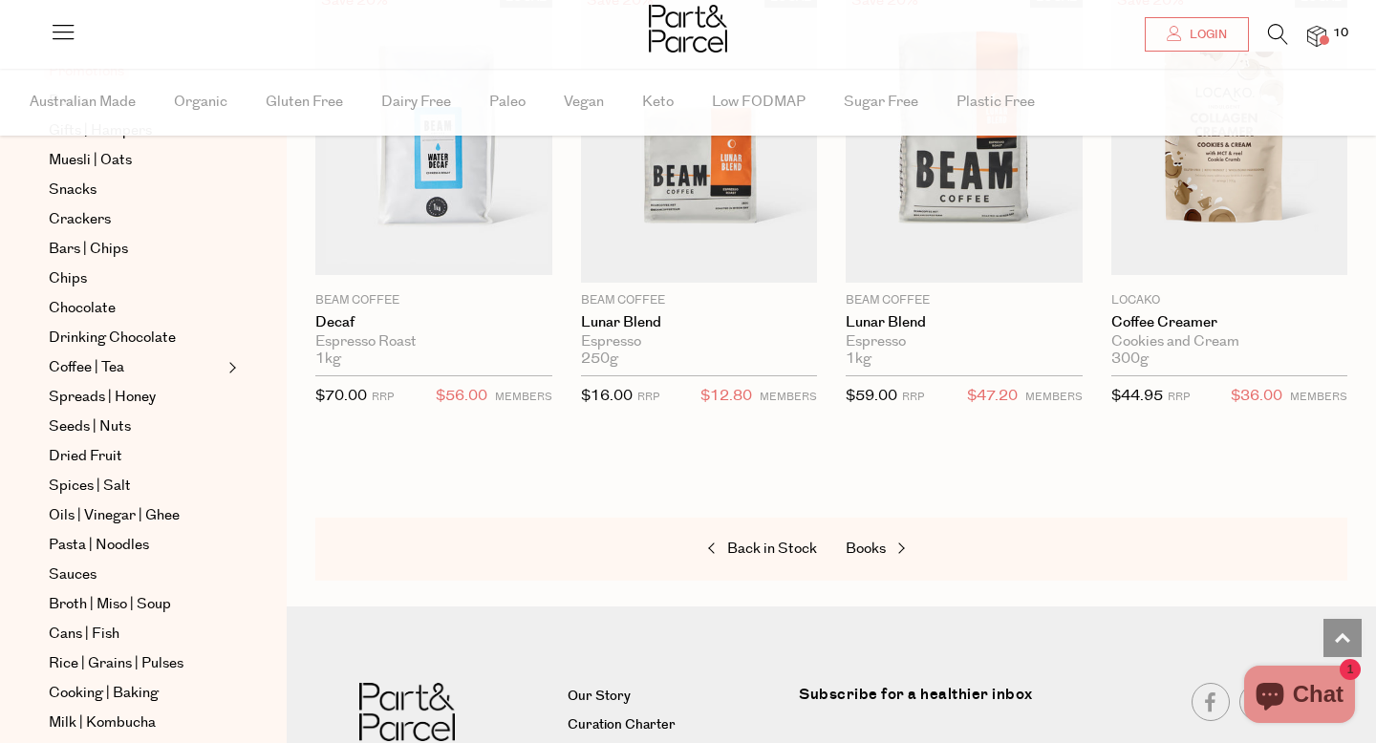
scroll to position [1619, 0]
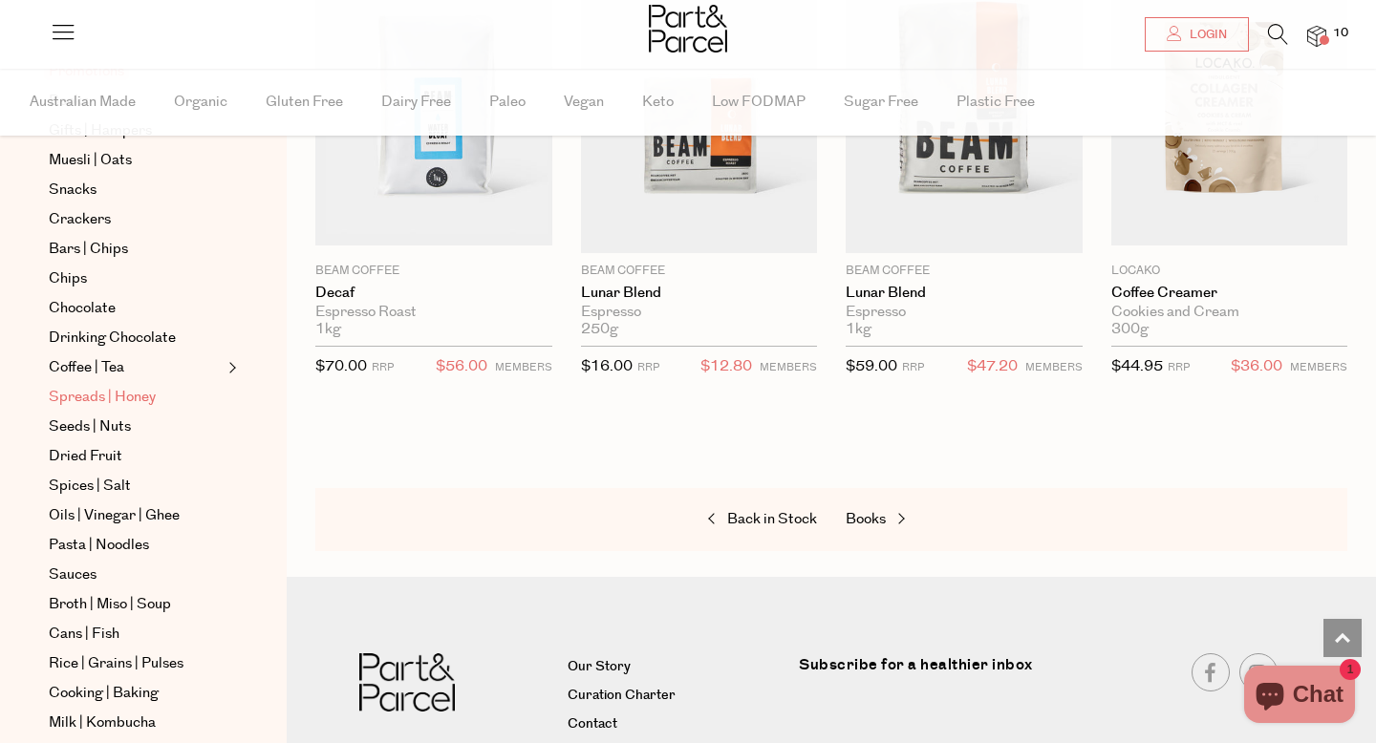
click at [105, 388] on span "Spreads | Honey" at bounding box center [102, 397] width 107 height 23
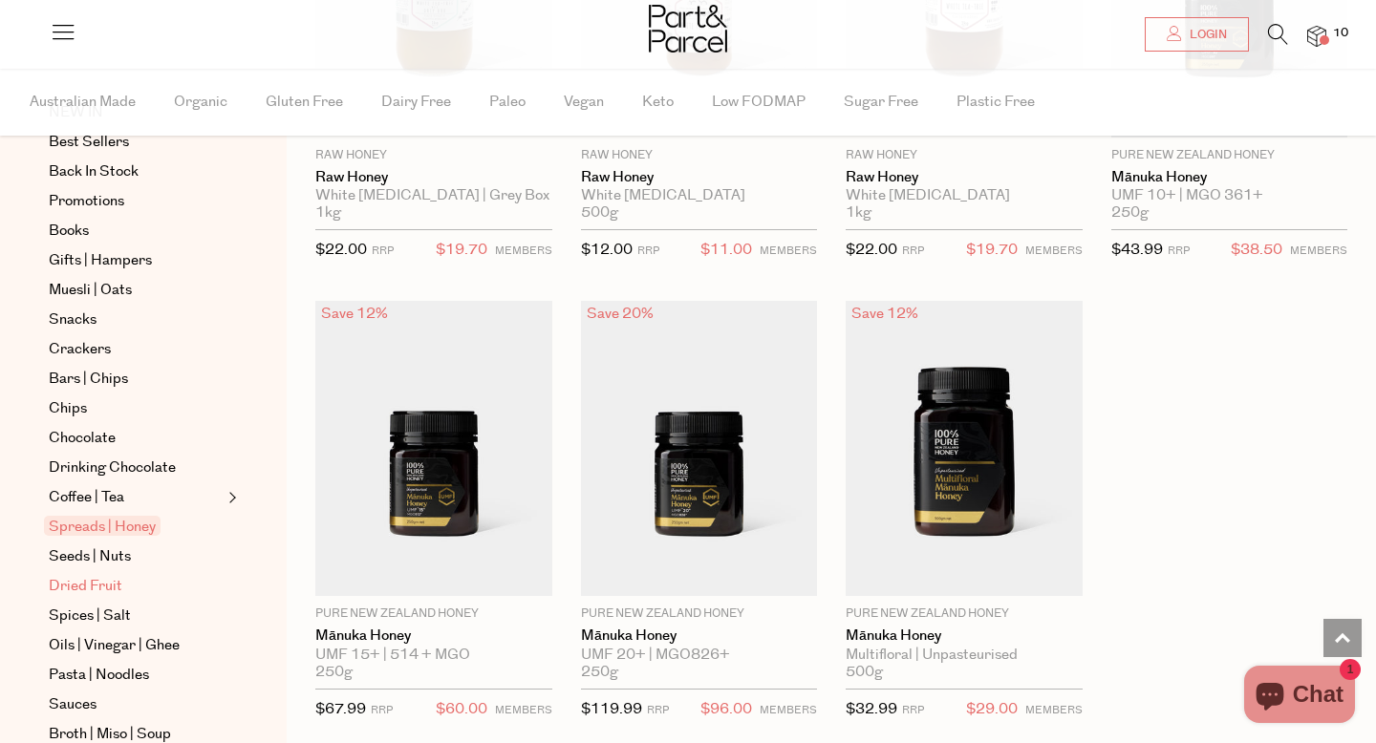
scroll to position [146, 0]
click at [118, 557] on span "Seeds | Nuts" at bounding box center [90, 555] width 82 height 23
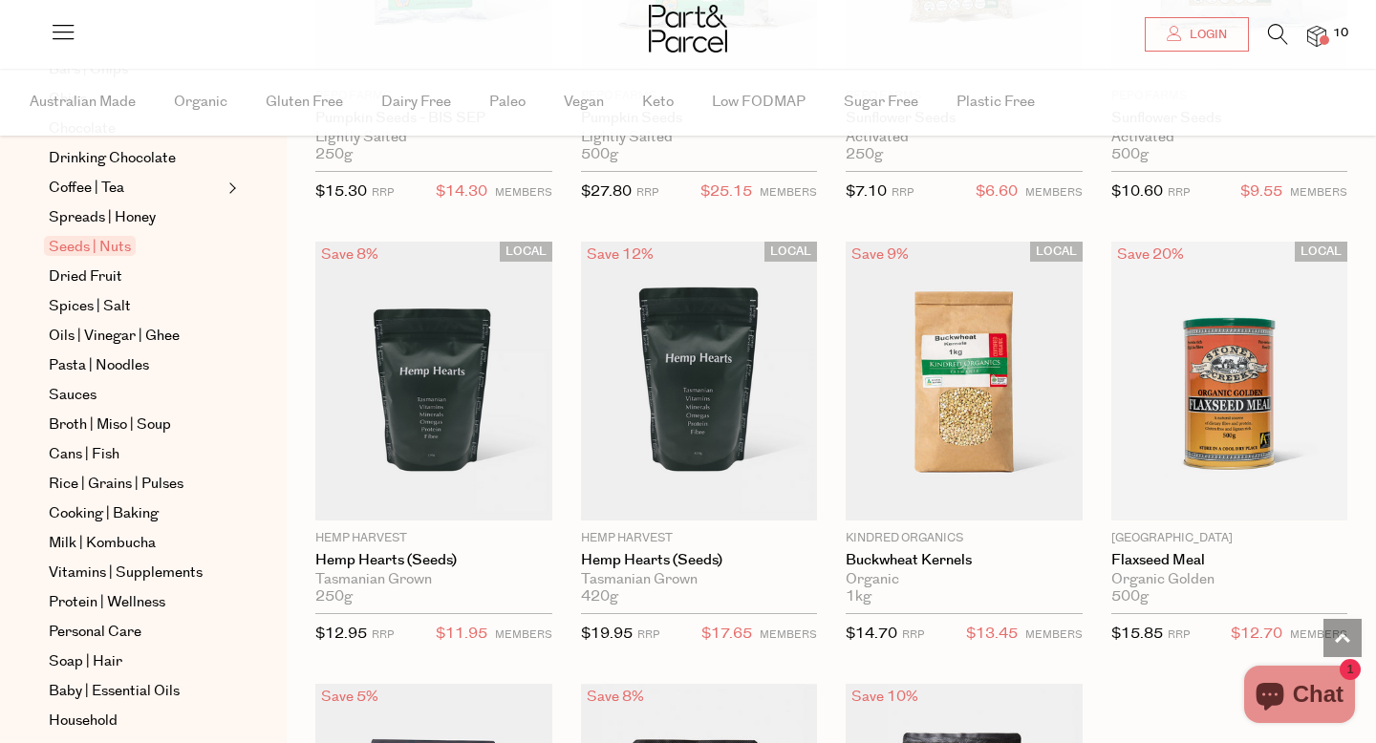
scroll to position [453, 0]
click at [99, 283] on span "Dried Fruit" at bounding box center [86, 278] width 74 height 23
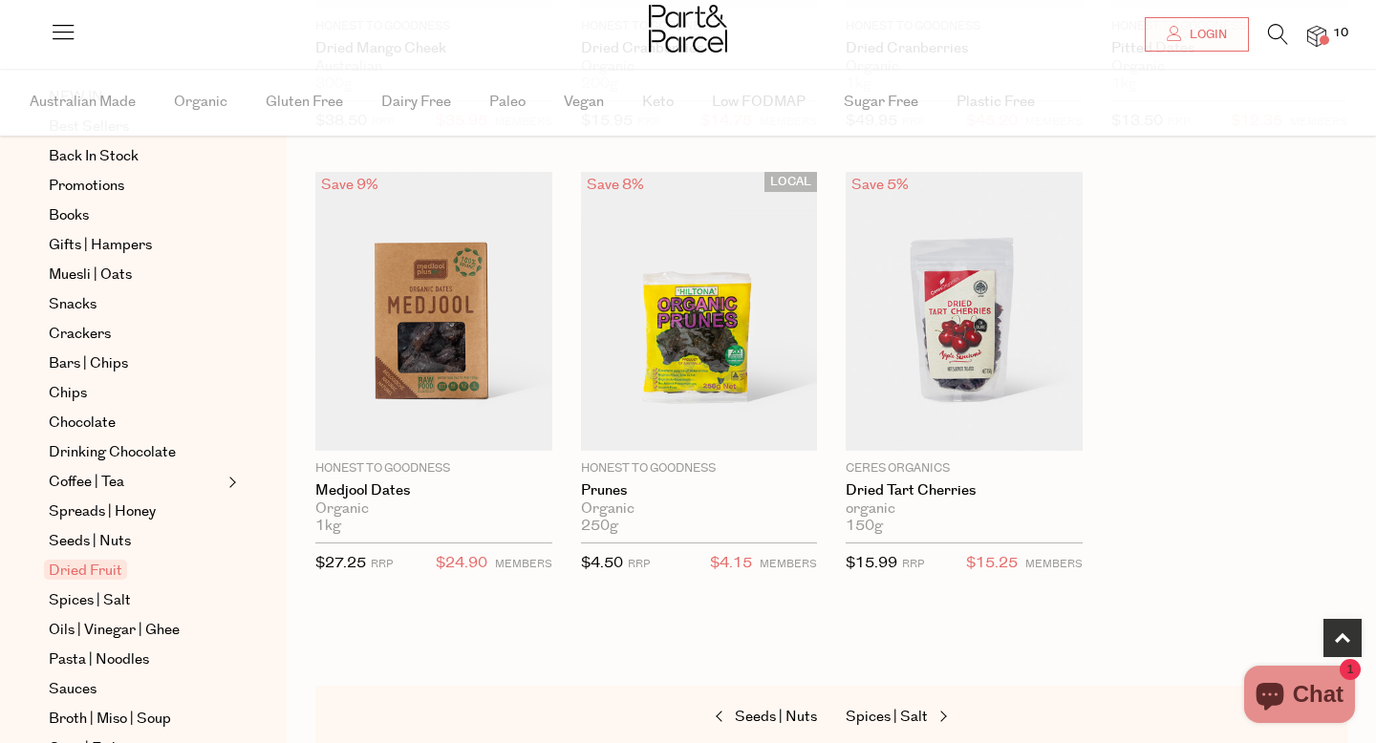
scroll to position [169, 0]
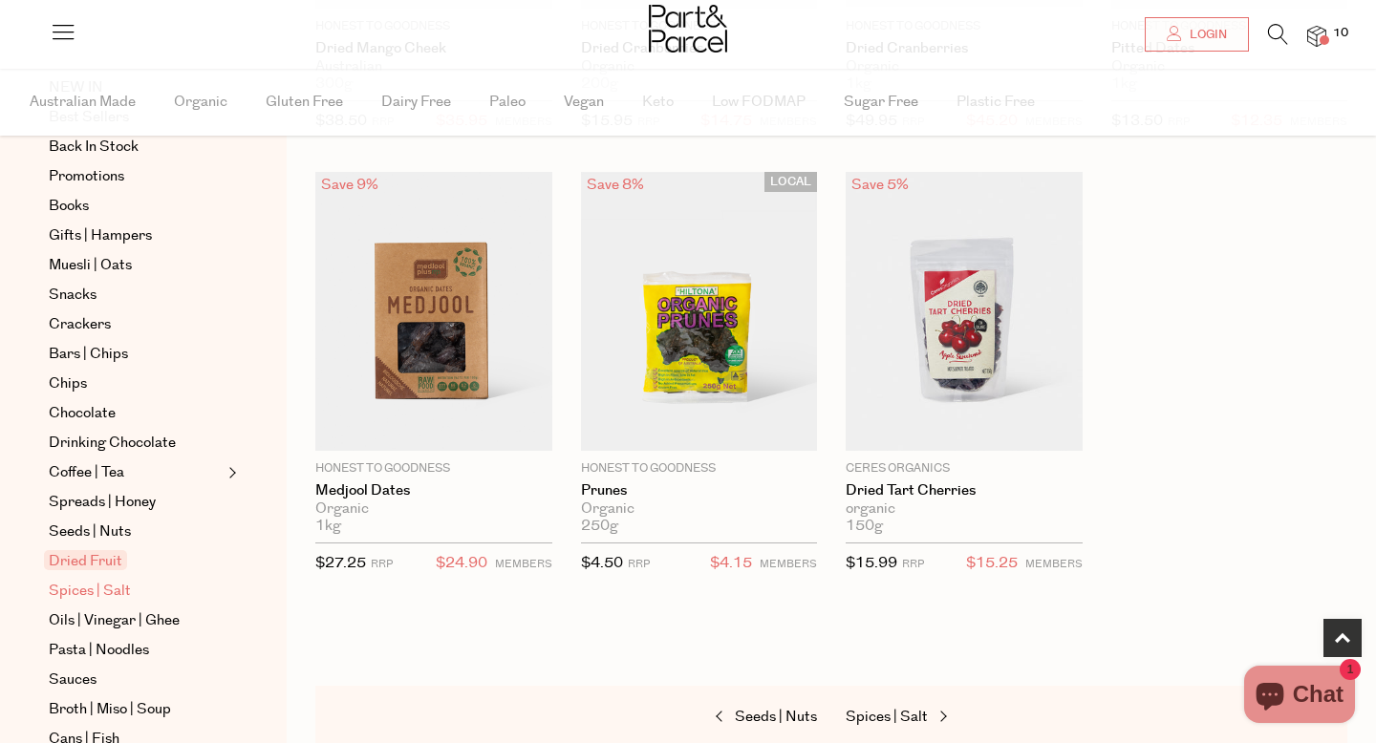
click at [98, 592] on span "Spices | Salt" at bounding box center [90, 591] width 82 height 23
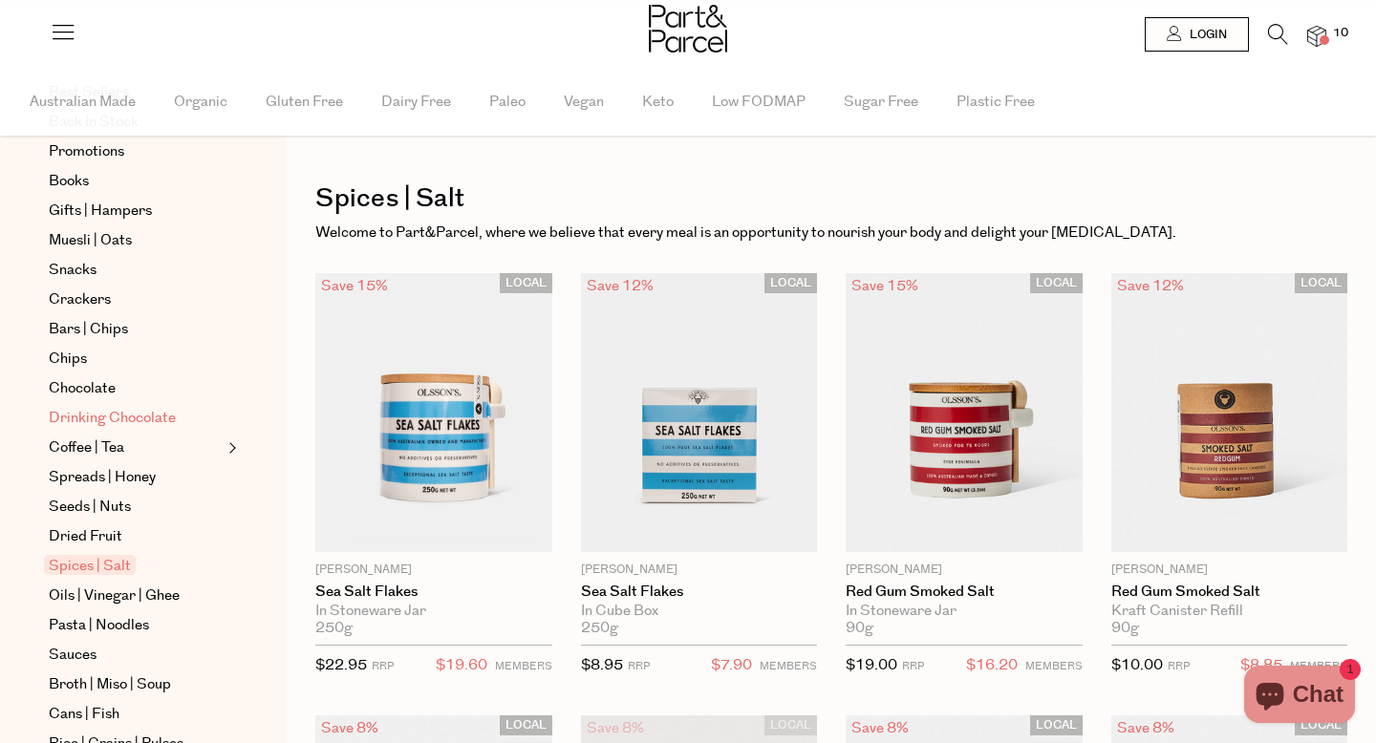
scroll to position [200, 0]
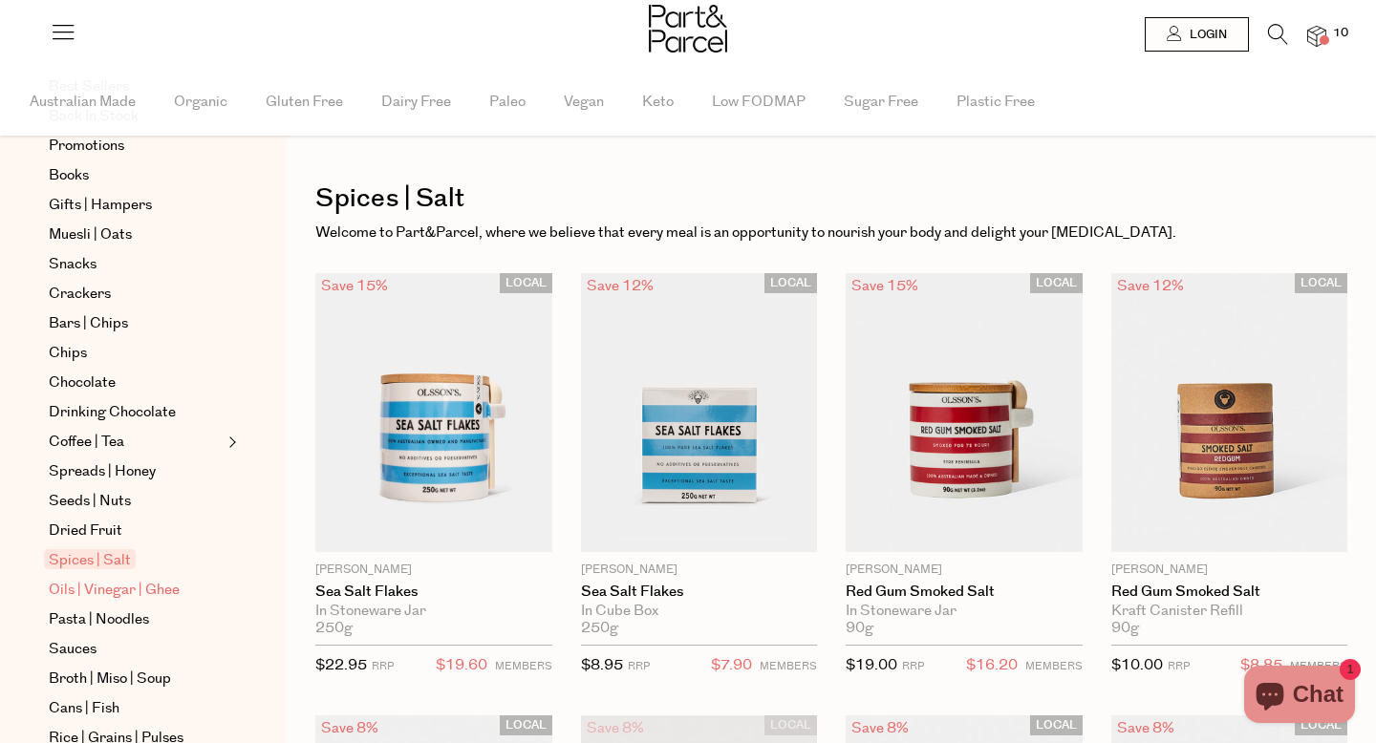
click at [148, 585] on span "Oils | Vinegar | Ghee" at bounding box center [114, 590] width 131 height 23
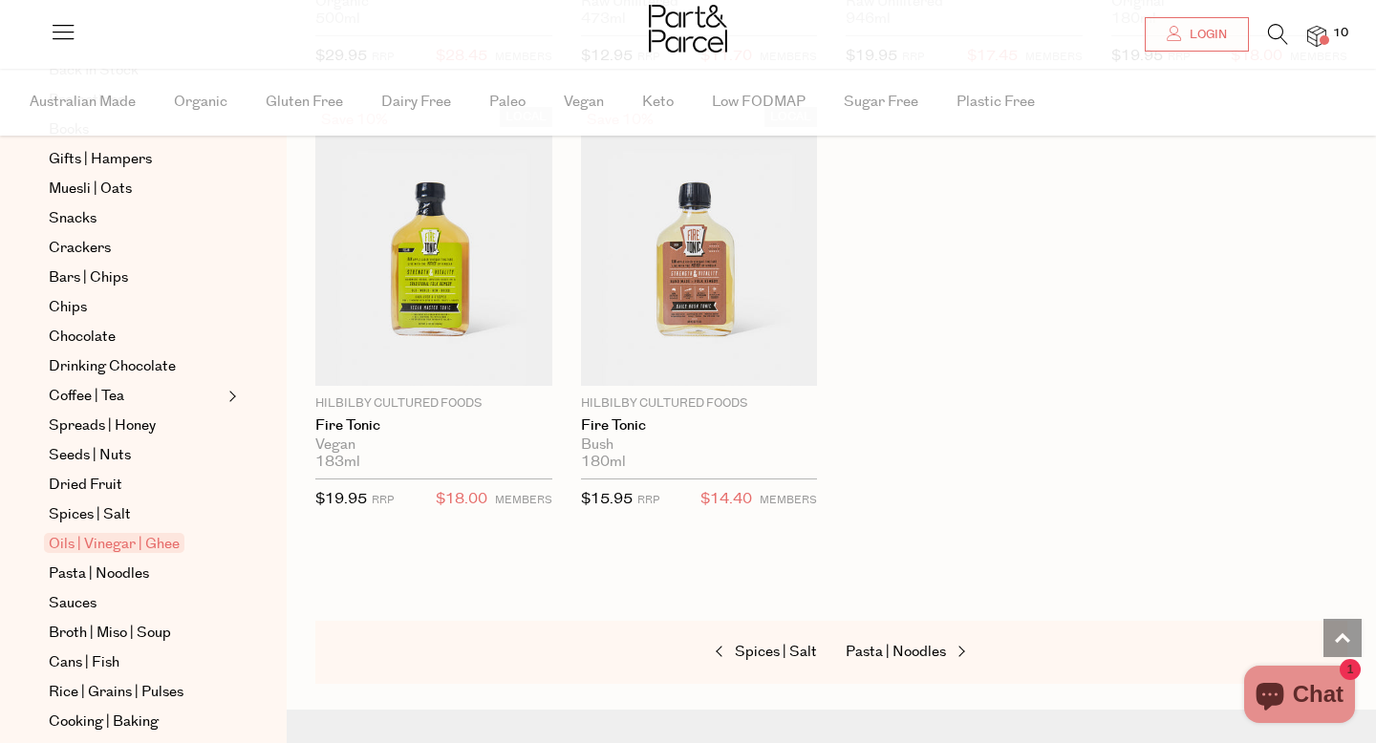
scroll to position [256, 0]
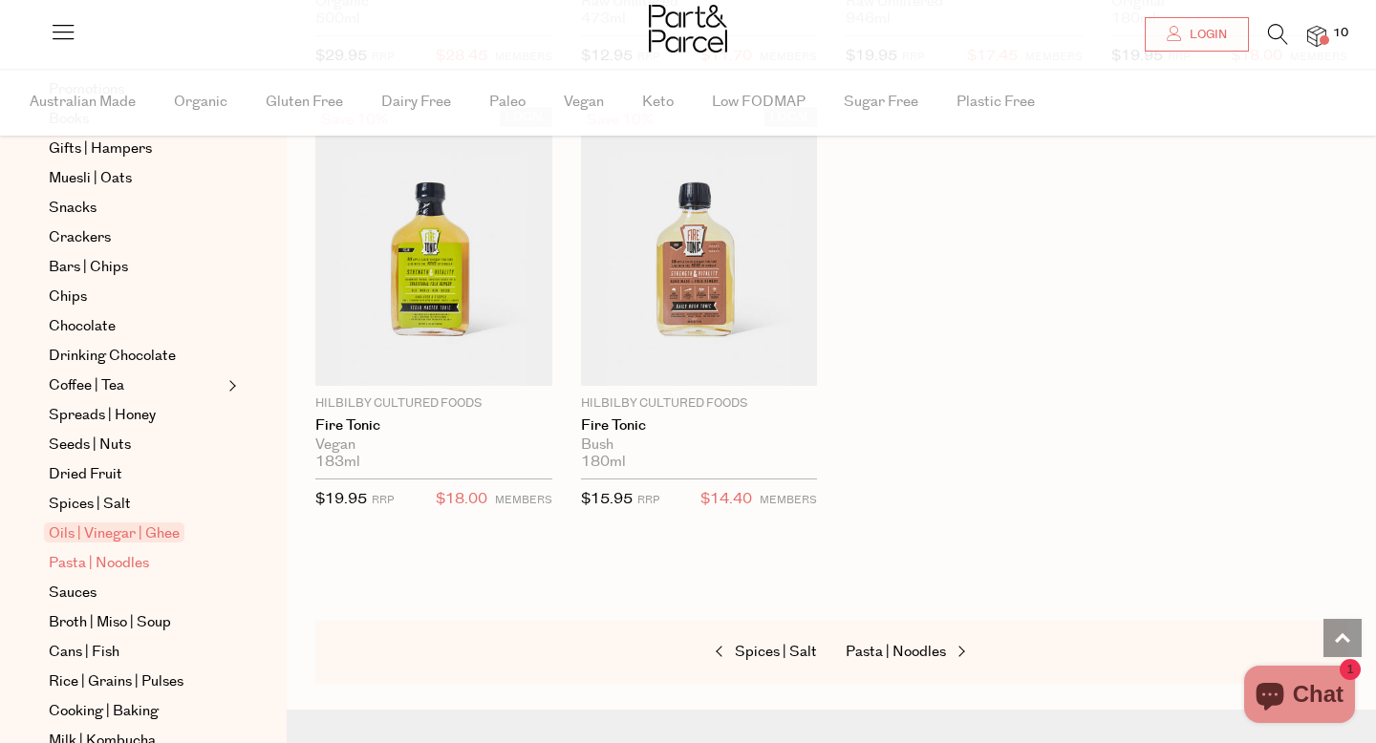
click at [116, 561] on span "Pasta | Noodles" at bounding box center [99, 563] width 100 height 23
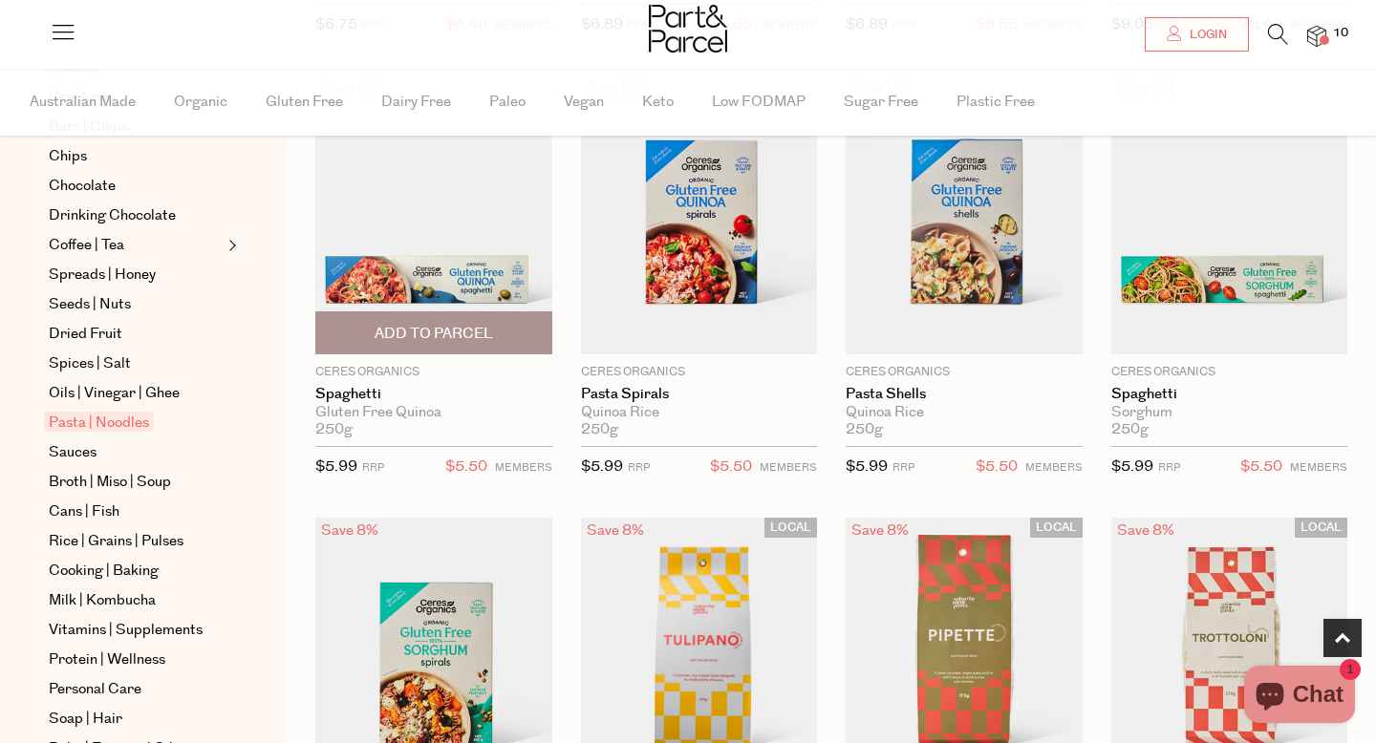
scroll to position [628, 0]
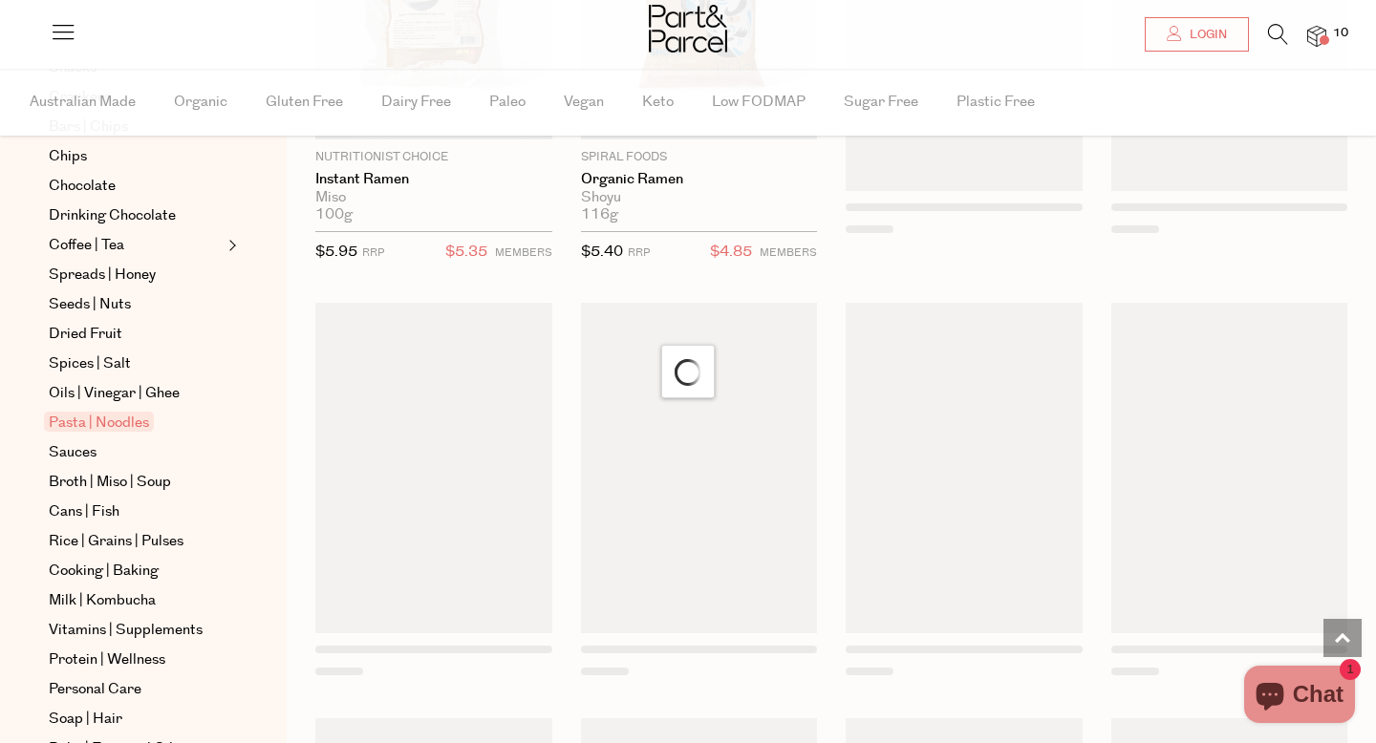
scroll to position [6051, 0]
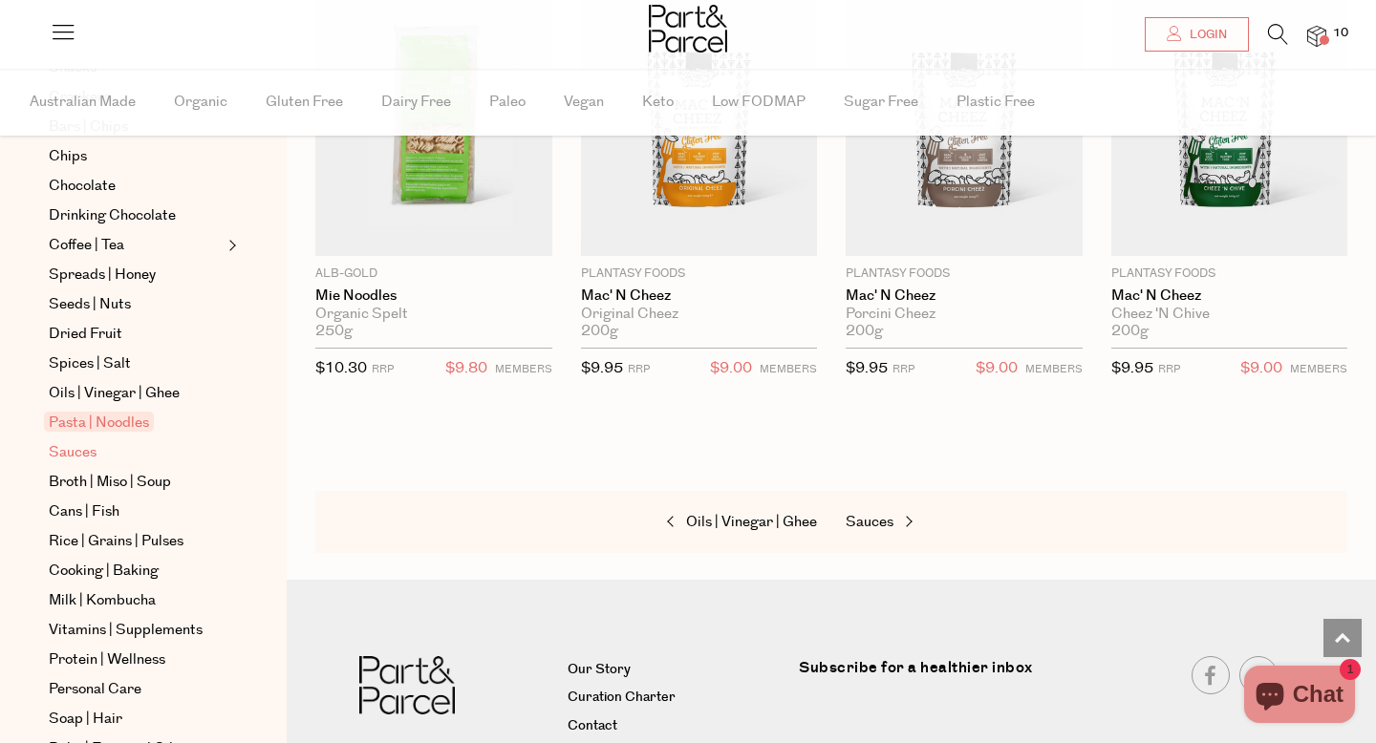
click at [77, 459] on span "Sauces" at bounding box center [73, 452] width 48 height 23
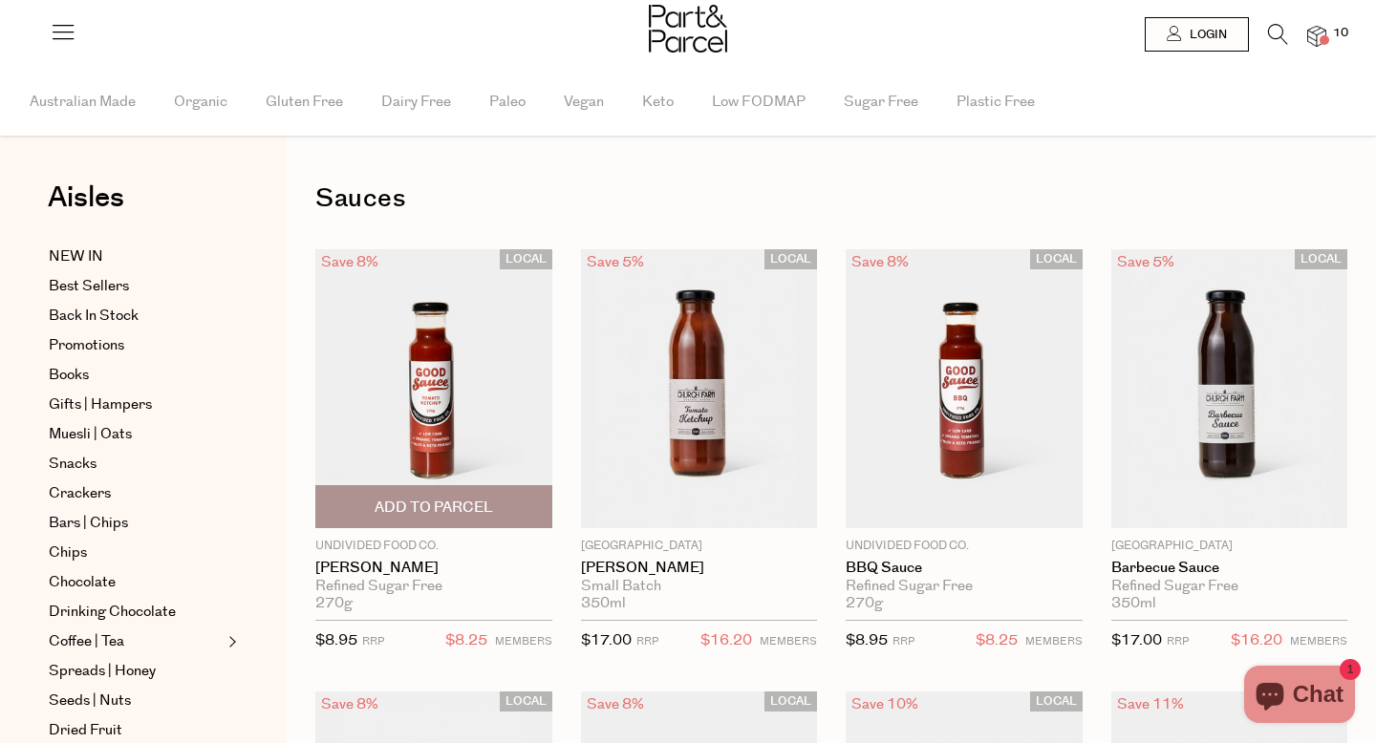
click at [428, 495] on span "Add To Parcel" at bounding box center [434, 506] width 226 height 41
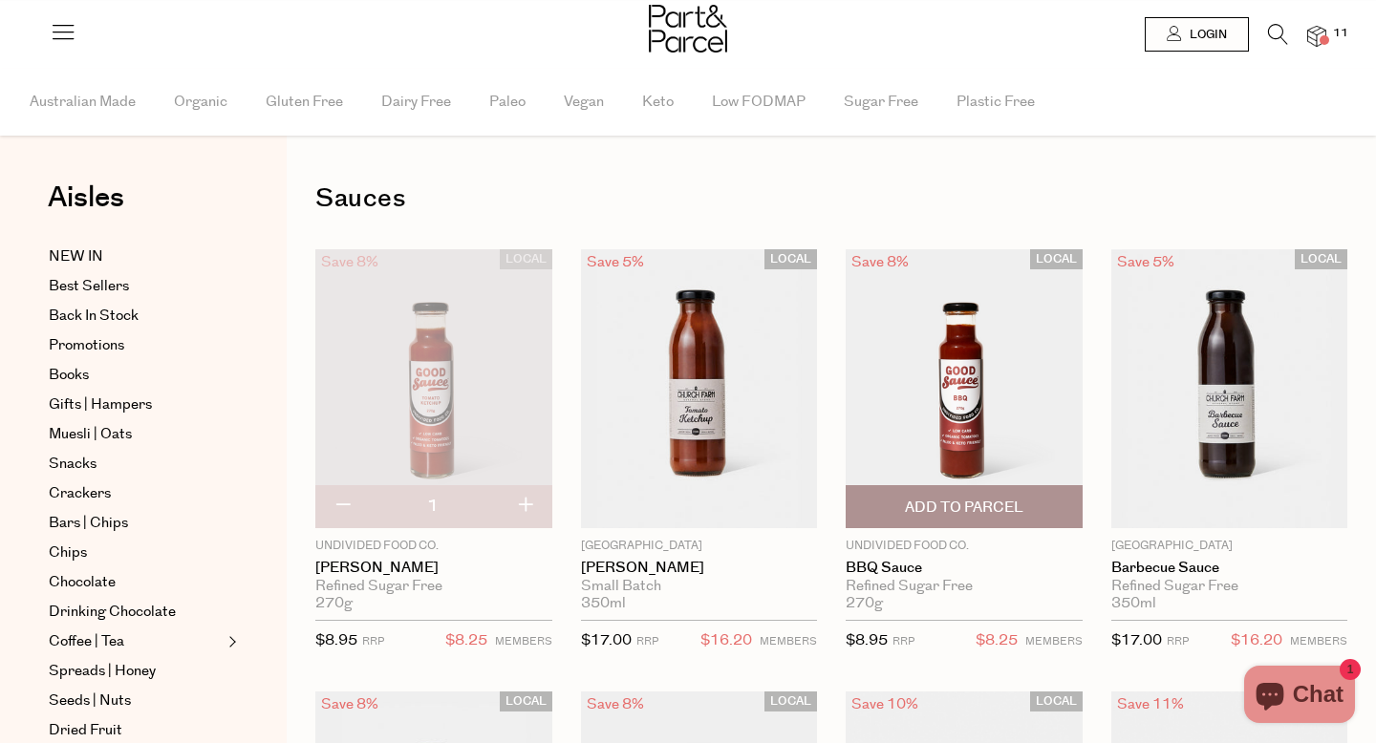
click at [894, 519] on span "Add To Parcel" at bounding box center [964, 506] width 226 height 41
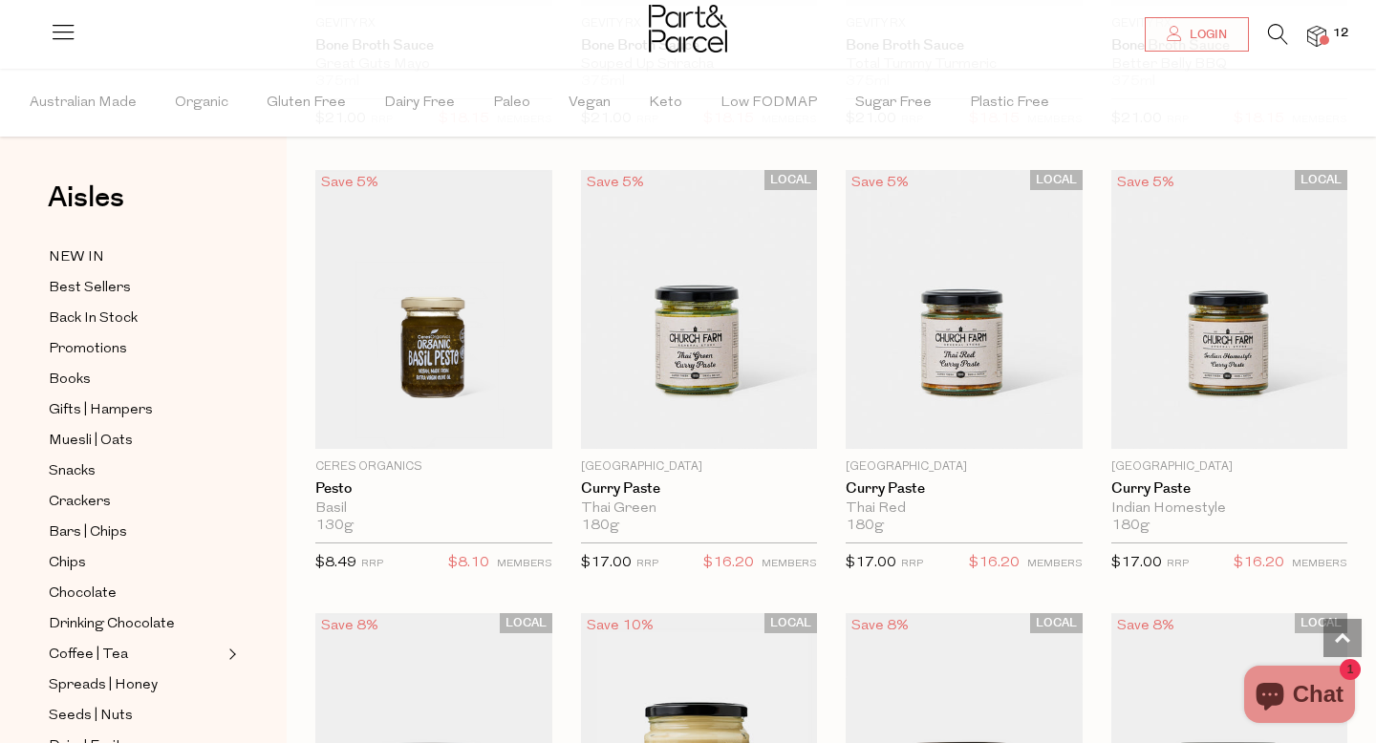
scroll to position [1801, 0]
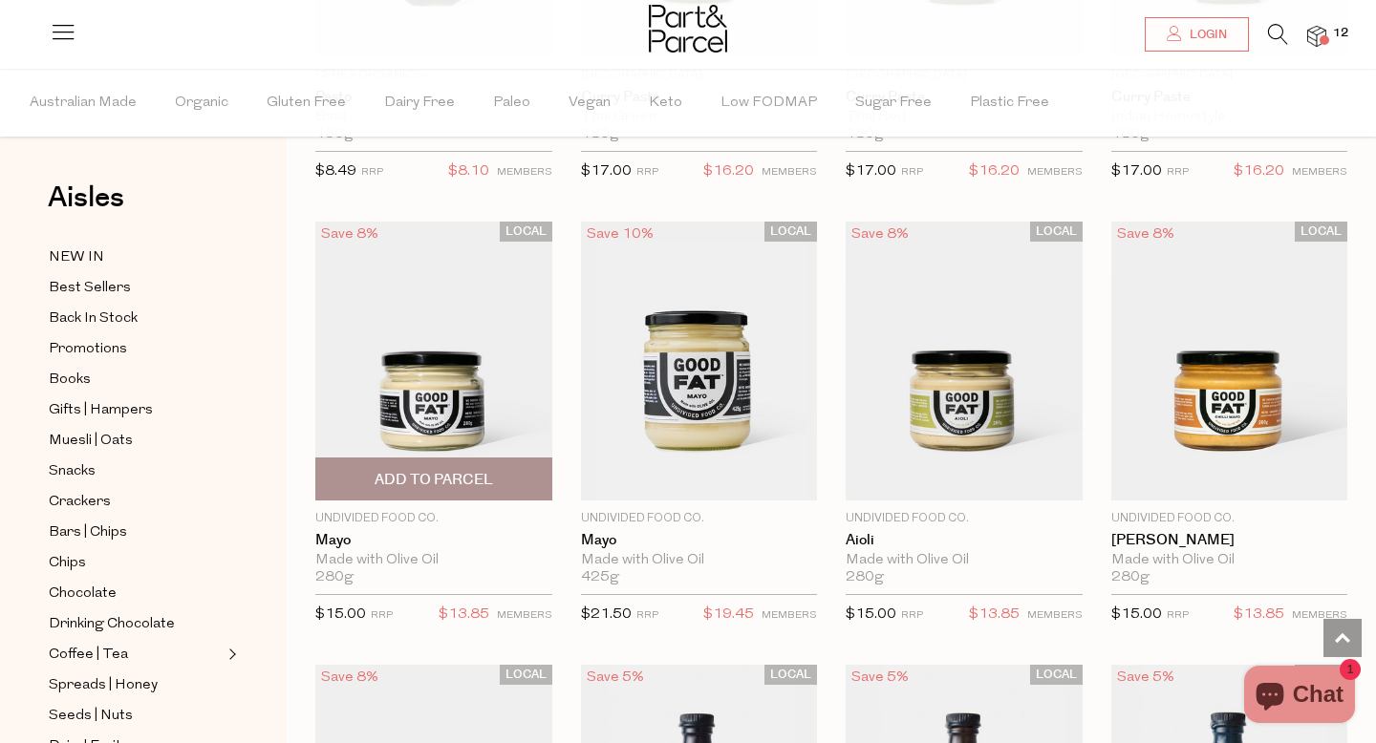
click at [448, 386] on img at bounding box center [433, 361] width 237 height 279
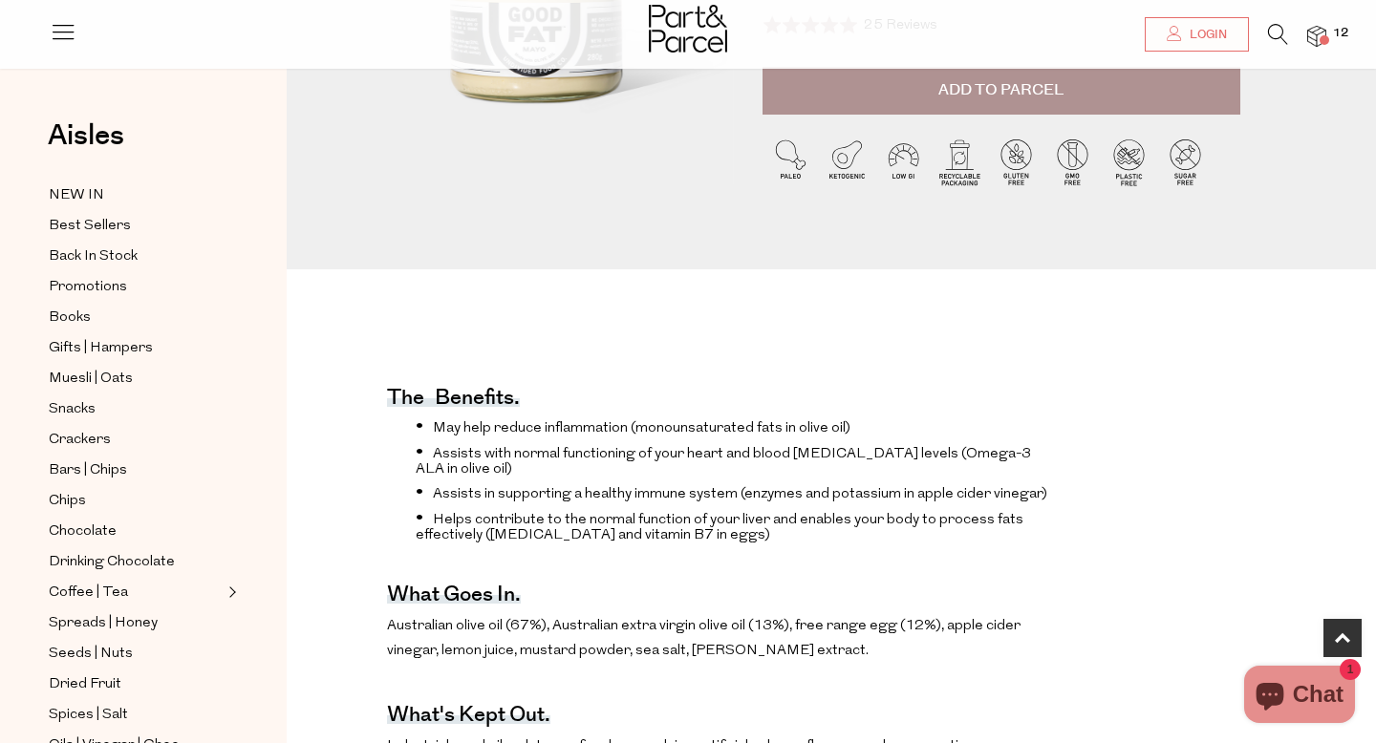
scroll to position [418, 0]
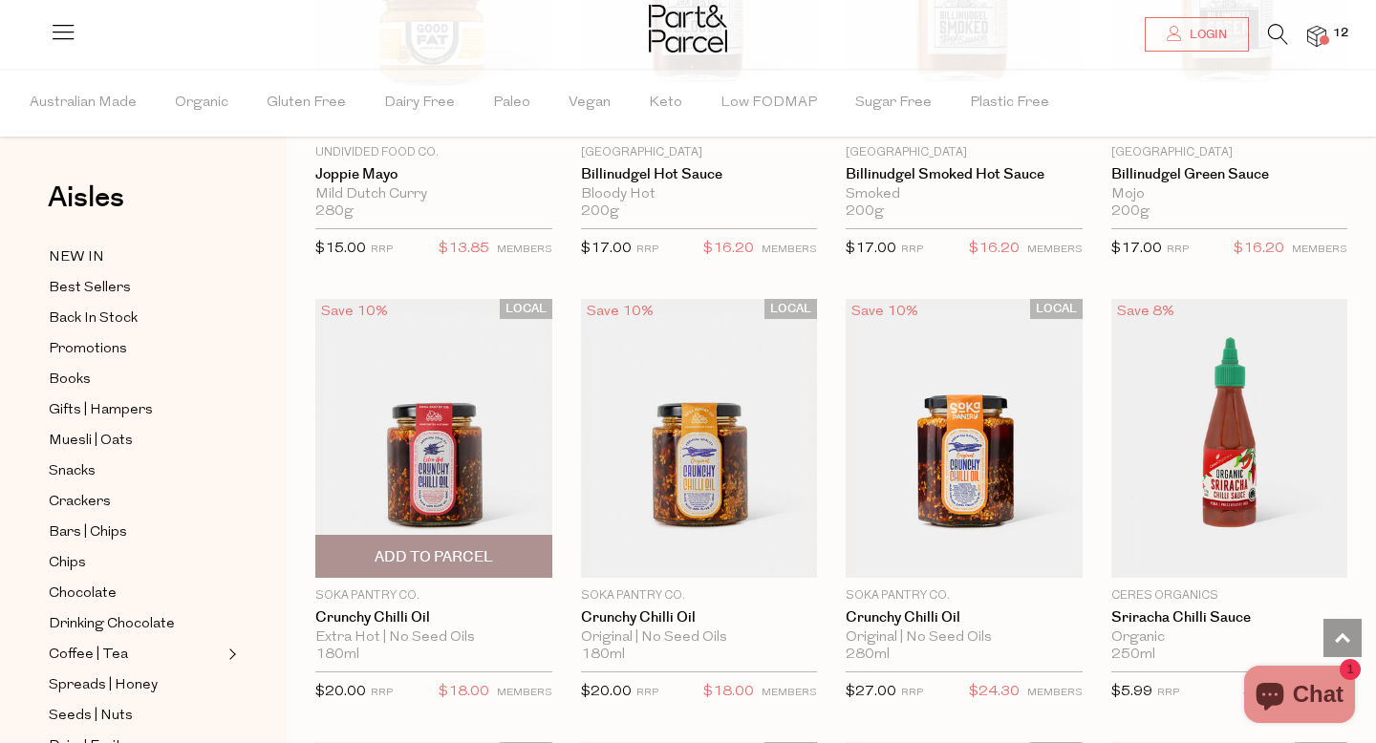
scroll to position [2646, 0]
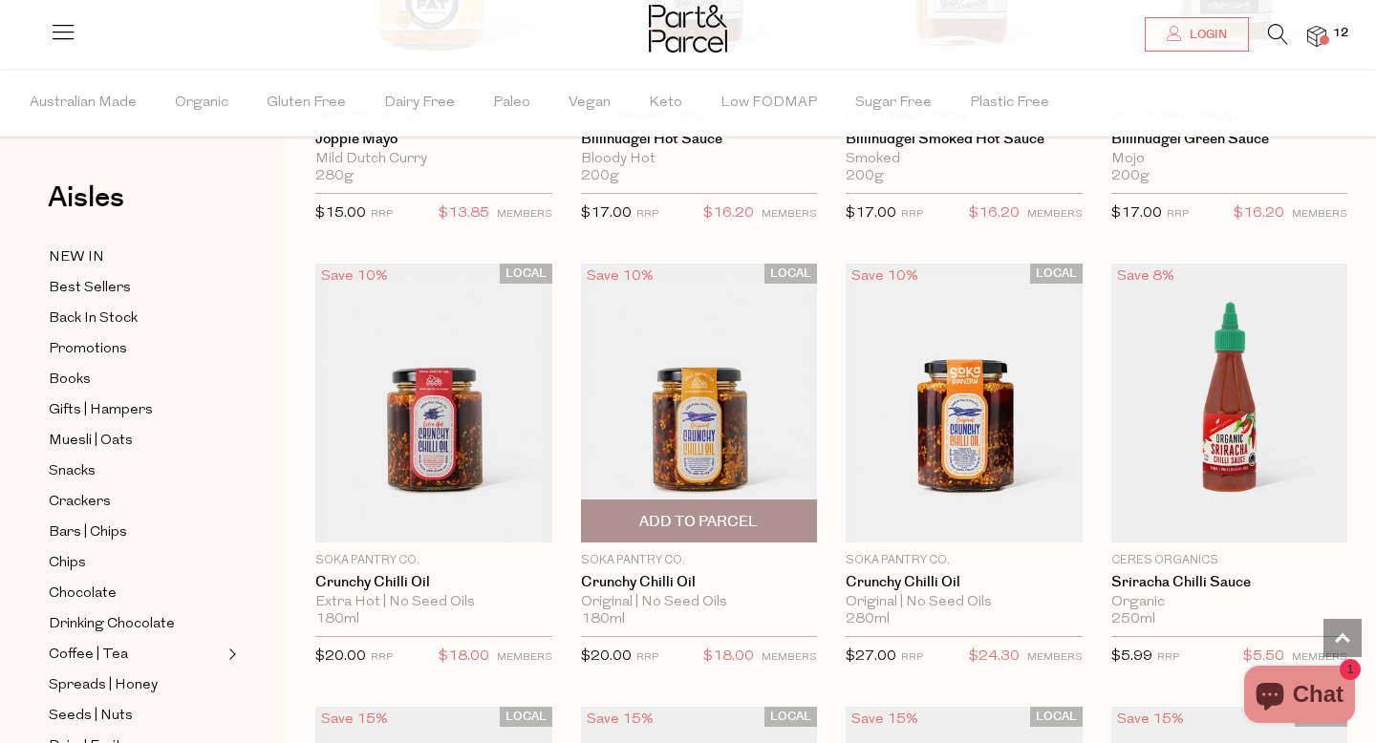
click at [749, 433] on img at bounding box center [699, 403] width 237 height 279
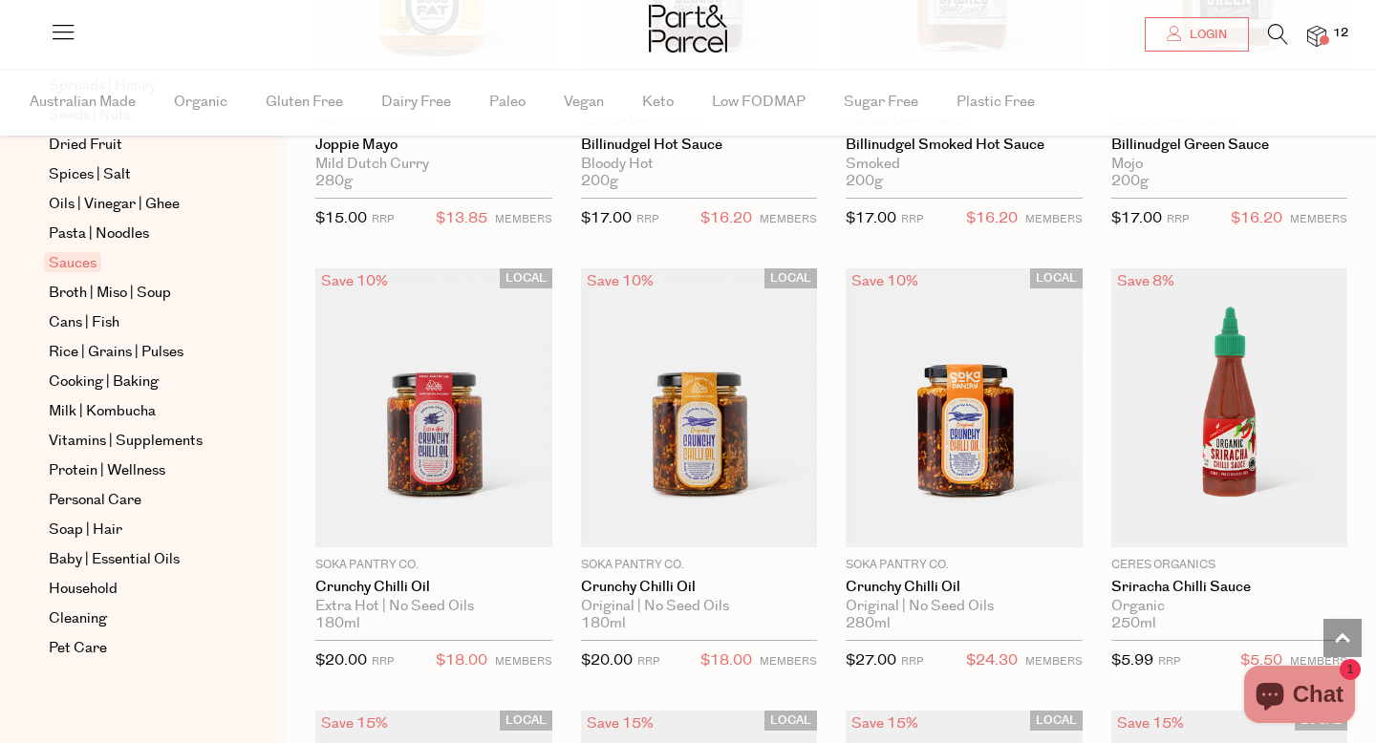
scroll to position [2641, 0]
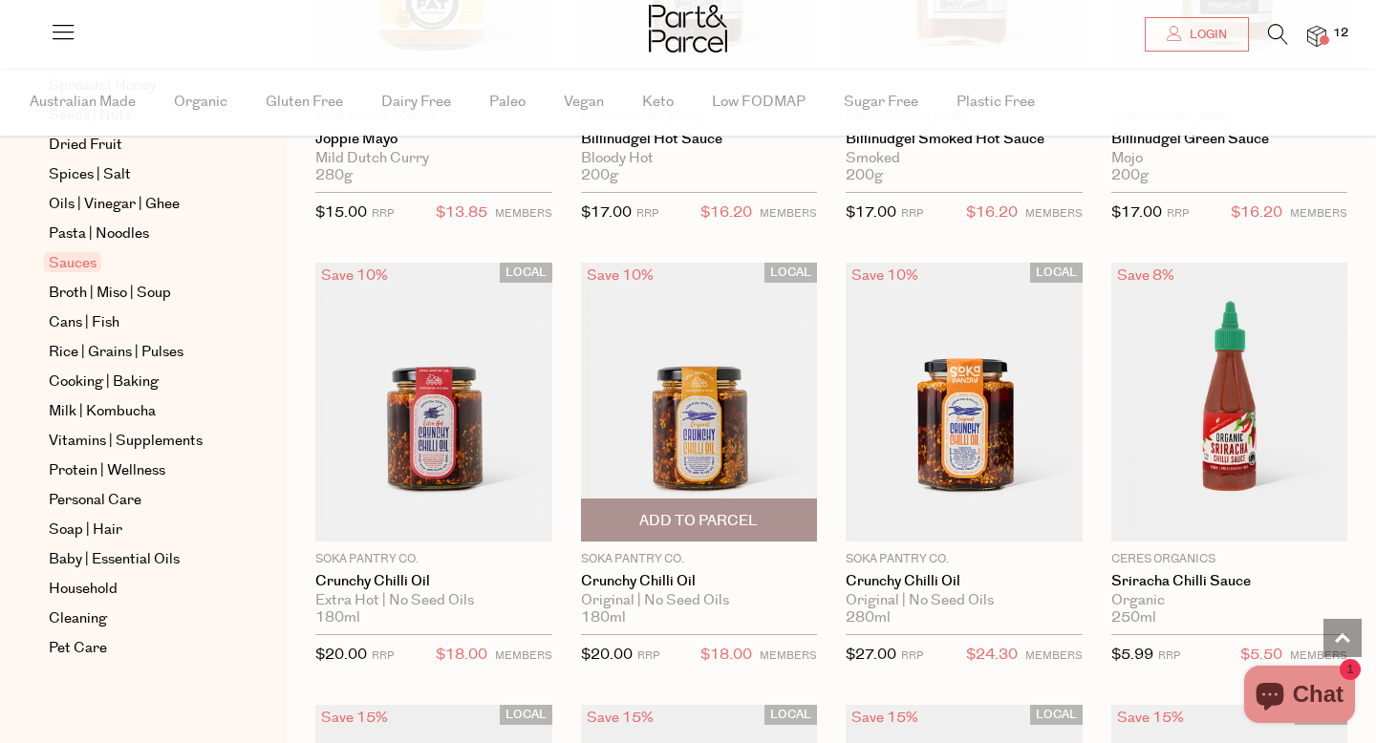
click at [736, 379] on img at bounding box center [699, 402] width 237 height 279
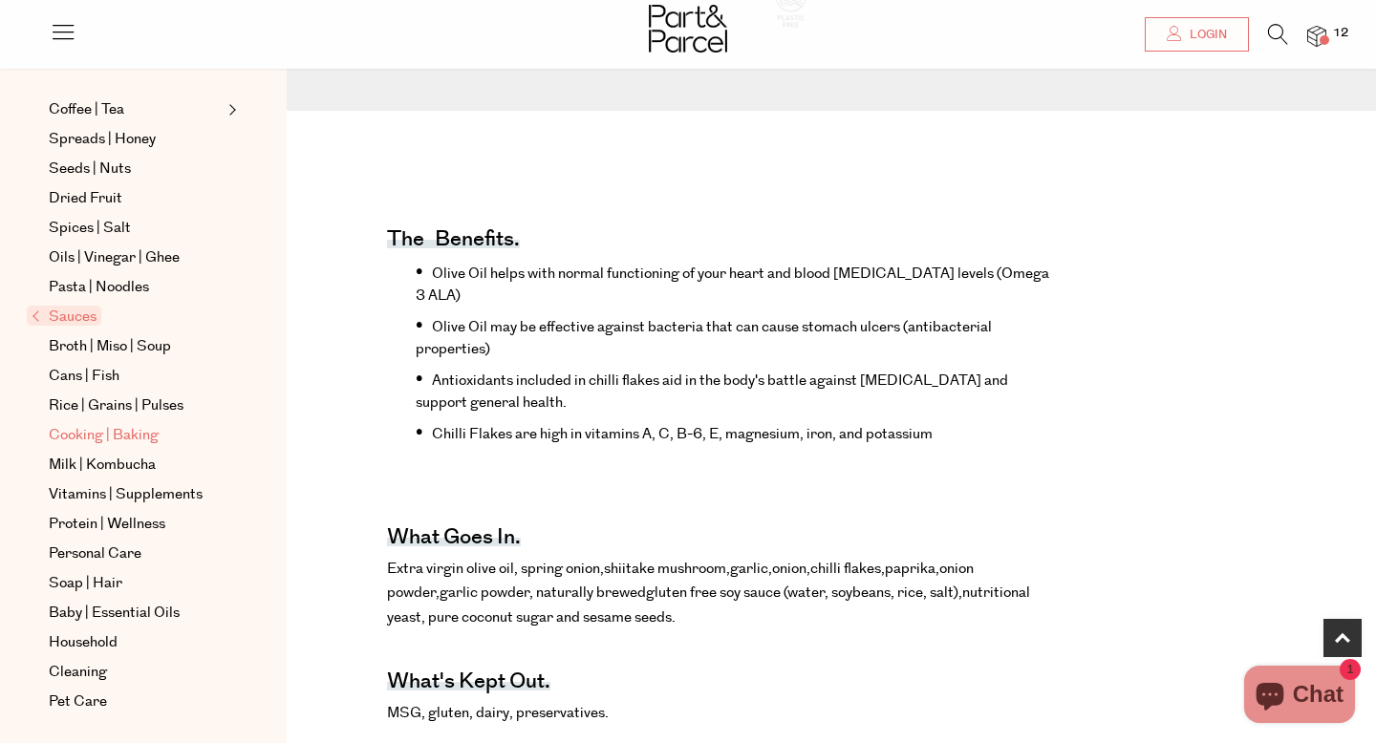
scroll to position [471, 0]
click at [137, 430] on span "Cooking | Baking" at bounding box center [104, 434] width 110 height 23
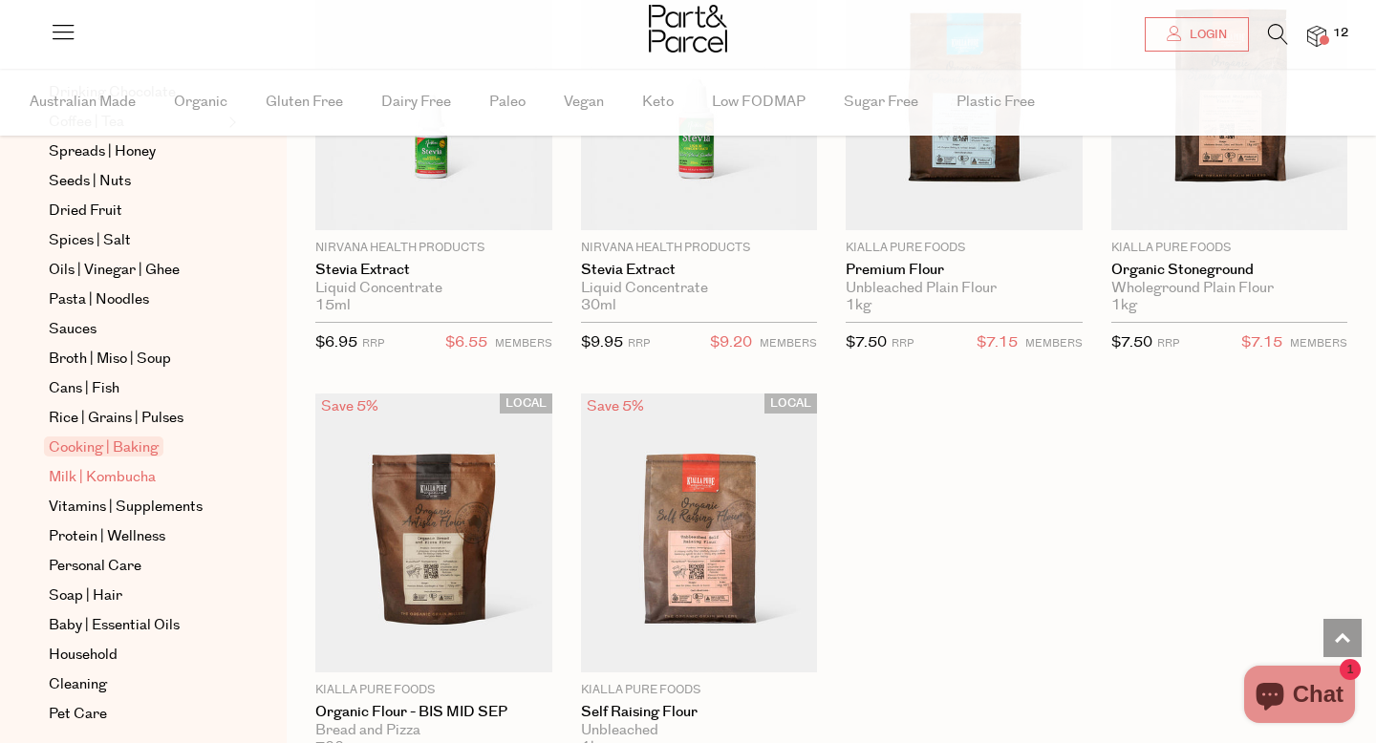
scroll to position [523, 0]
click at [97, 553] on span "Personal Care" at bounding box center [95, 563] width 93 height 23
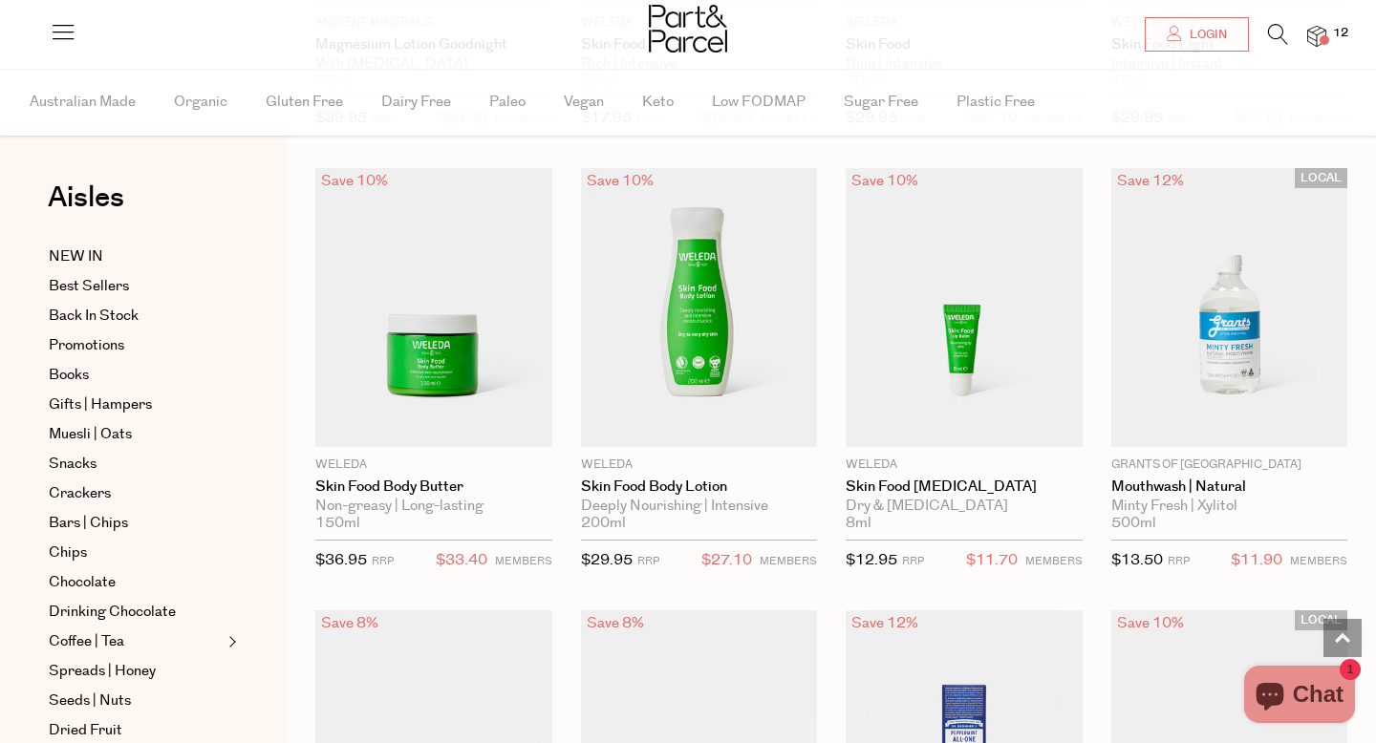
scroll to position [1411, 0]
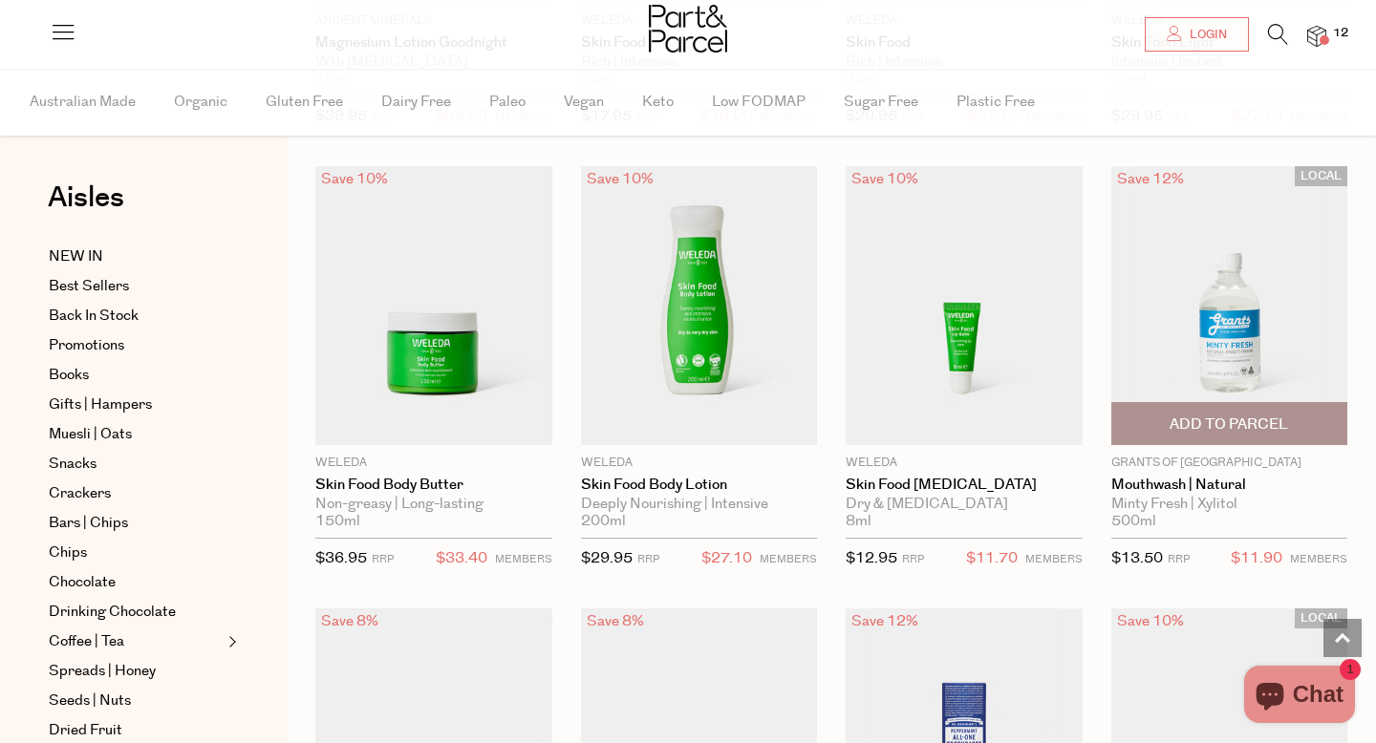
click at [1229, 415] on span "Add To Parcel" at bounding box center [1229, 425] width 118 height 20
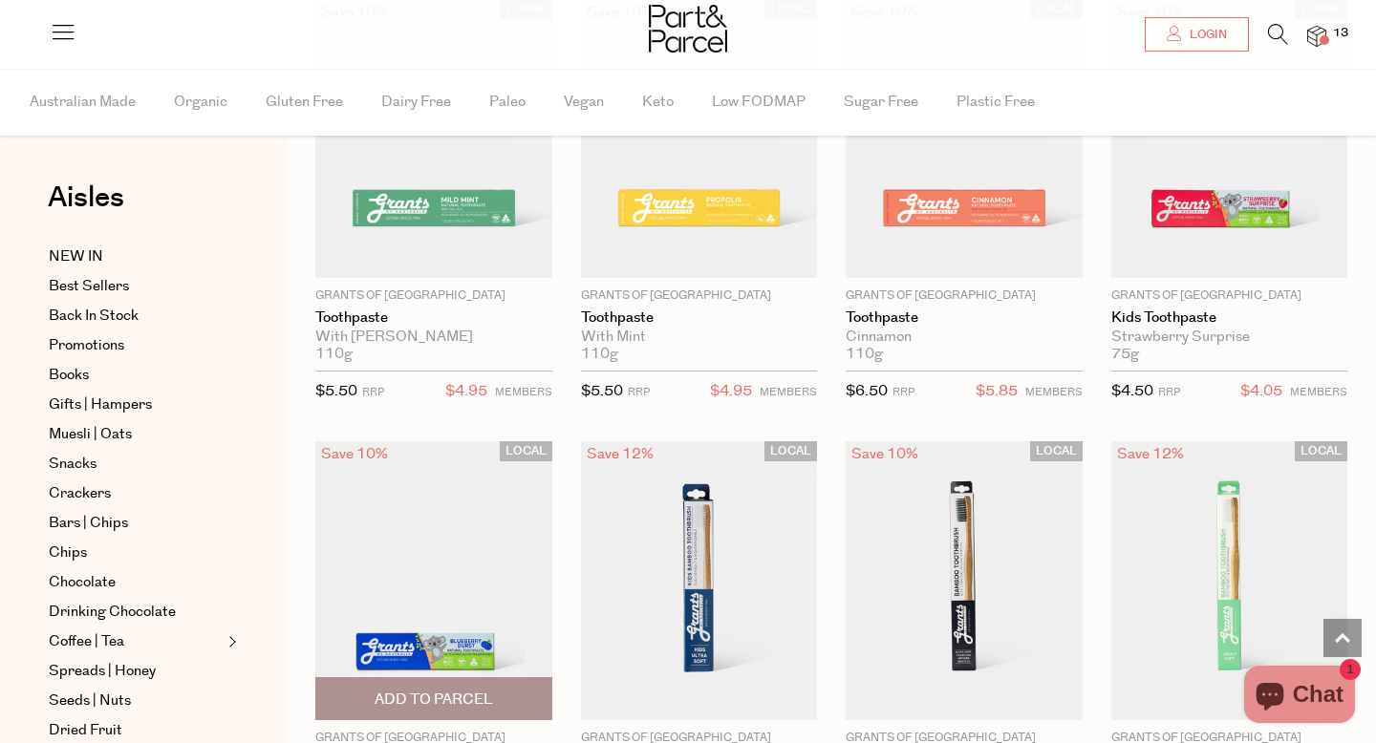
scroll to position [2885, 0]
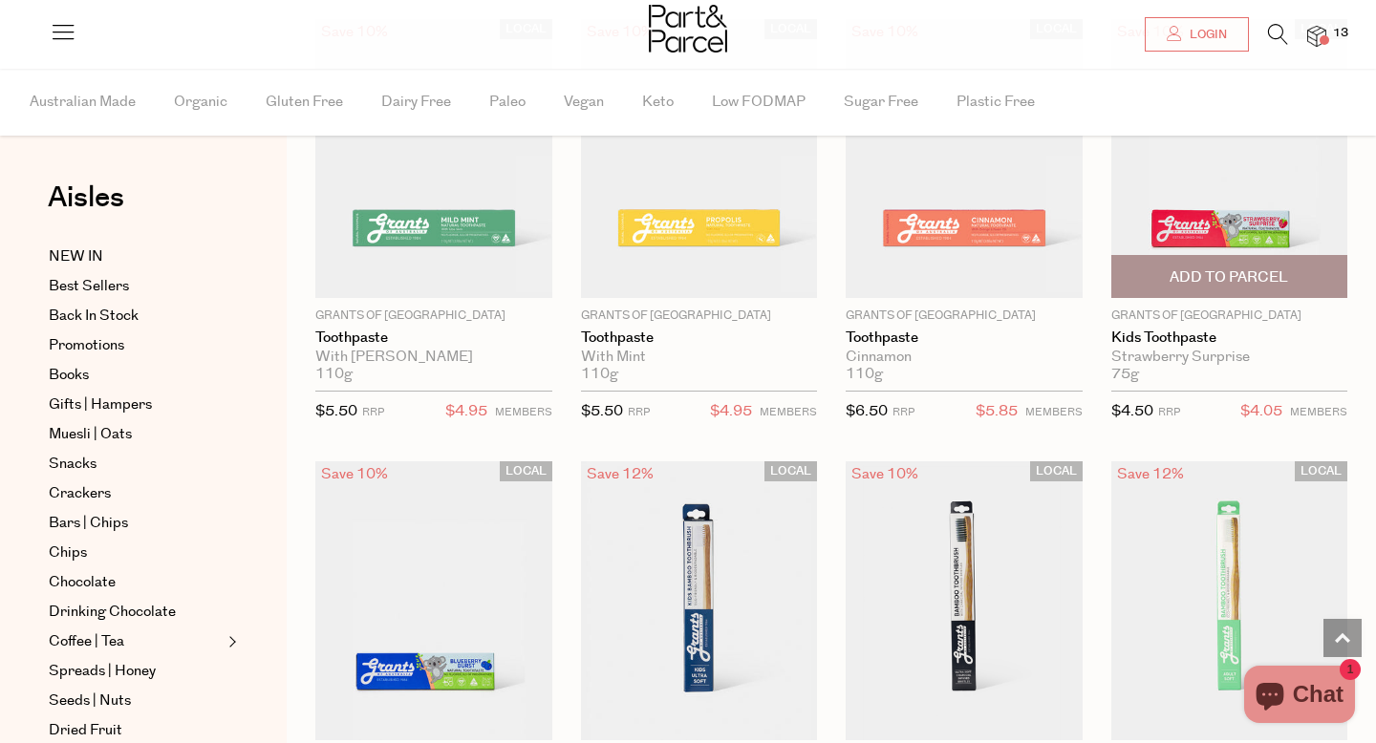
click at [1225, 203] on img at bounding box center [1229, 158] width 237 height 279
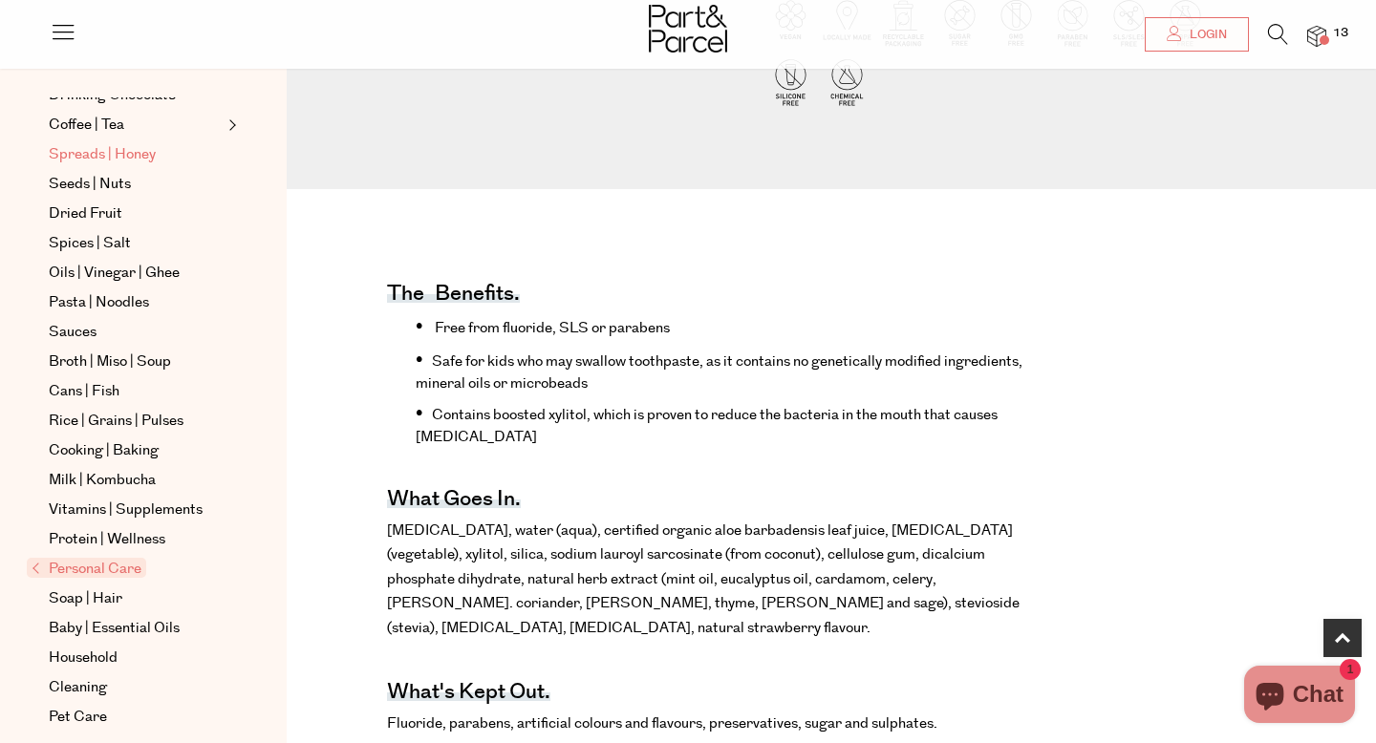
scroll to position [459, 0]
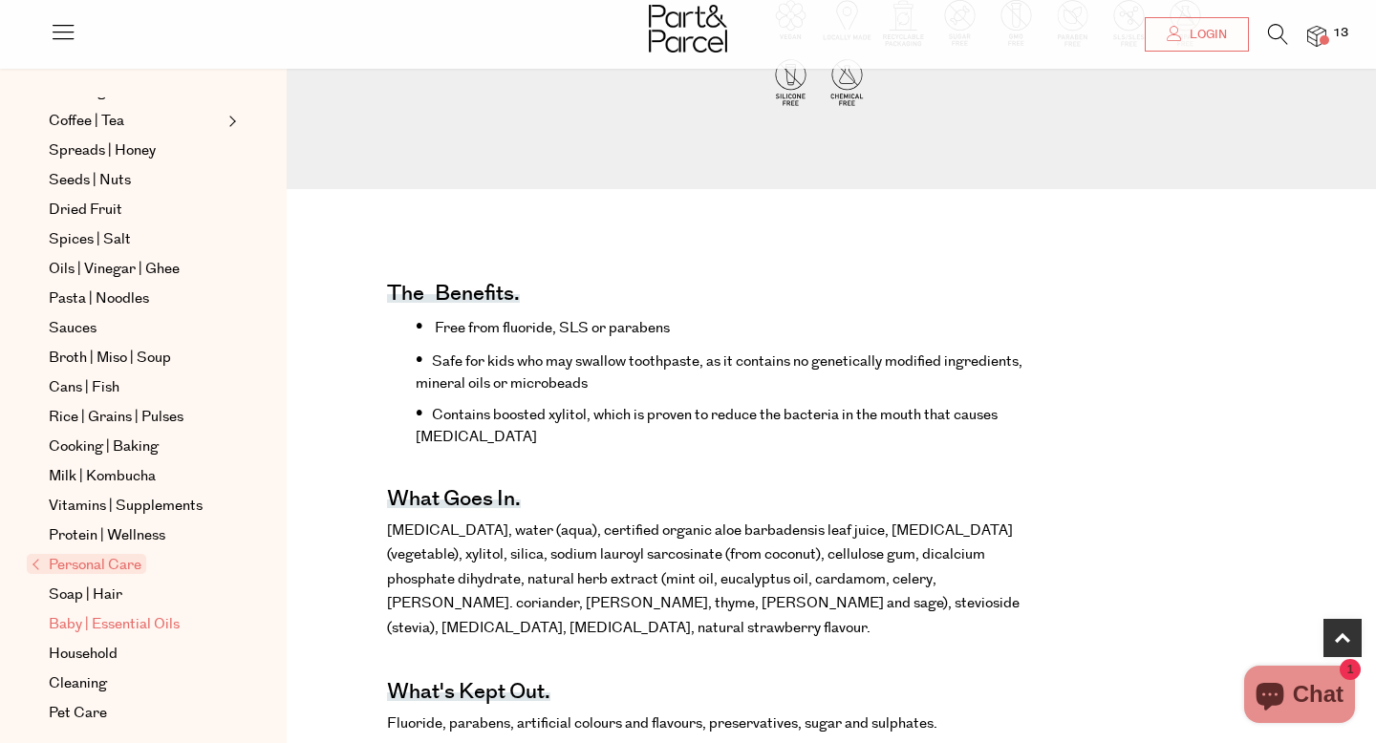
click at [97, 623] on span "Baby | Essential Oils" at bounding box center [114, 625] width 131 height 23
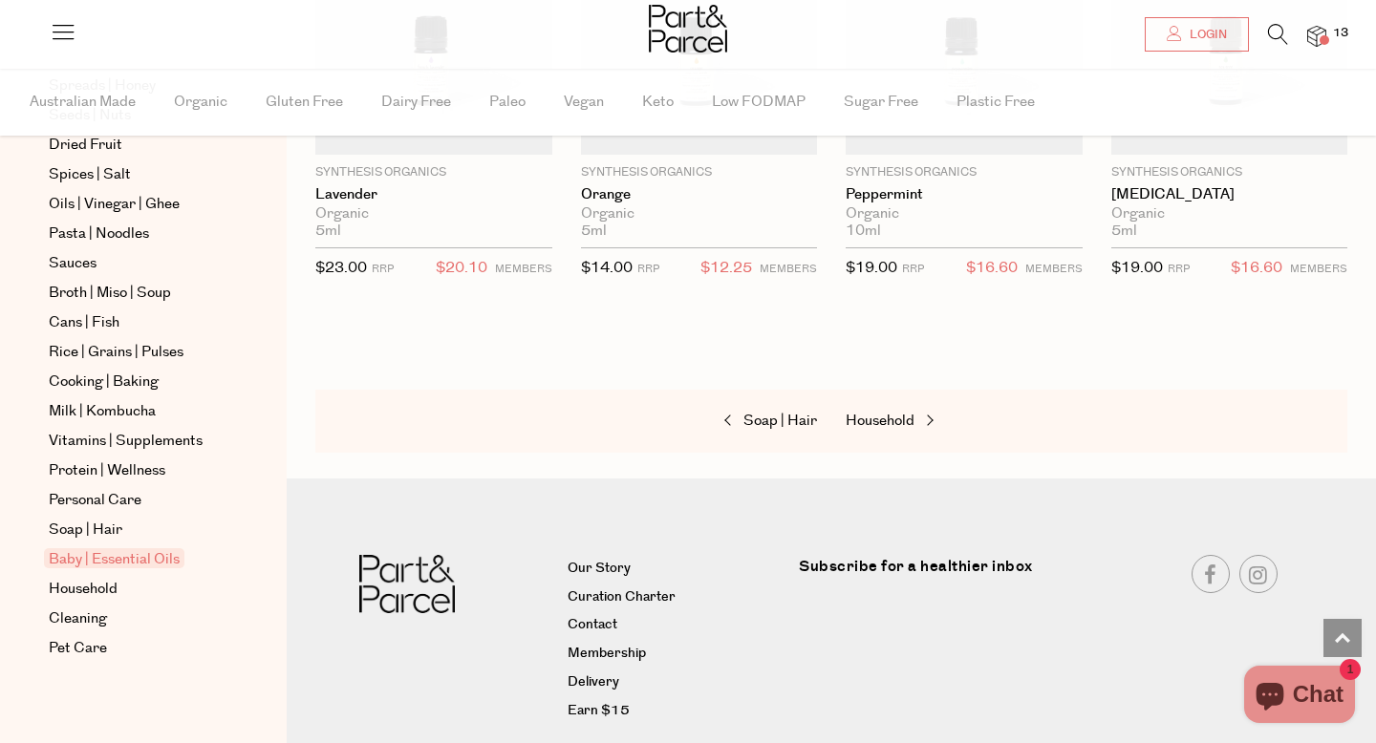
scroll to position [1717, 0]
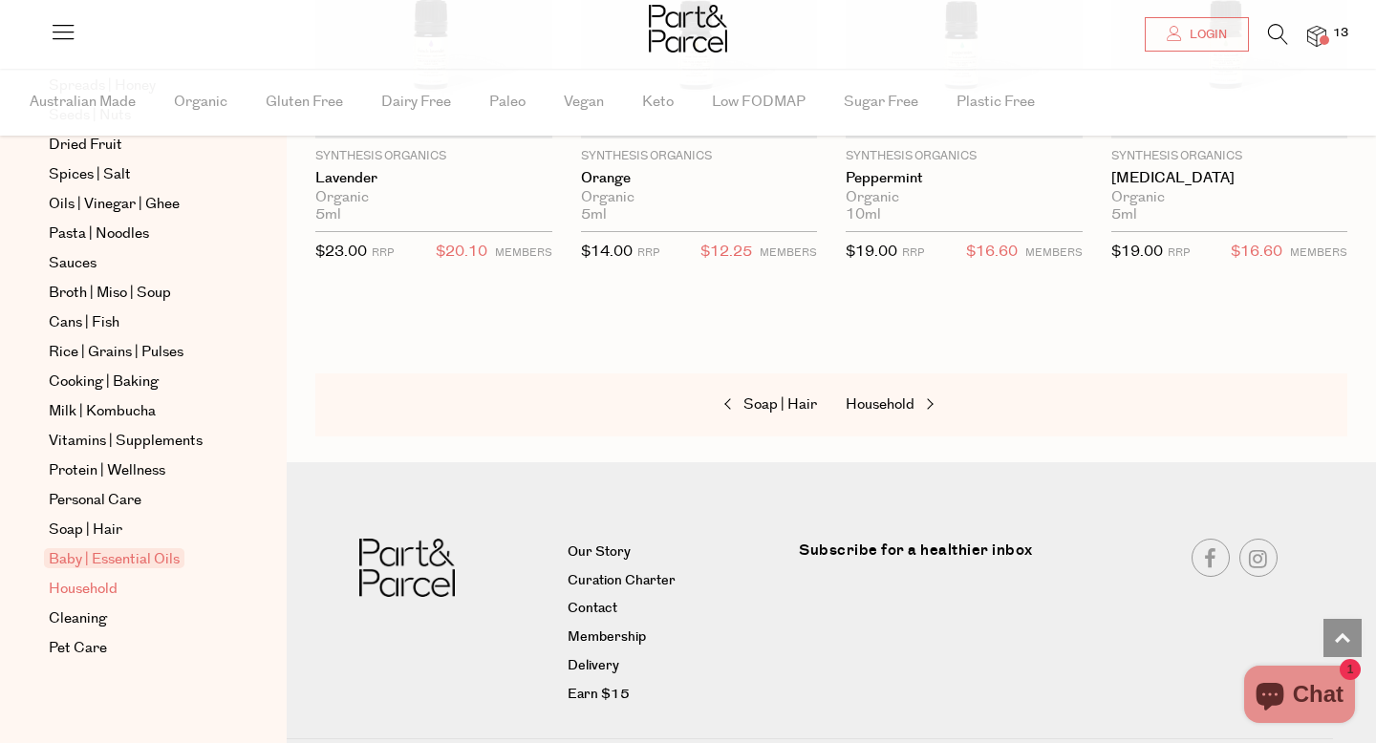
click at [102, 583] on span "Household" at bounding box center [83, 589] width 69 height 23
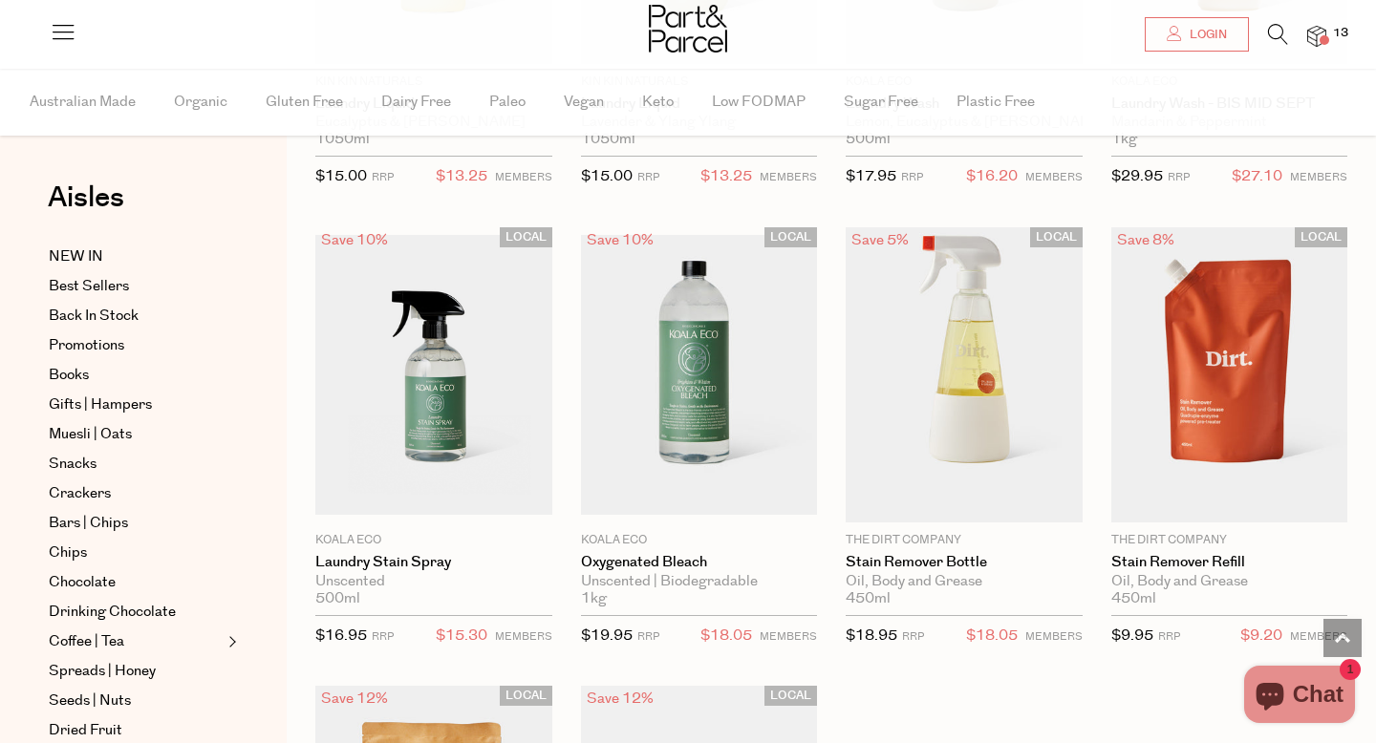
scroll to position [4922, 0]
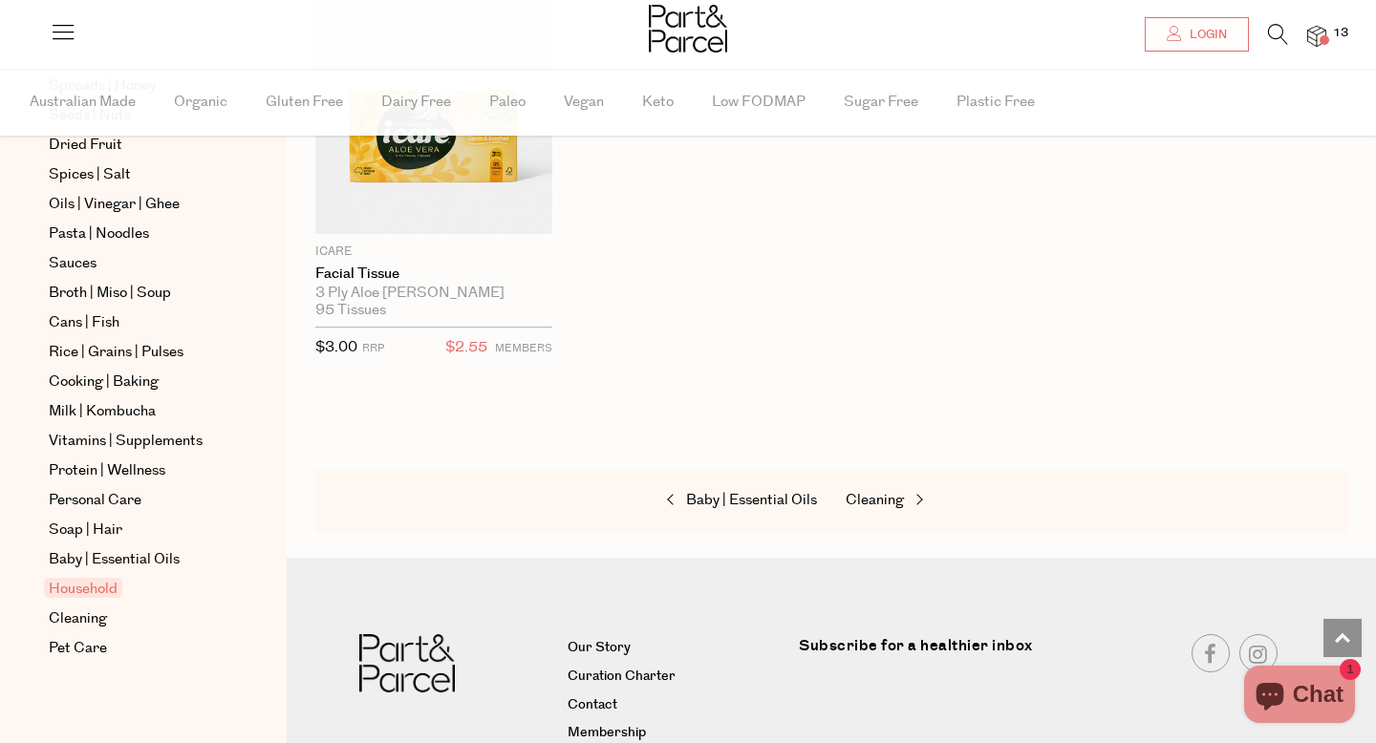
scroll to position [9245, 0]
click at [88, 614] on span "Cleaning" at bounding box center [78, 619] width 58 height 23
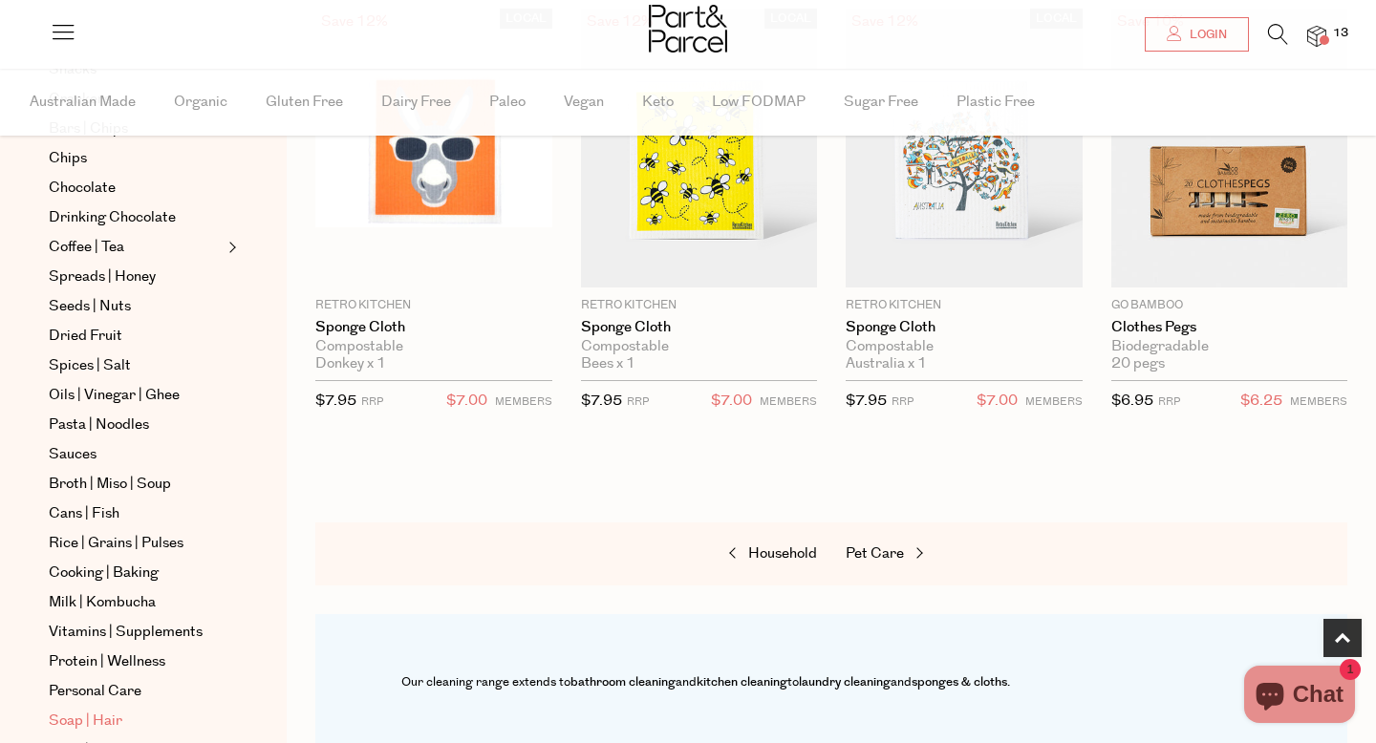
scroll to position [586, 0]
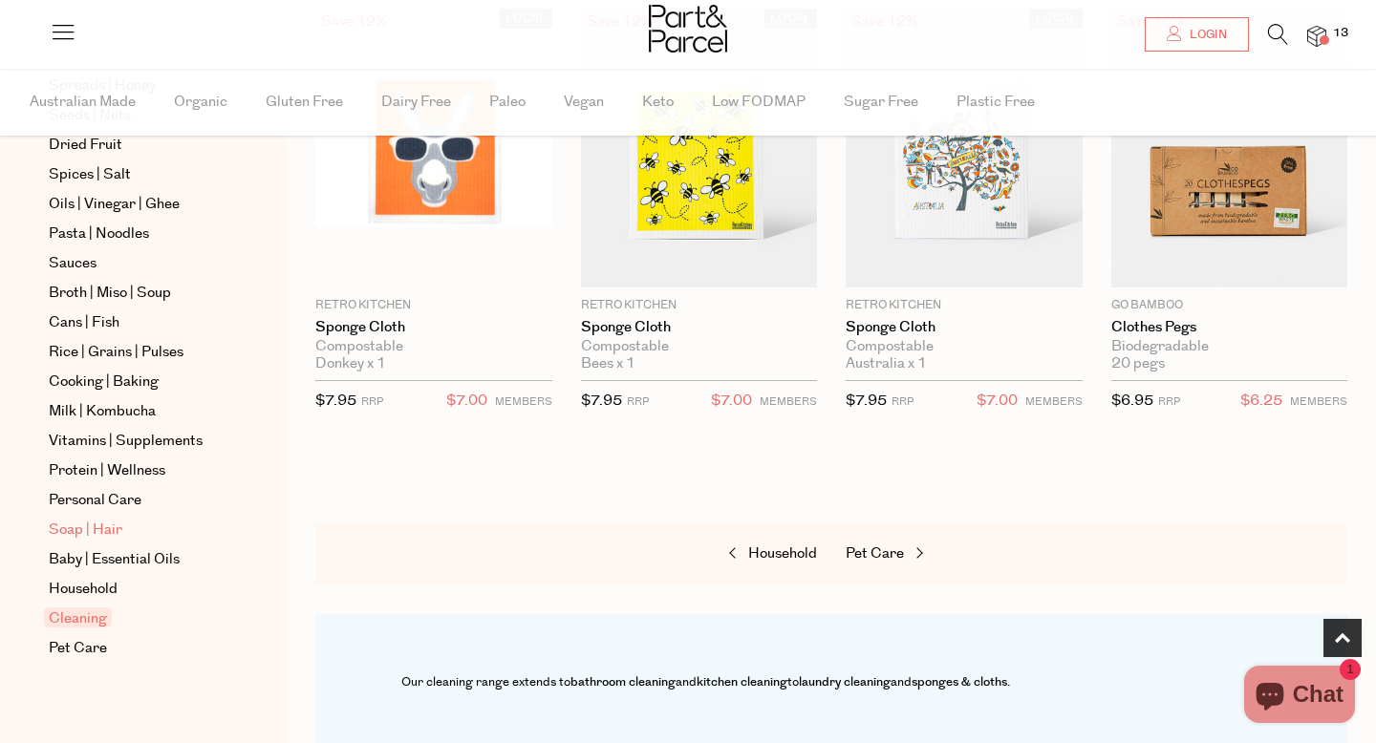
click at [95, 523] on span "Soap | Hair" at bounding box center [86, 530] width 74 height 23
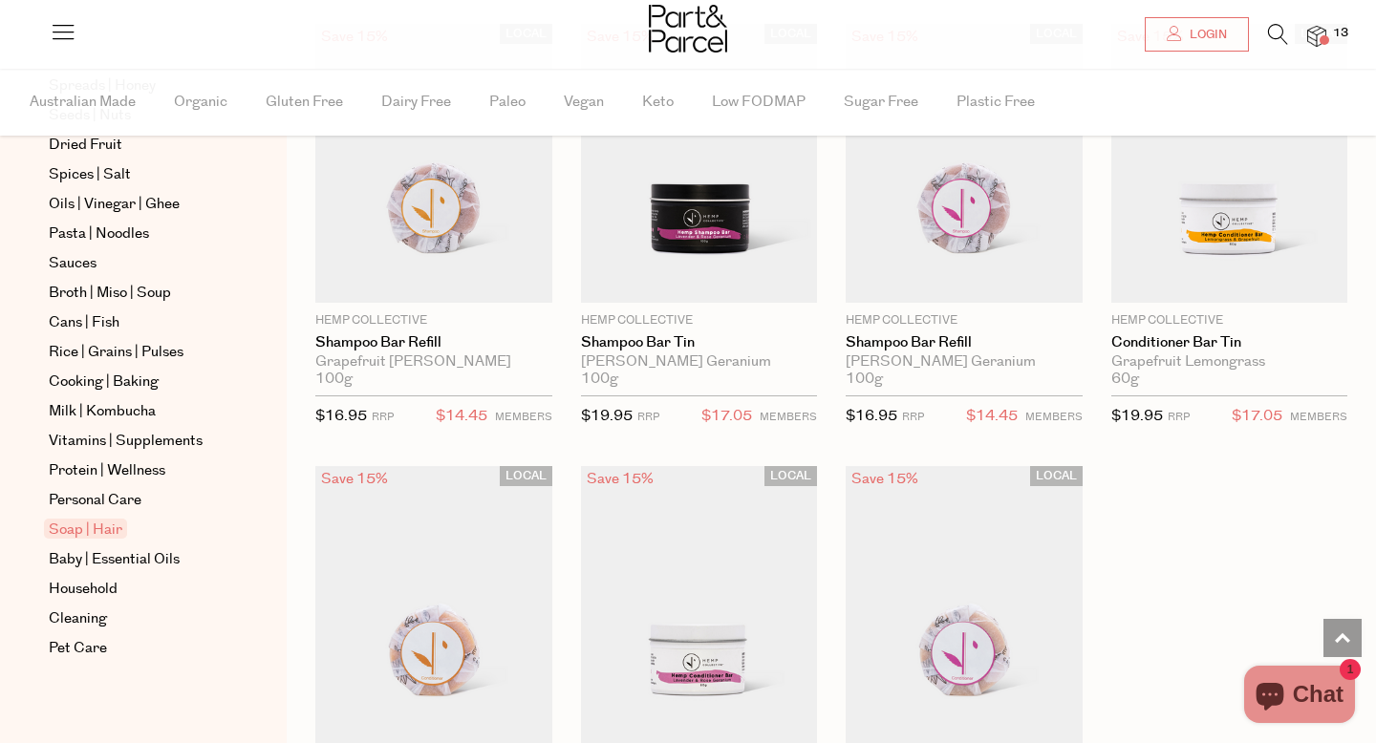
scroll to position [5304, 0]
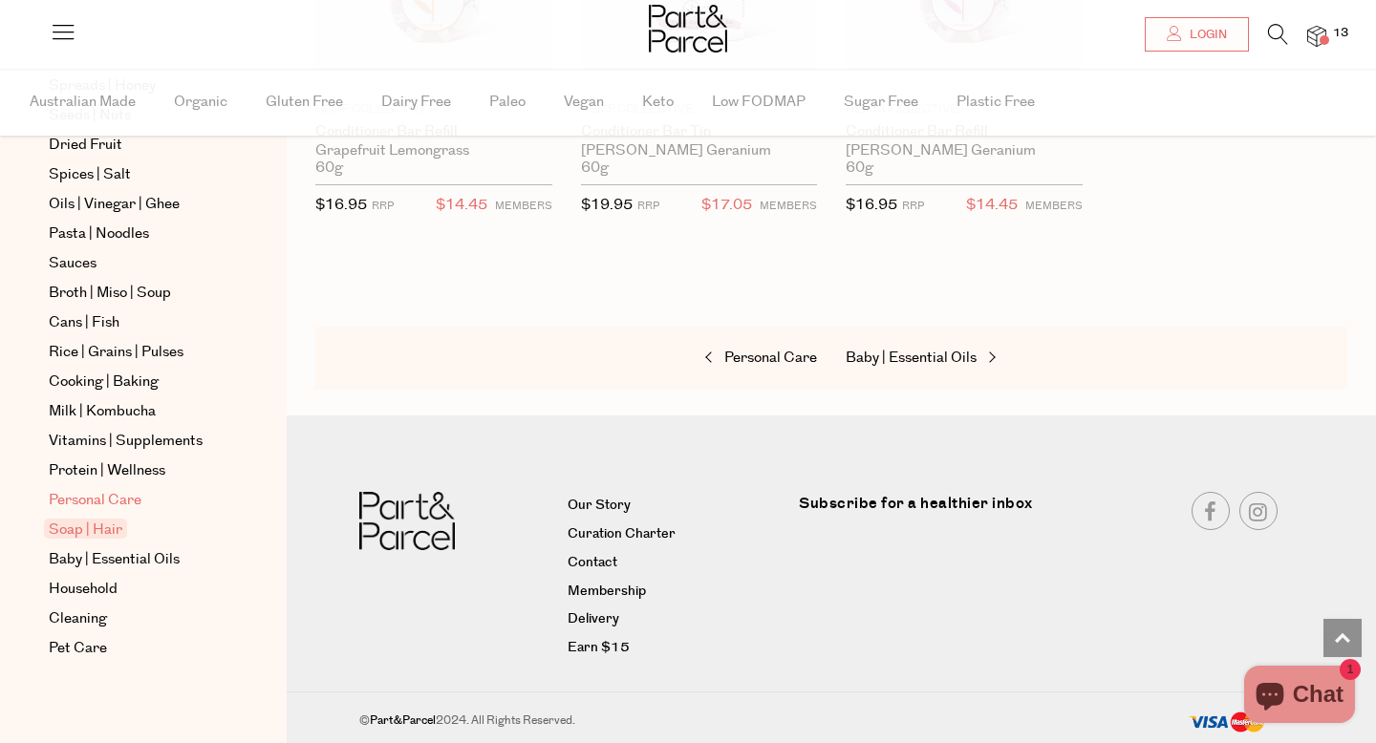
click at [112, 509] on span "Personal Care" at bounding box center [95, 500] width 93 height 23
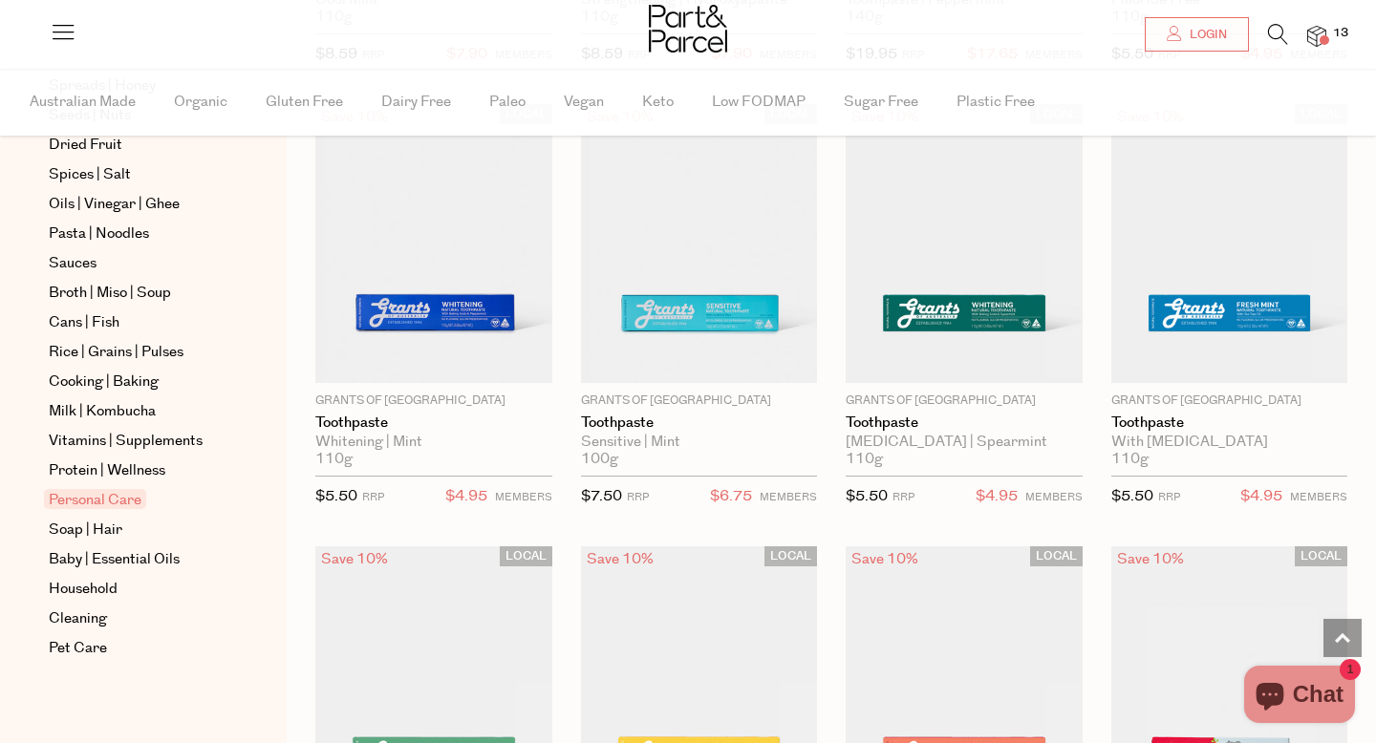
scroll to position [2367, 0]
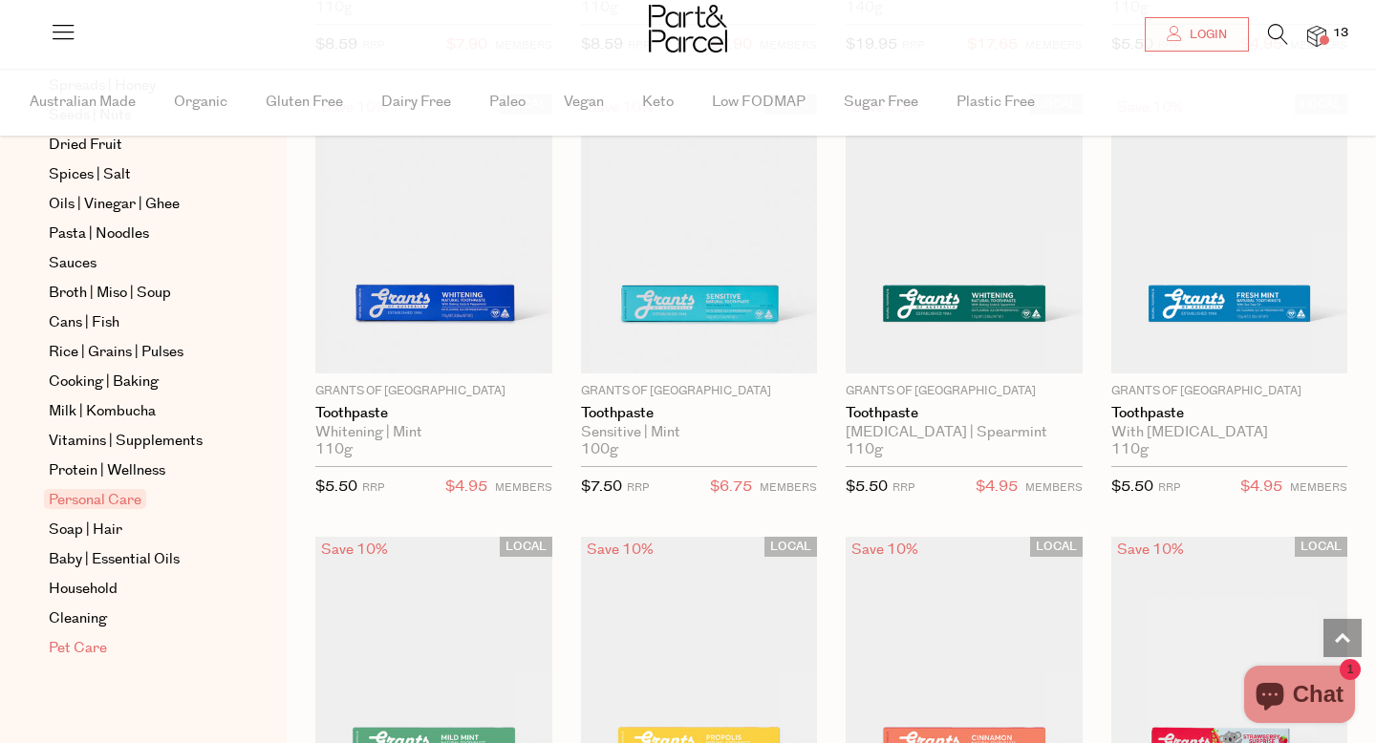
click at [88, 651] on span "Pet Care" at bounding box center [78, 648] width 58 height 23
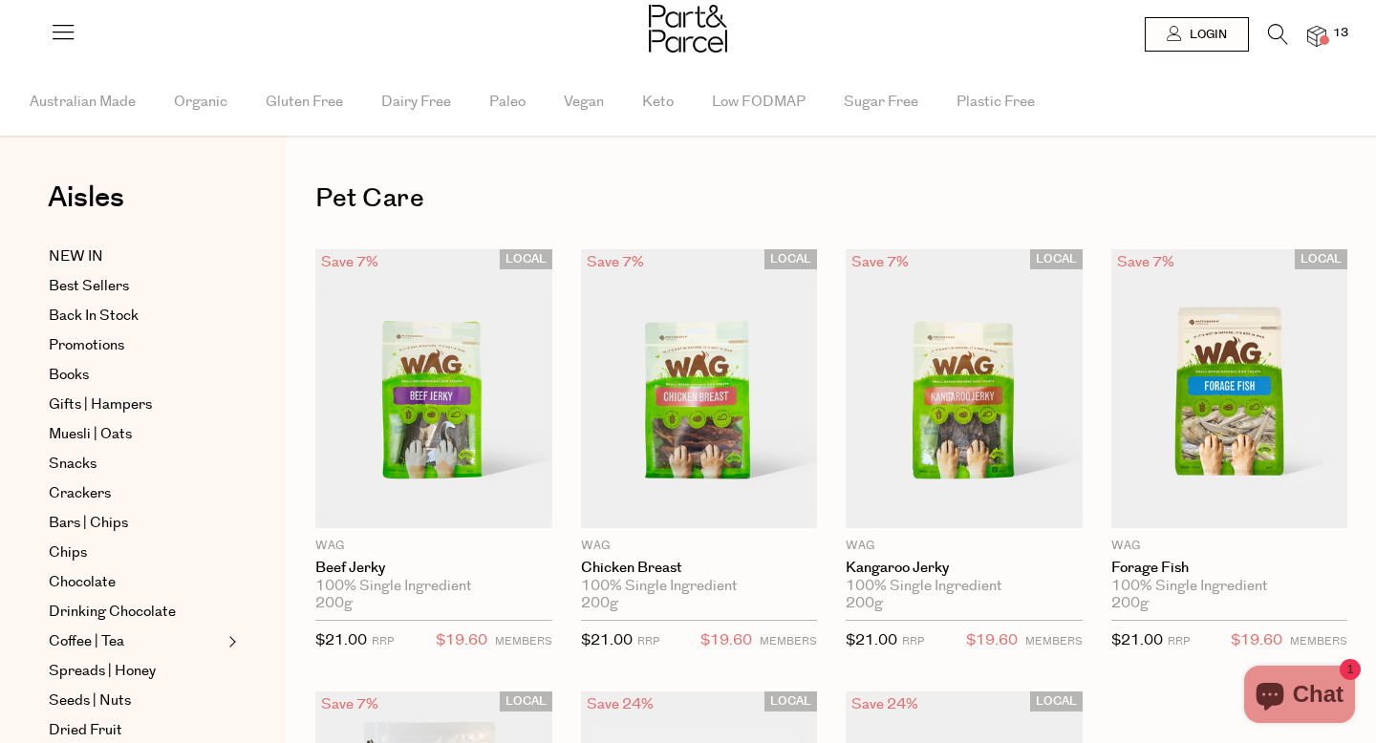
click at [646, 42] on div at bounding box center [688, 31] width 1376 height 62
click at [1341, 27] on span "13" at bounding box center [1340, 33] width 25 height 17
